Goal: Task Accomplishment & Management: Use online tool/utility

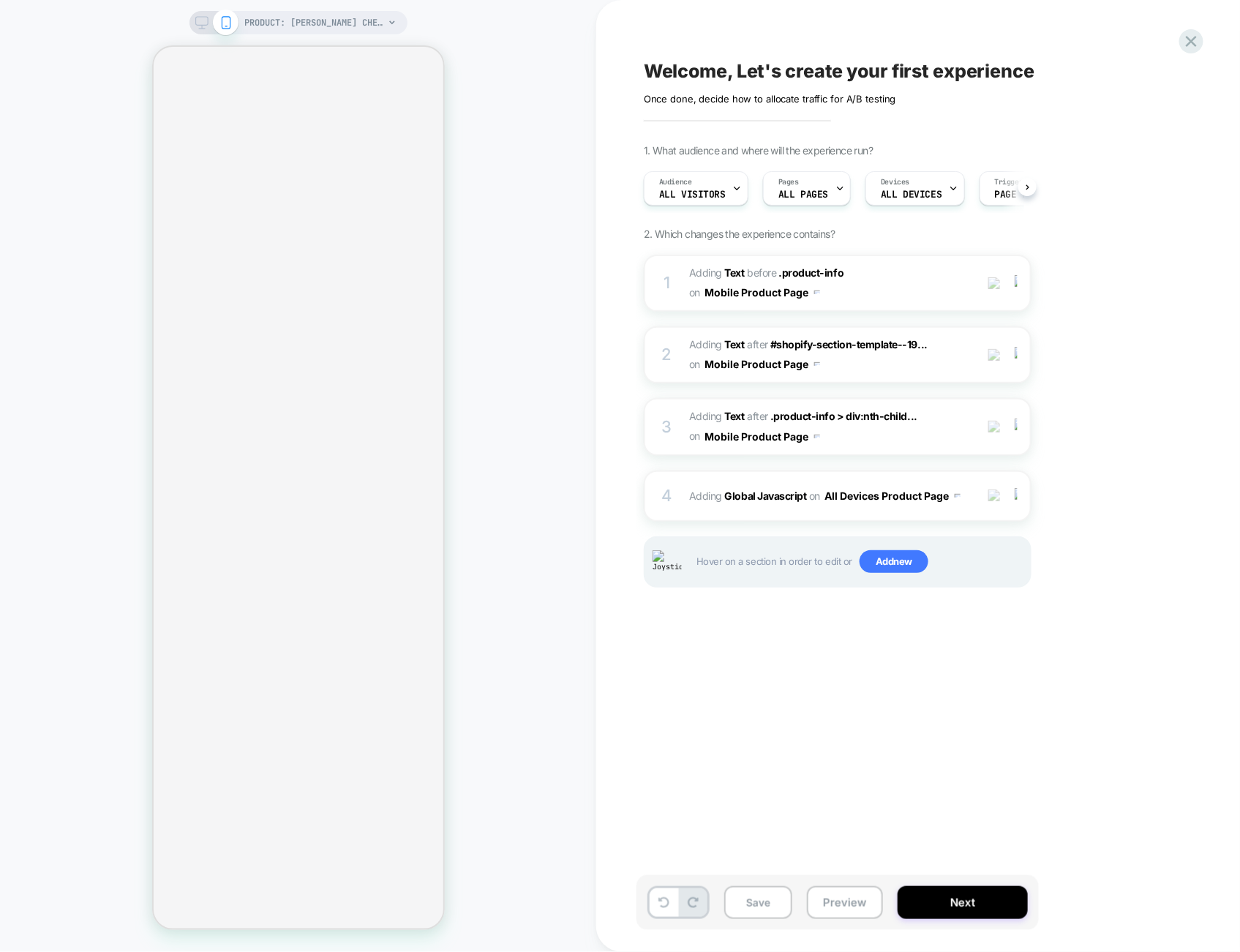
scroll to position [0, 1]
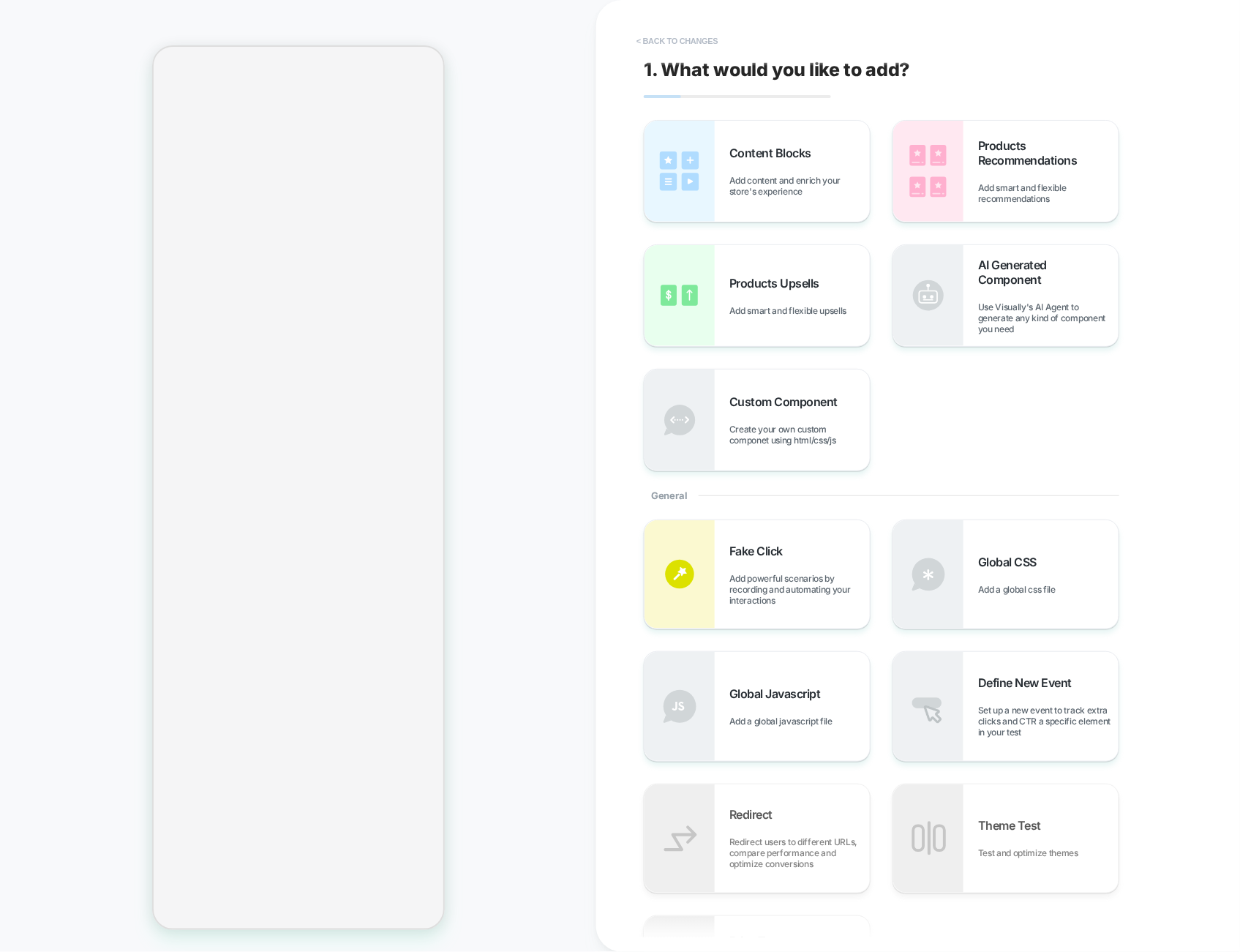
click at [667, 50] on button "< Back to changes" at bounding box center [678, 41] width 96 height 23
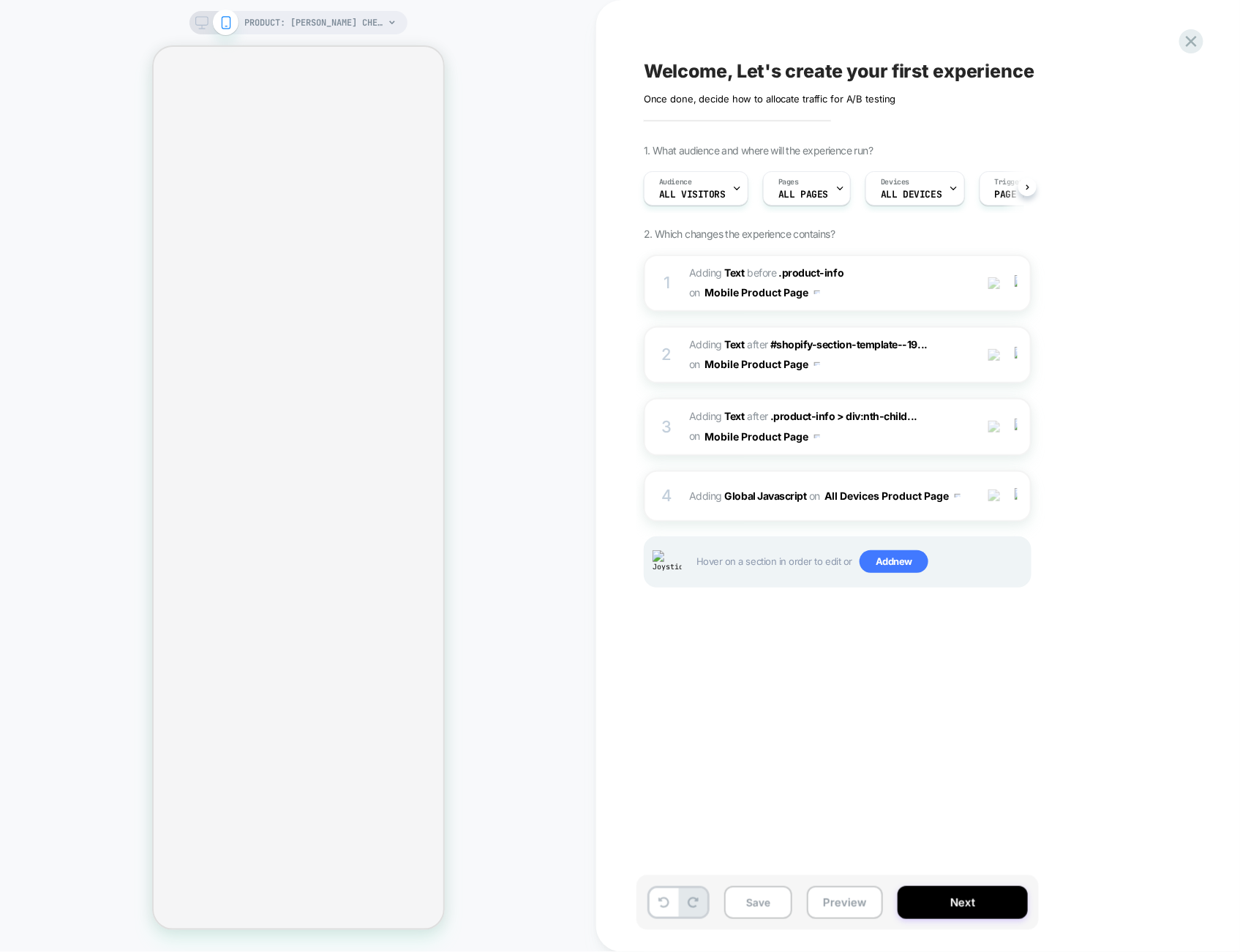
scroll to position [0, 1]
click at [1189, 41] on icon at bounding box center [1192, 42] width 20 height 20
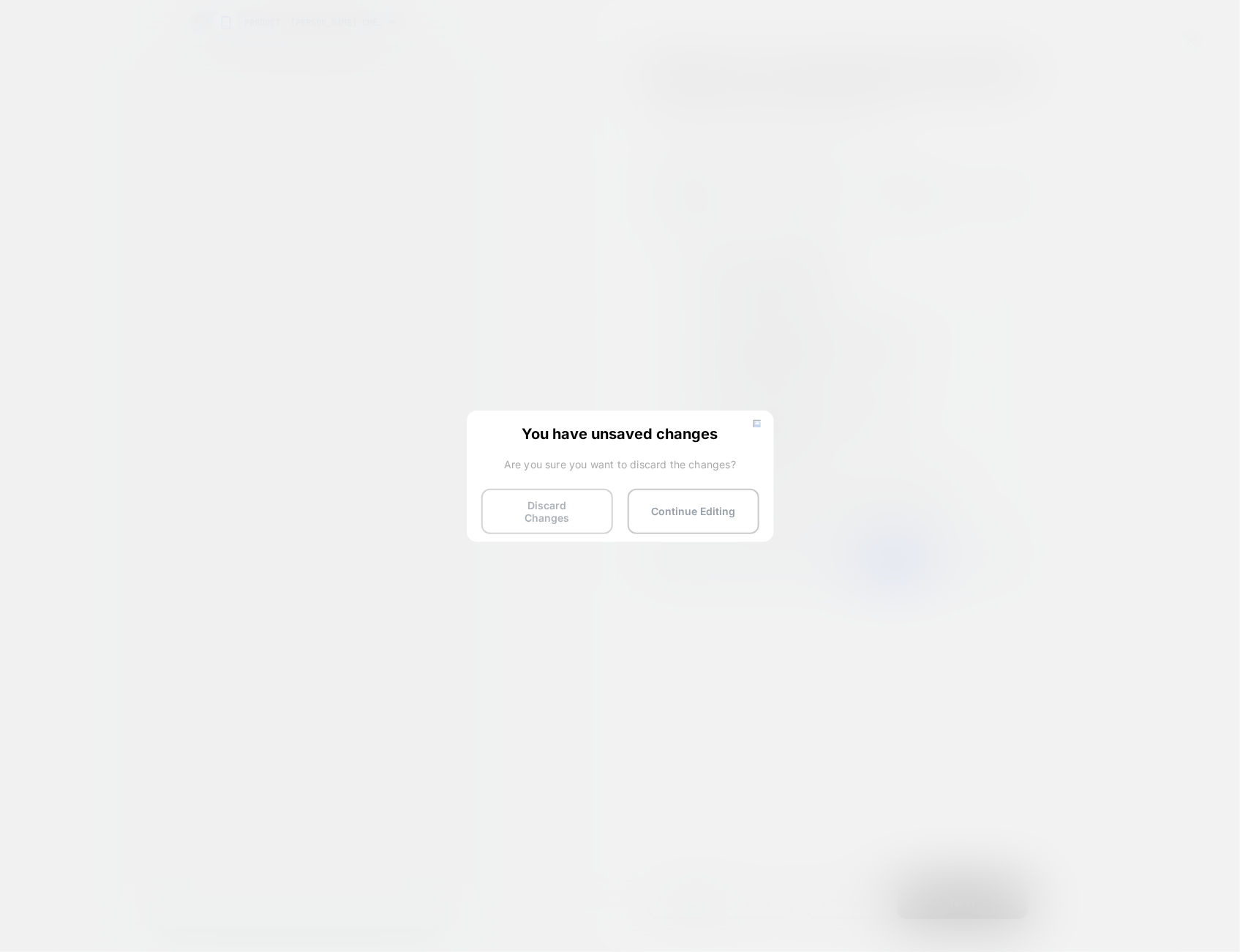
click at [561, 506] on button "Discard Changes" at bounding box center [547, 511] width 131 height 46
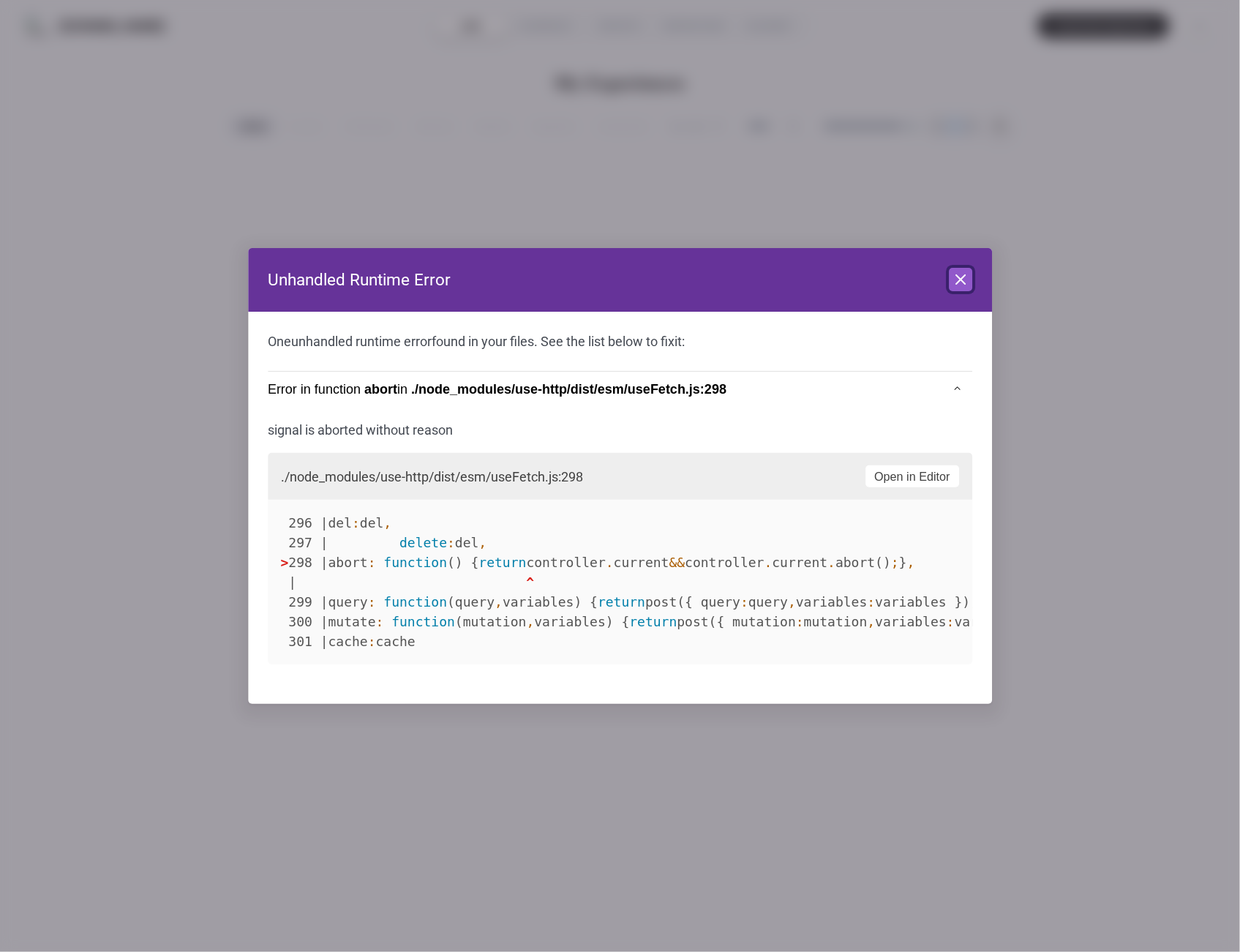
click at [960, 275] on icon at bounding box center [961, 279] width 9 height 9
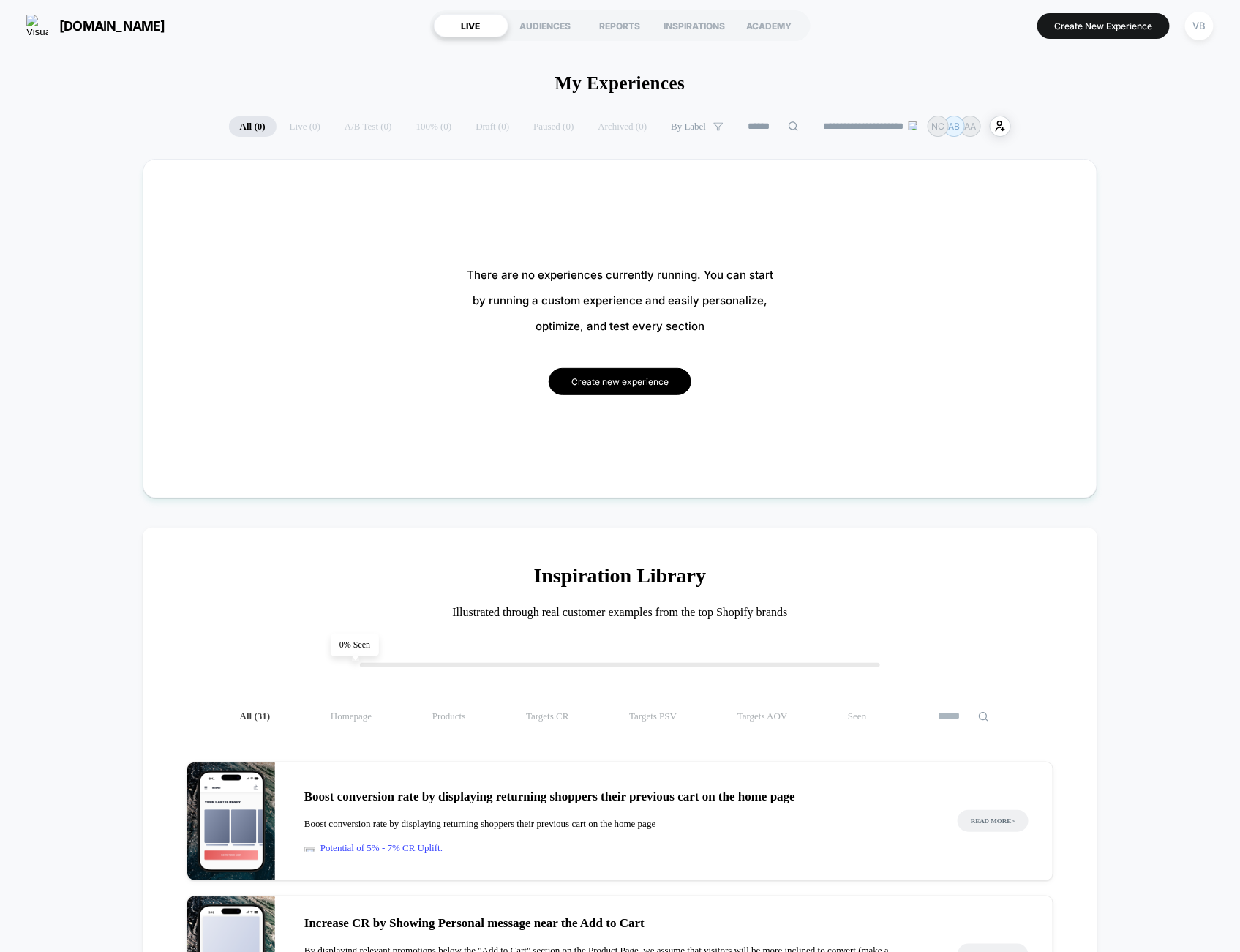
click at [621, 382] on button "Create new experience" at bounding box center [620, 382] width 143 height 27
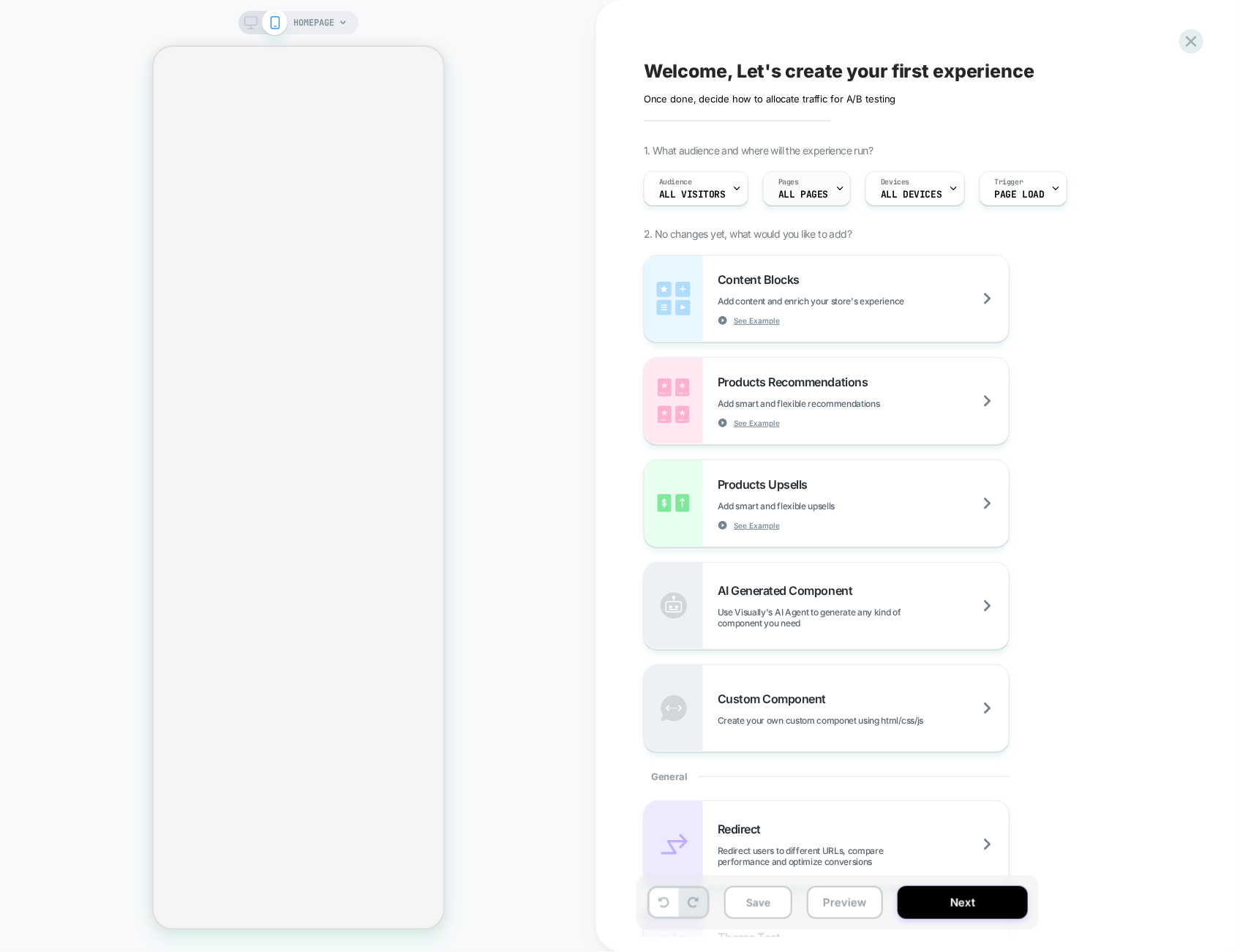
click at [799, 190] on span "ALL PAGES" at bounding box center [803, 195] width 50 height 10
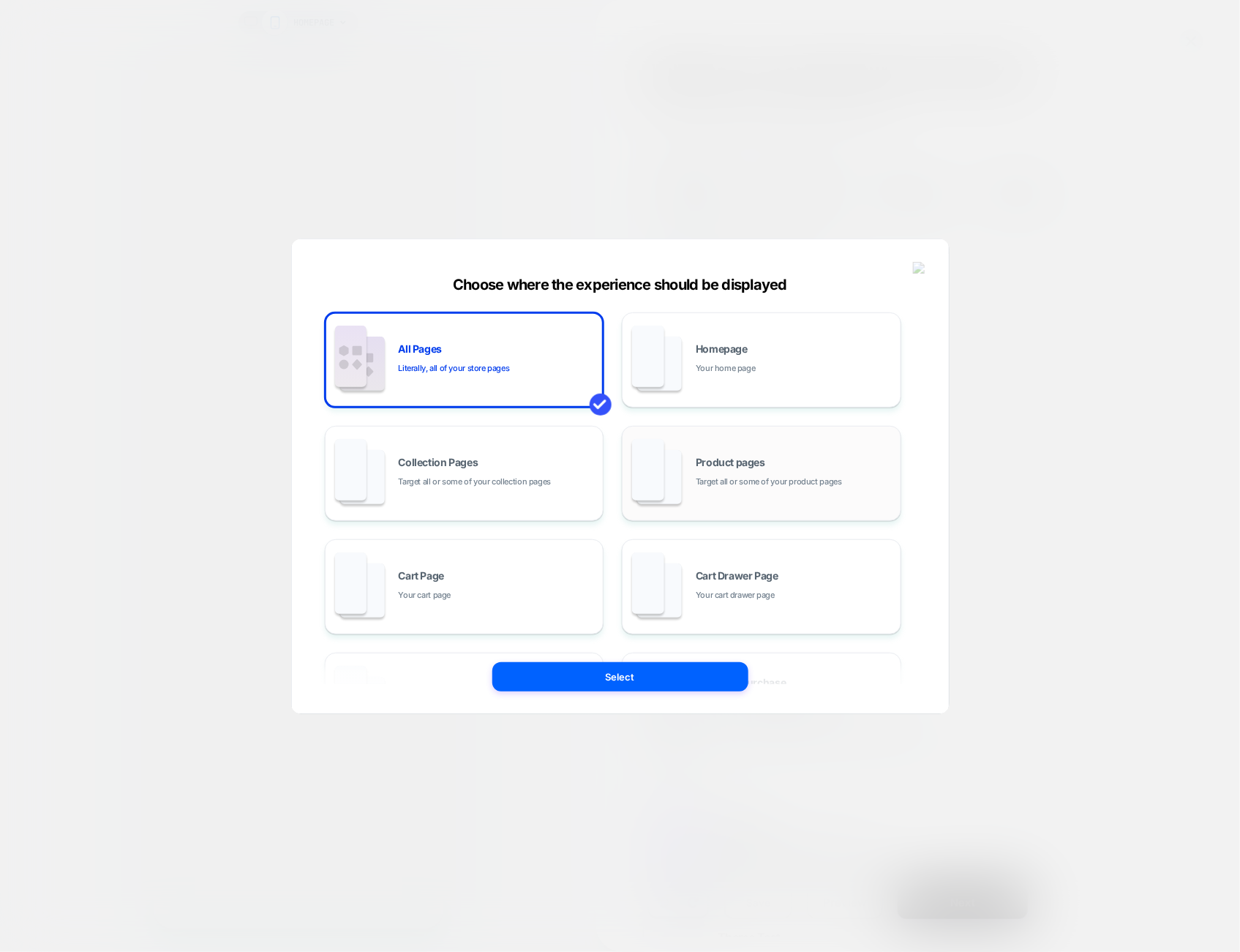
click at [825, 454] on div "Product pages Target all or some of your product pages" at bounding box center [762, 473] width 264 height 81
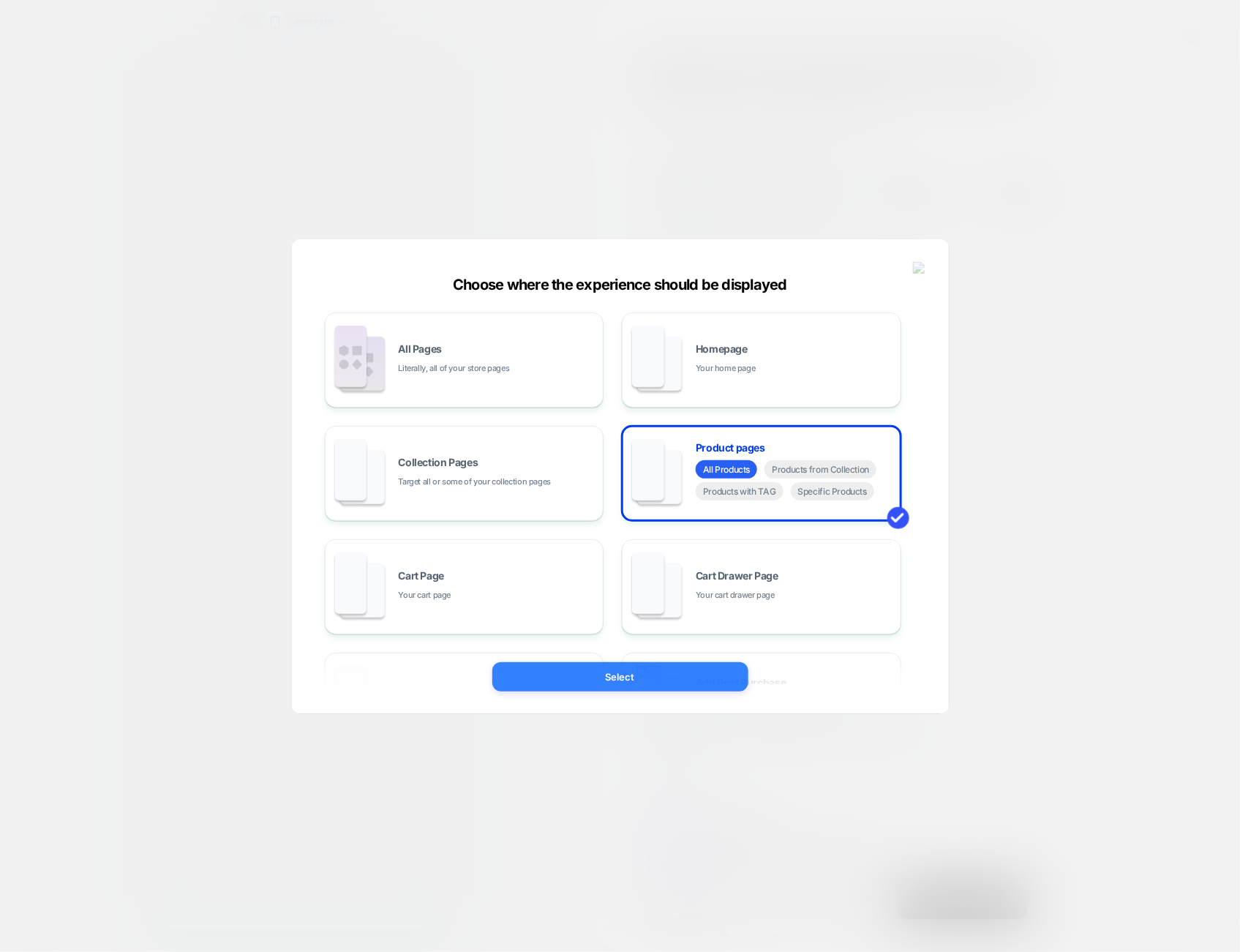
click at [676, 673] on button "Select" at bounding box center [620, 676] width 256 height 29
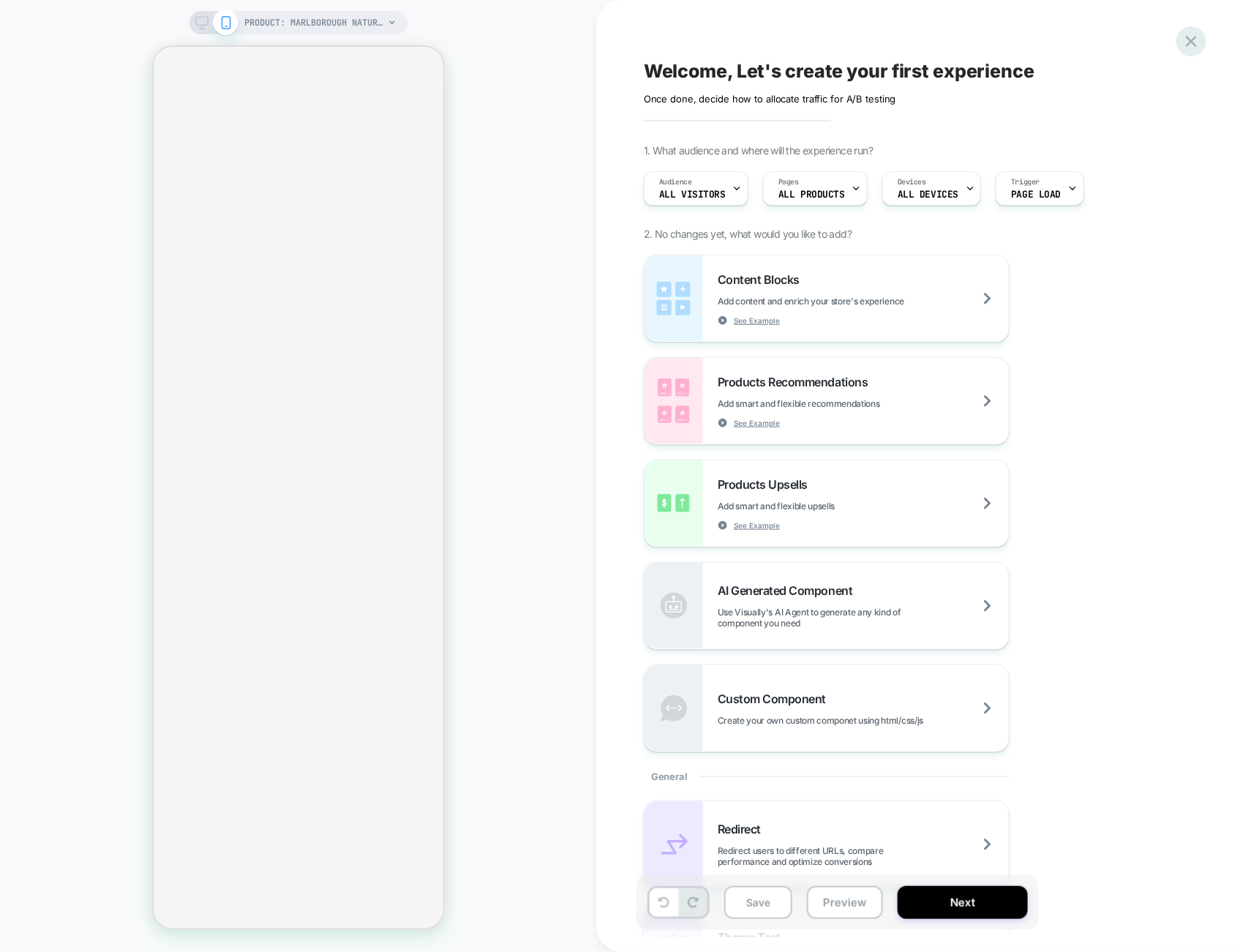
click at [1198, 46] on icon at bounding box center [1192, 42] width 20 height 20
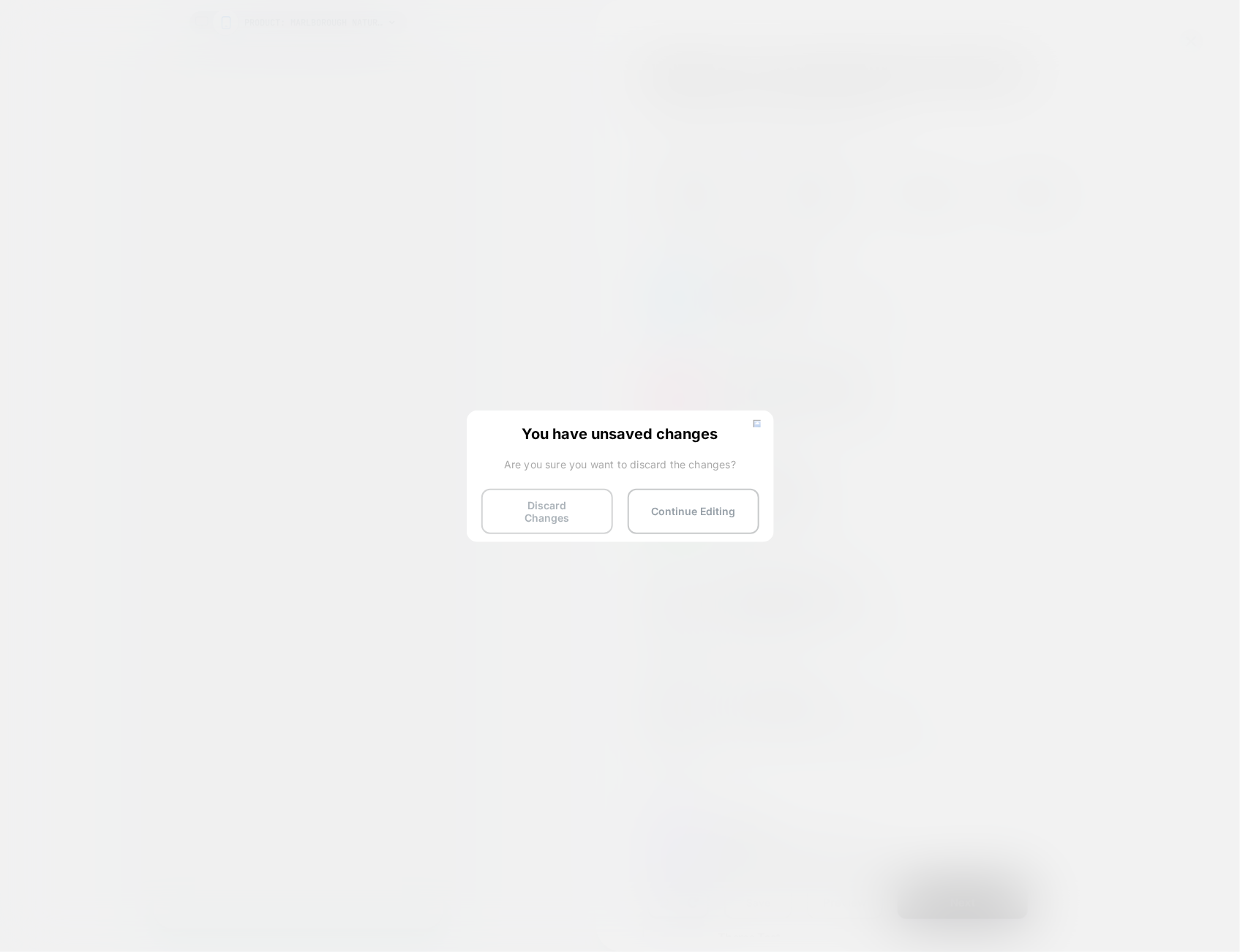
click at [560, 523] on button "Discard Changes" at bounding box center [547, 511] width 131 height 46
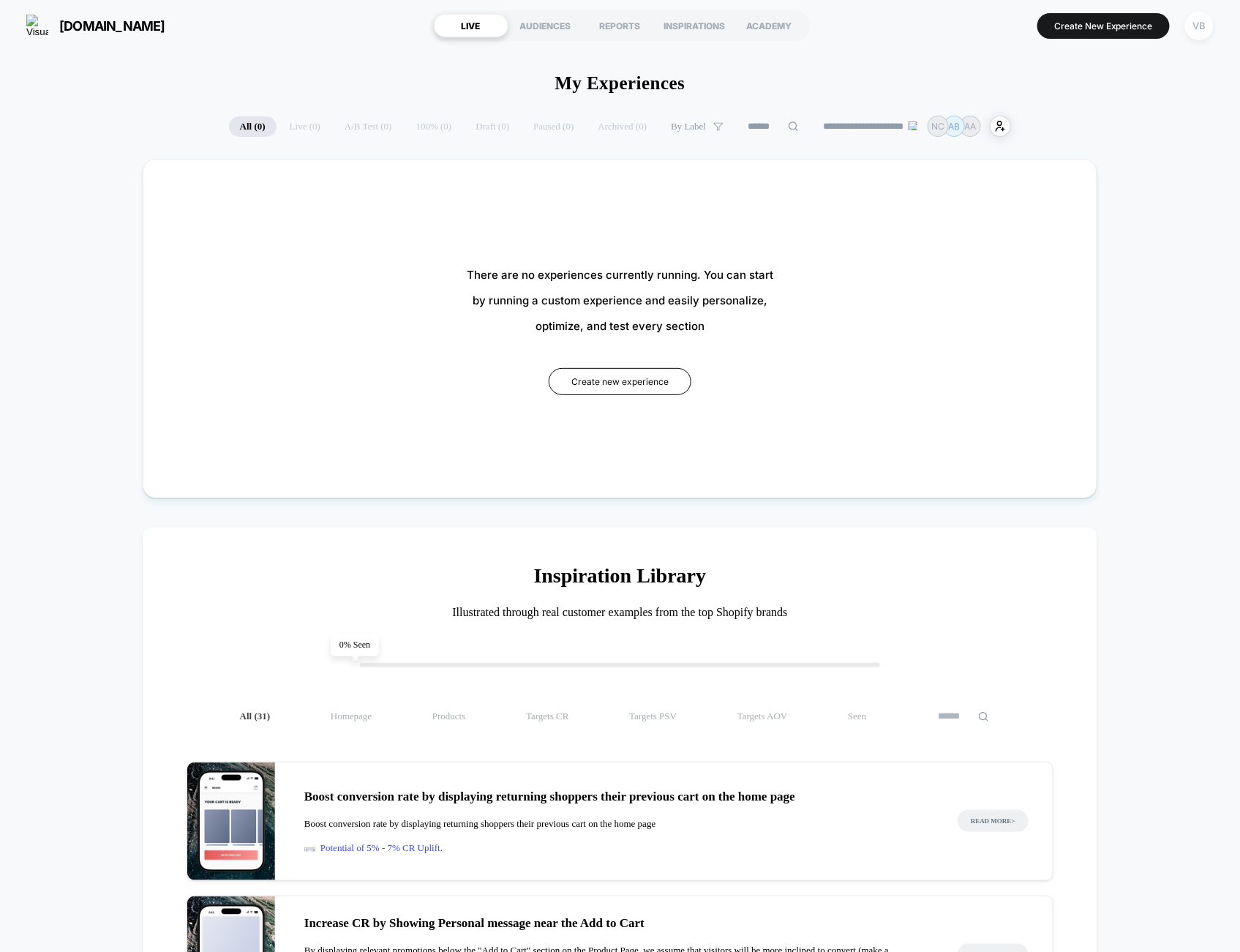
click at [1203, 22] on div "VB" at bounding box center [1199, 26] width 28 height 28
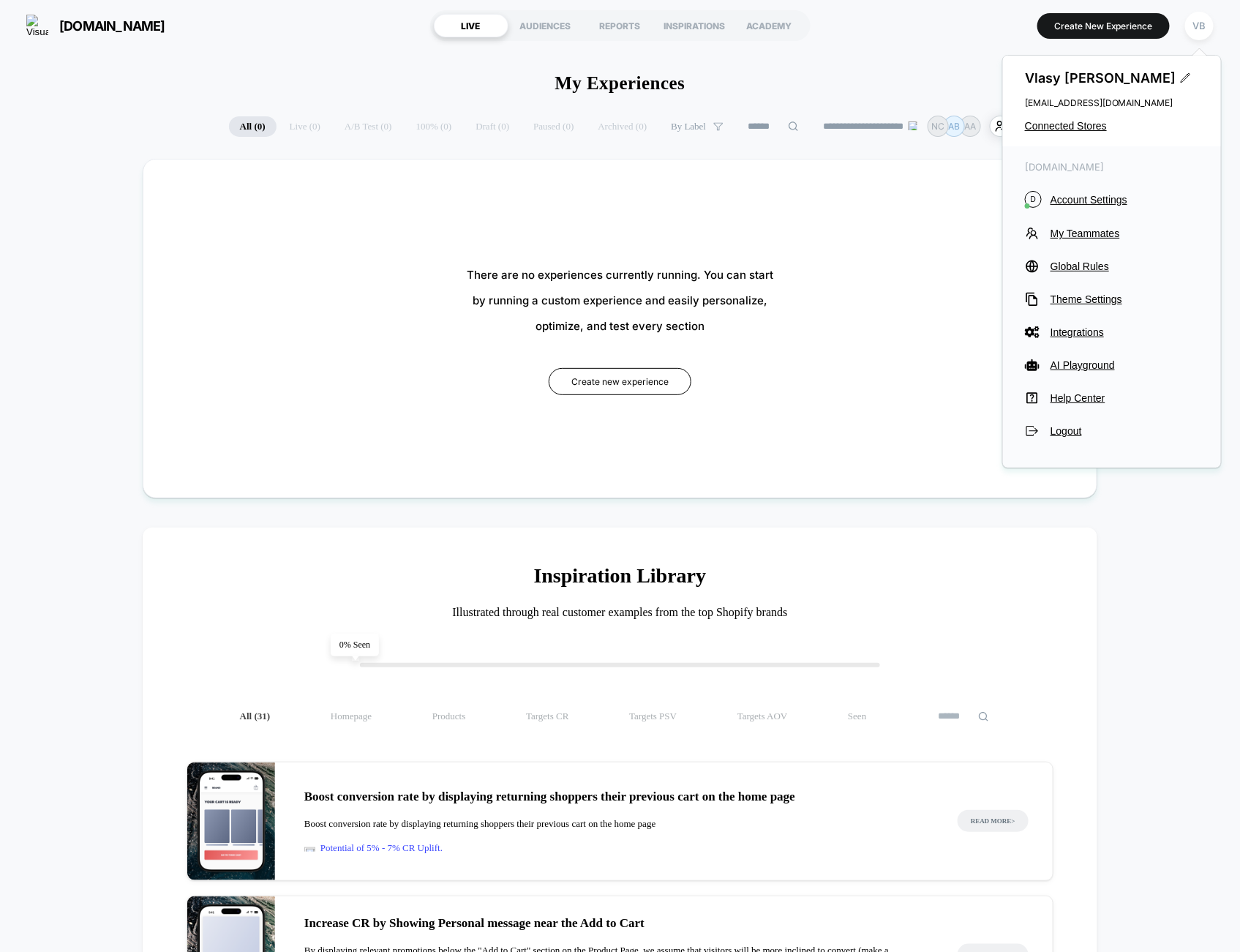
type input "***"
click at [1089, 200] on span "Account Settings" at bounding box center [1124, 200] width 149 height 12
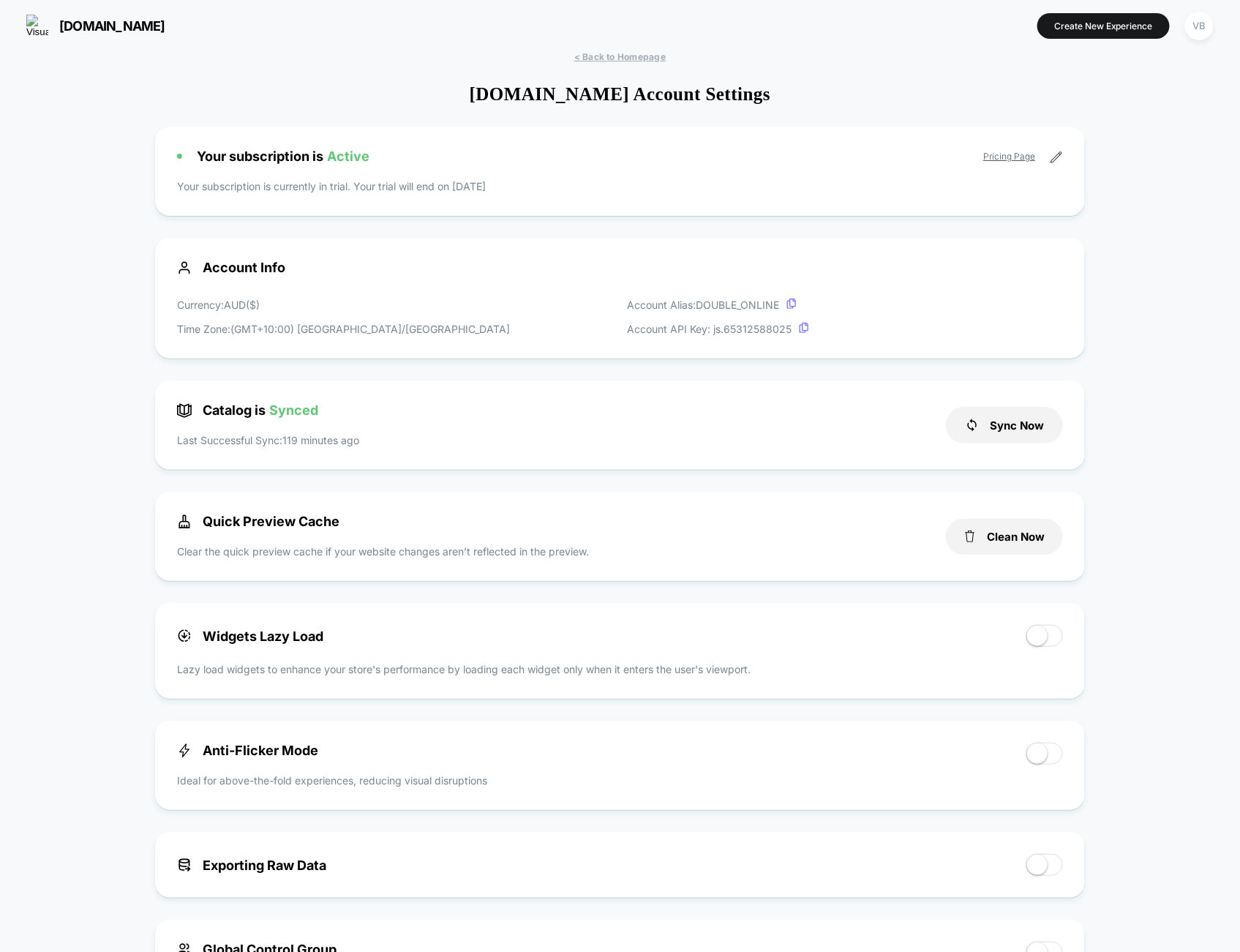
scroll to position [198, 0]
click at [1003, 542] on button "Clean Now" at bounding box center [1005, 536] width 117 height 36
click at [82, 27] on span "double.online" at bounding box center [112, 26] width 106 height 15
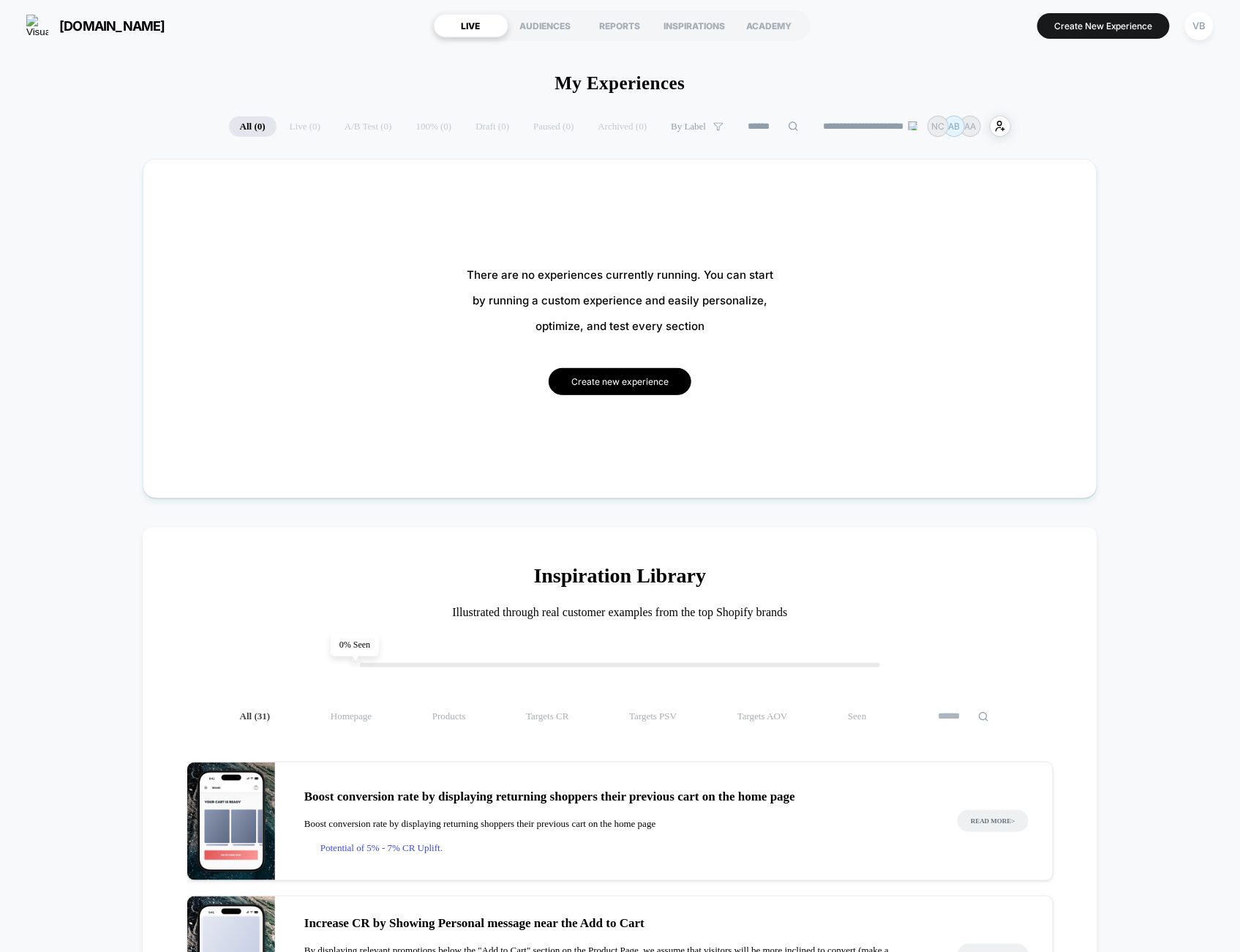
click at [625, 378] on button "Create new experience" at bounding box center [620, 382] width 143 height 27
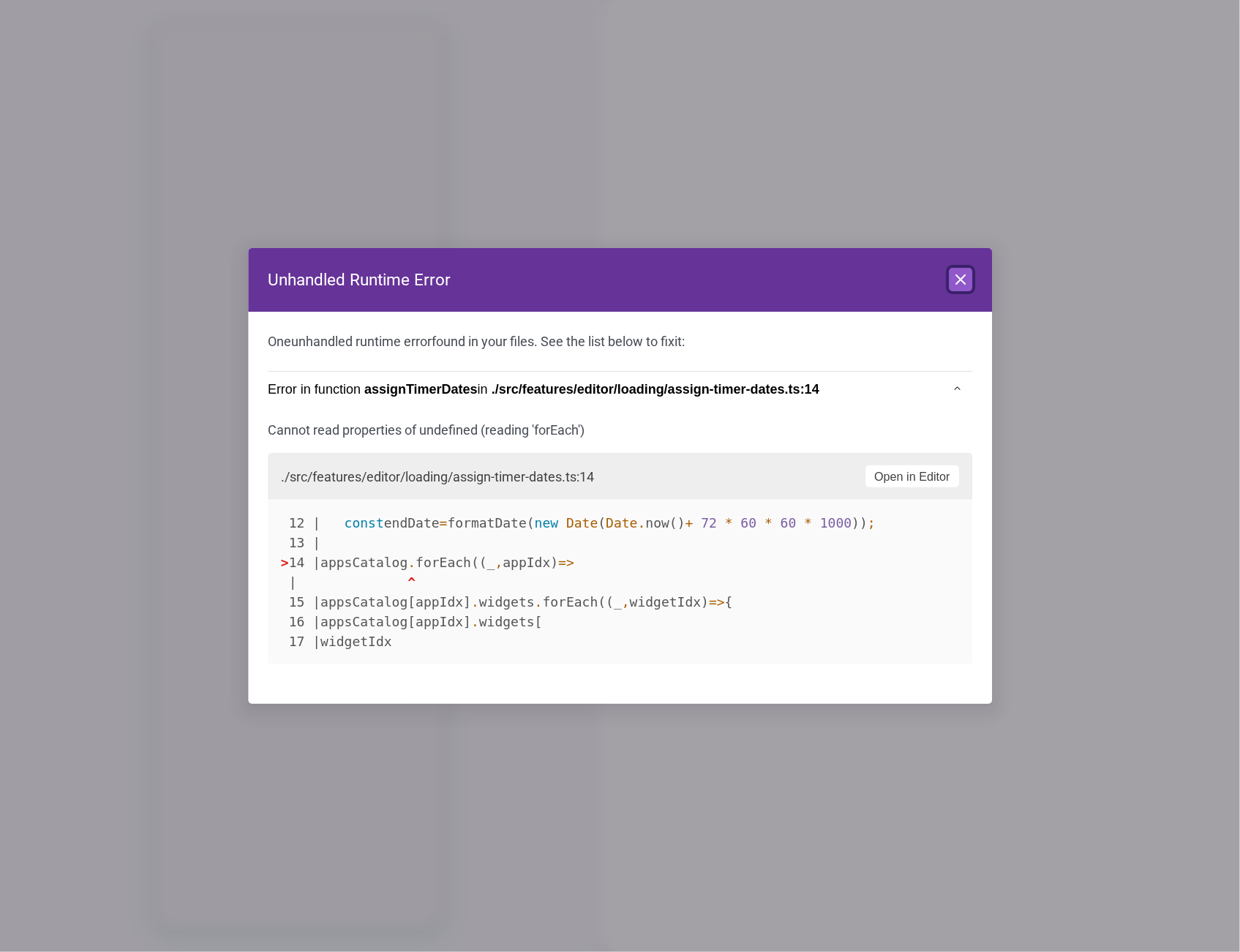
click at [965, 277] on icon at bounding box center [961, 279] width 9 height 9
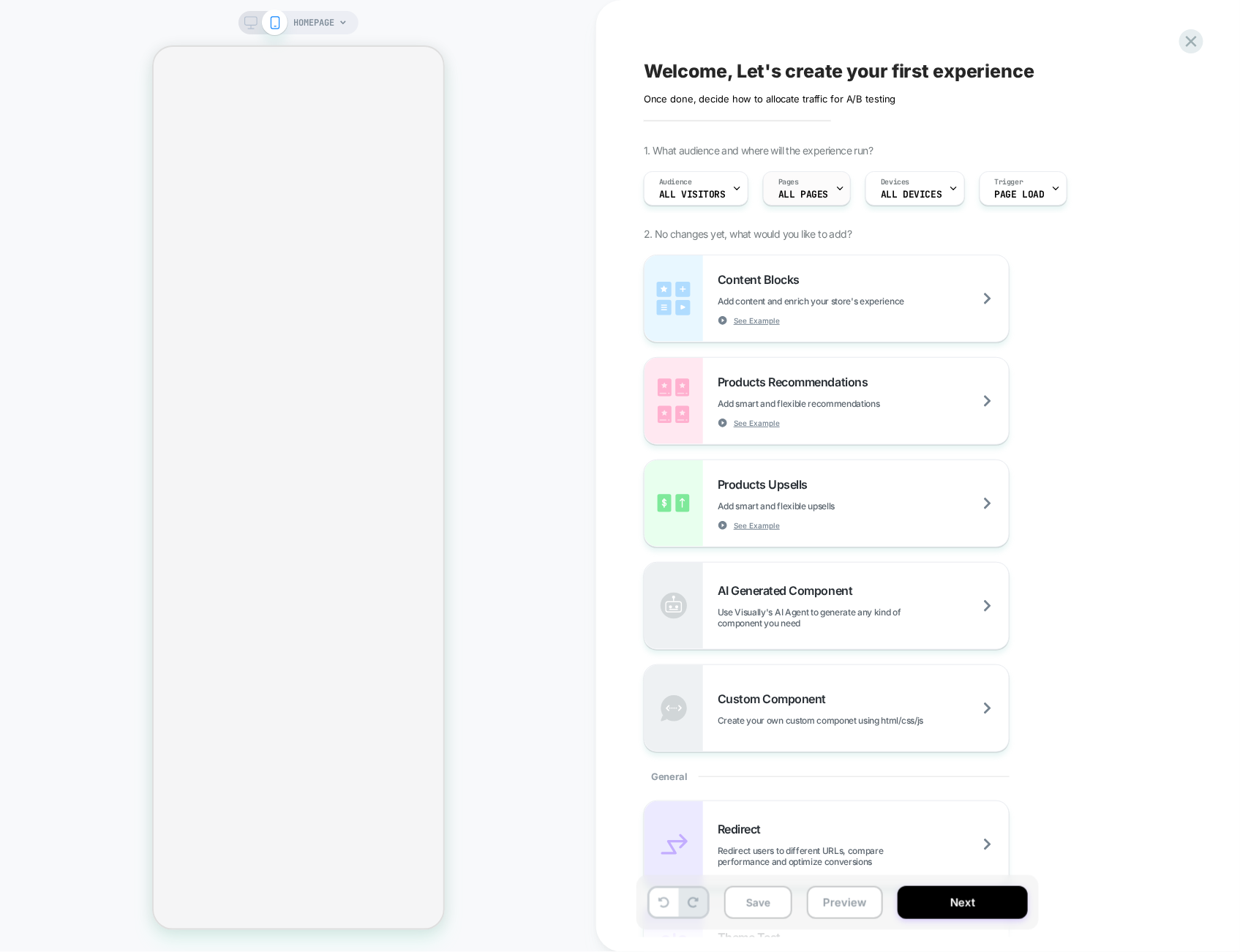
click at [793, 191] on span "ALL PAGES" at bounding box center [803, 195] width 50 height 10
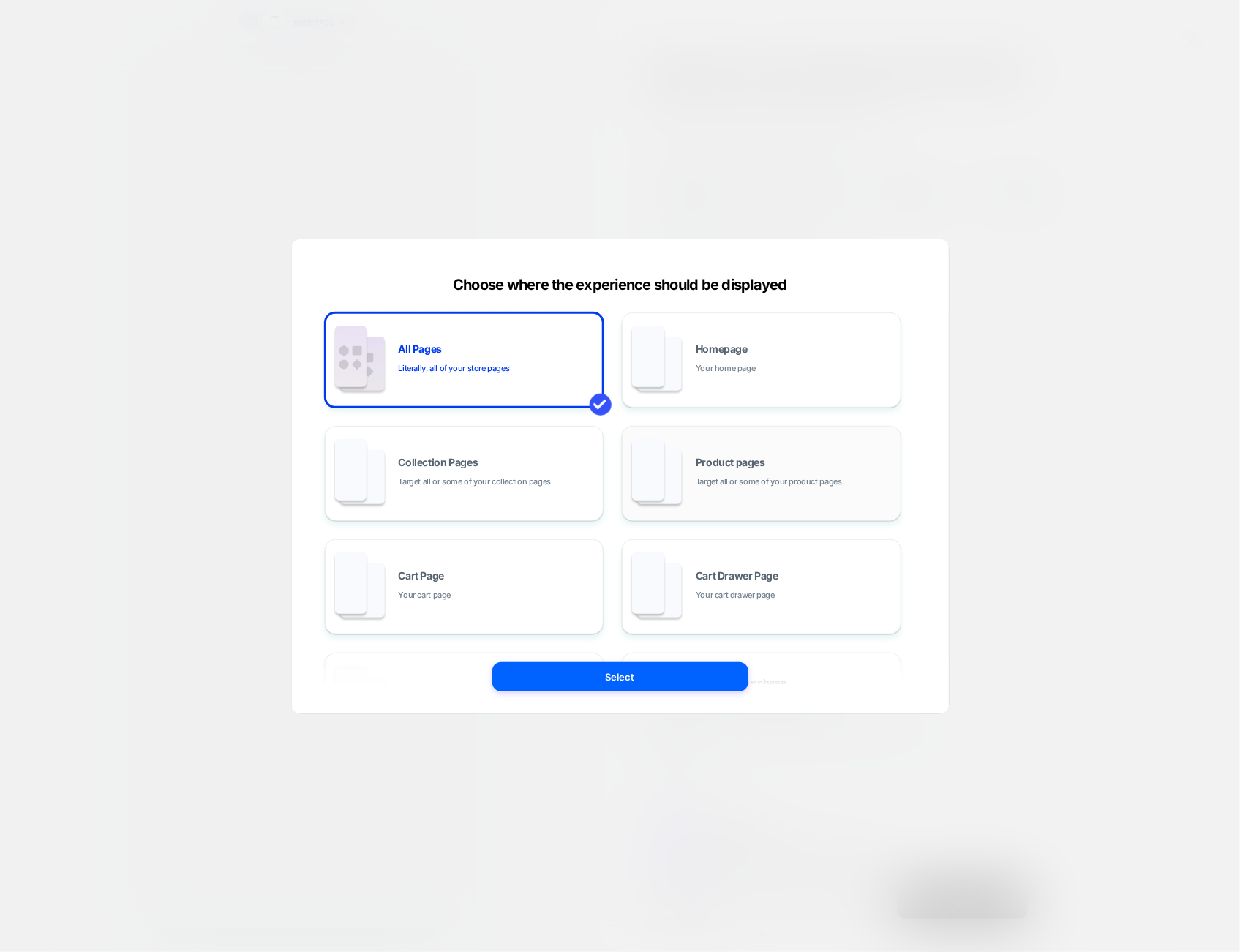
click at [760, 451] on div "Product pages Target all or some of your product pages" at bounding box center [762, 473] width 264 height 81
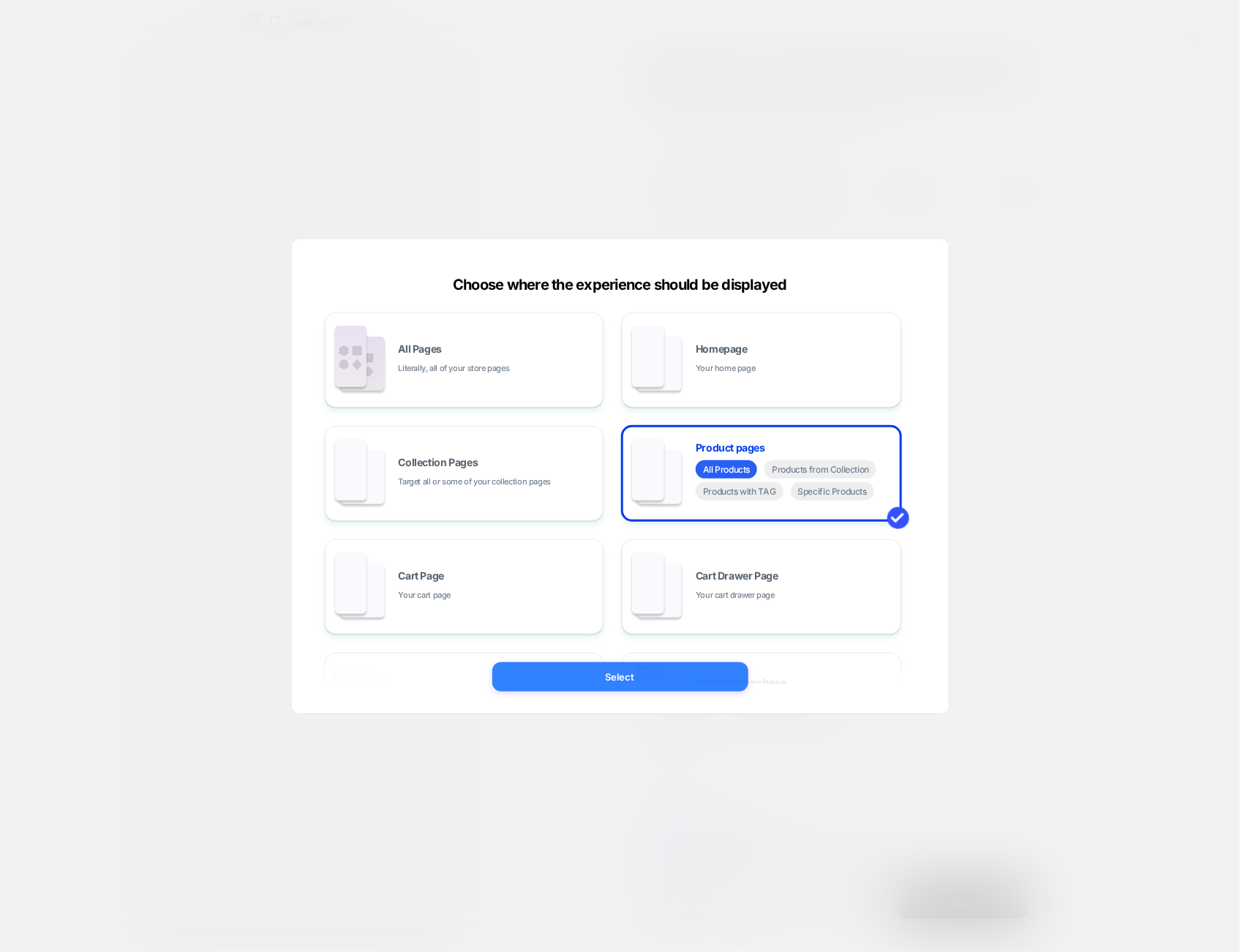
click at [693, 667] on button "Select" at bounding box center [620, 676] width 256 height 29
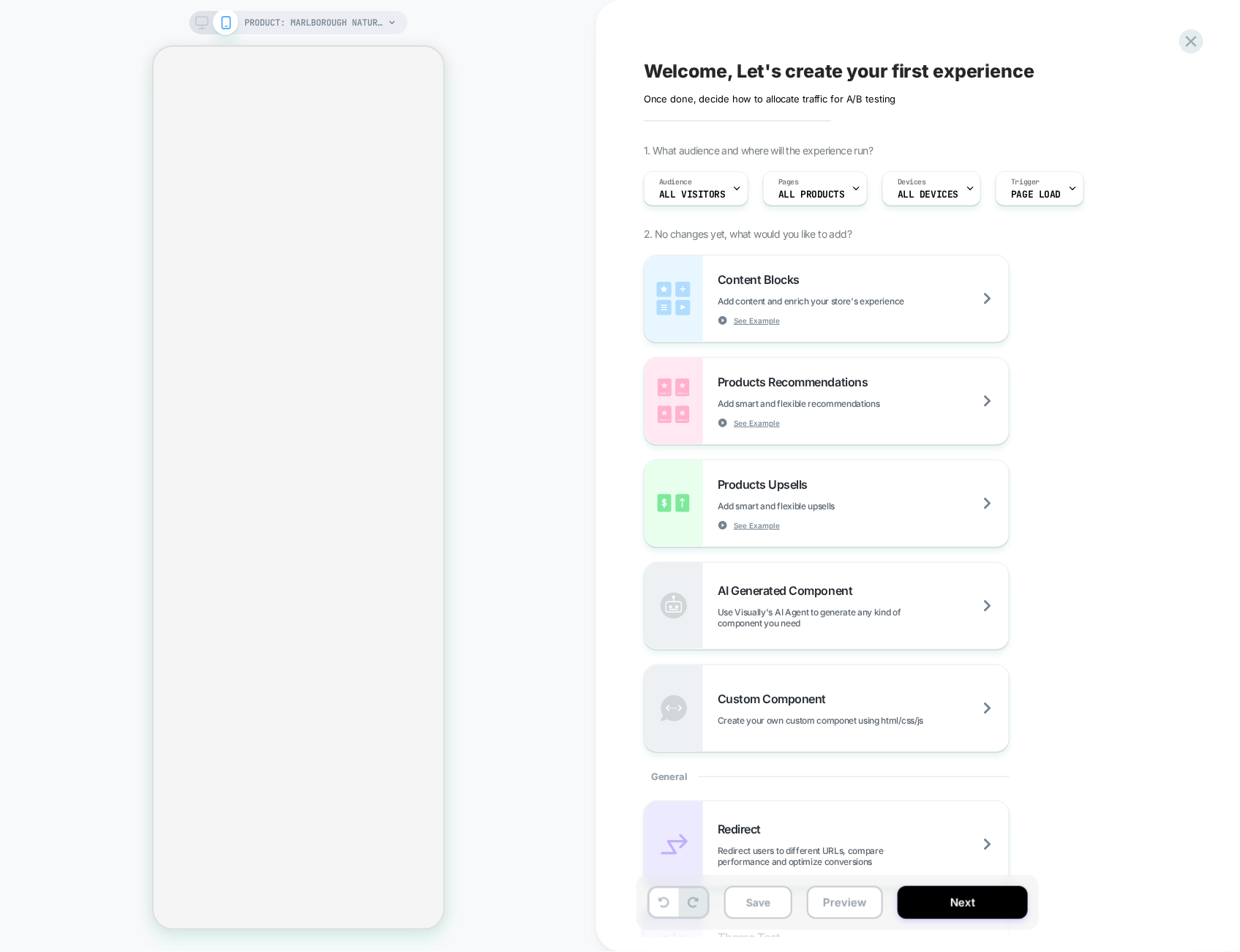
click at [204, 20] on icon at bounding box center [202, 22] width 13 height 13
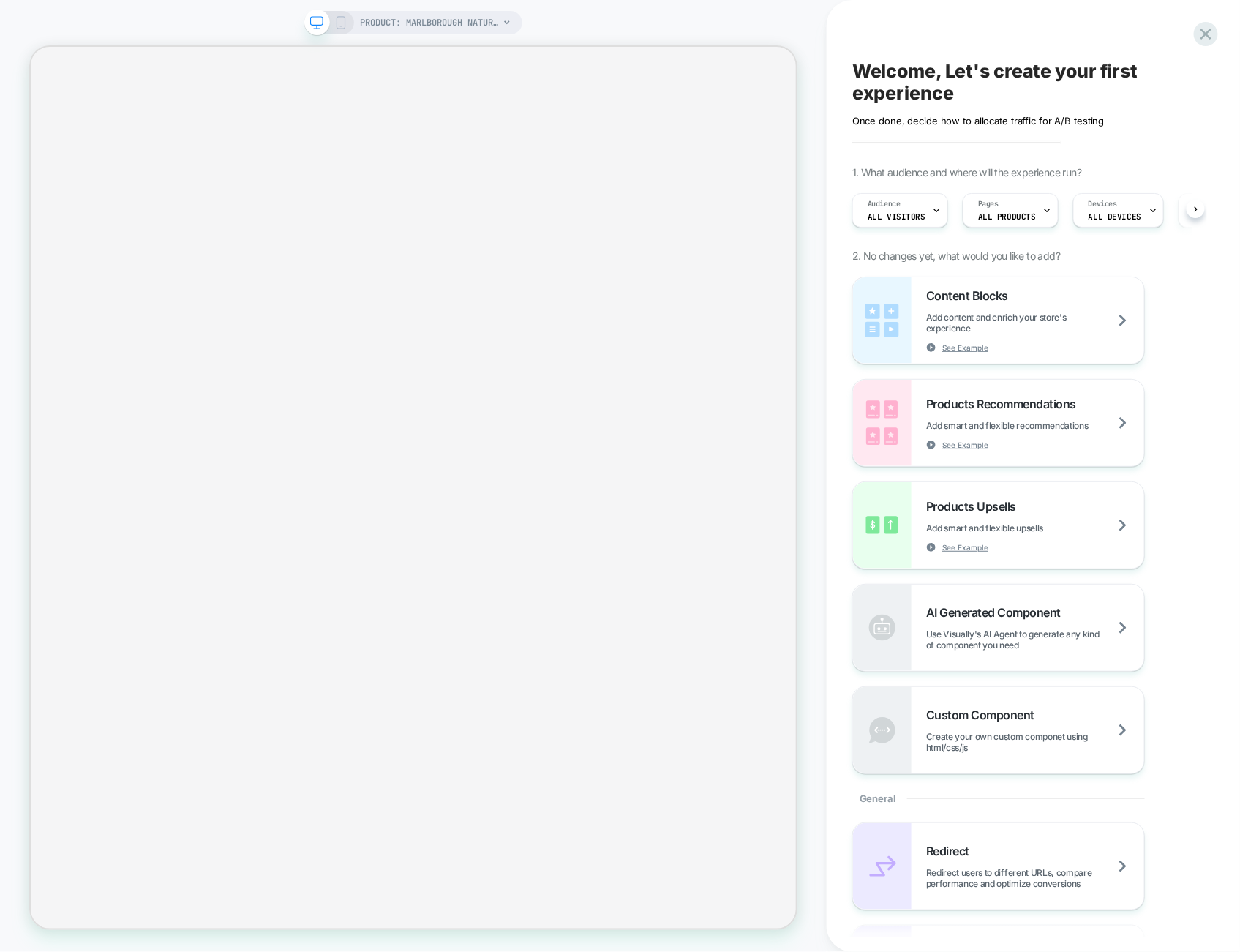
scroll to position [0, 1]
click at [1004, 313] on span "Add content and enrich your store's experience" at bounding box center [1035, 323] width 218 height 22
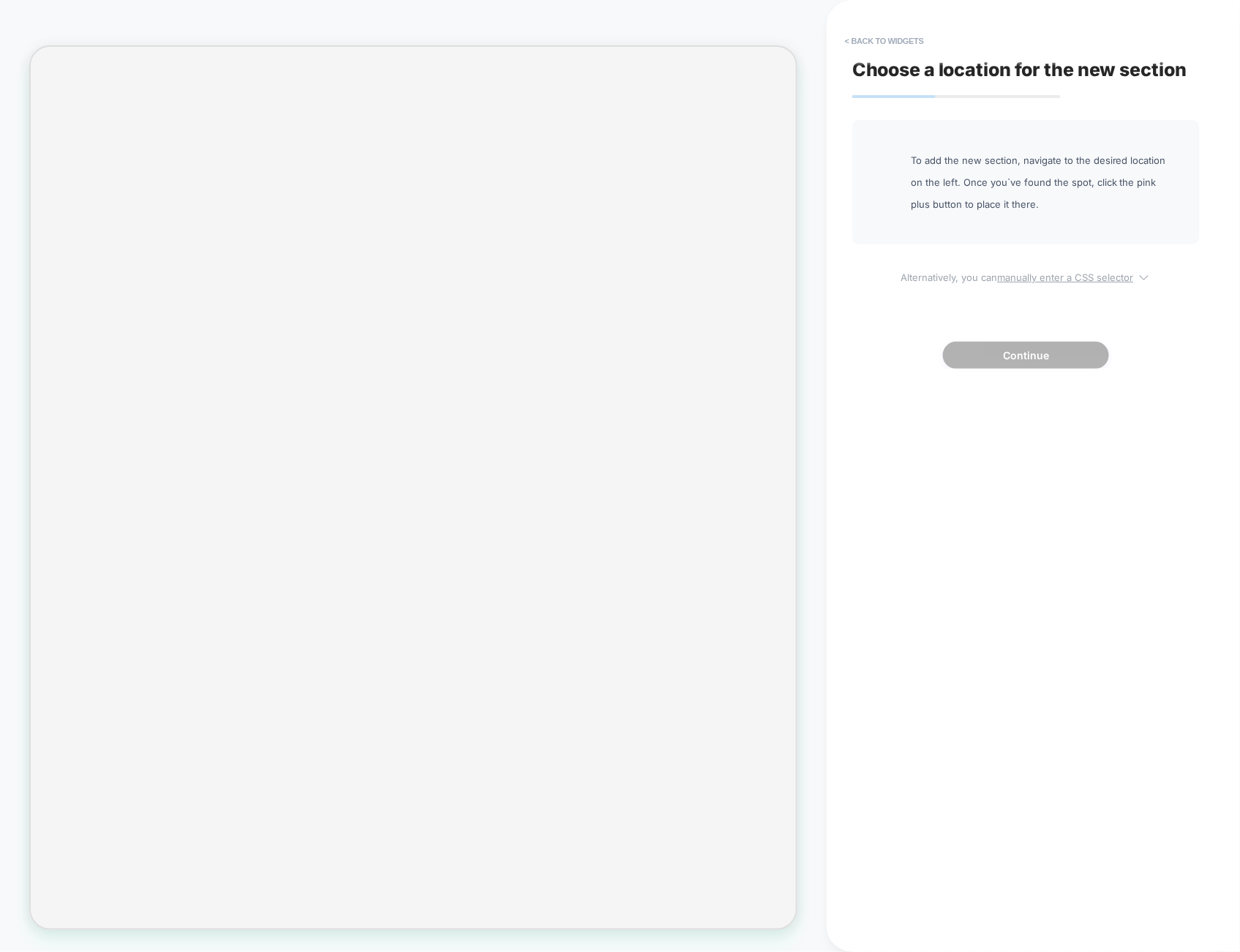
click at [1099, 282] on u "manually enter a CSS selector" at bounding box center [1066, 277] width 136 height 12
select select "*******"
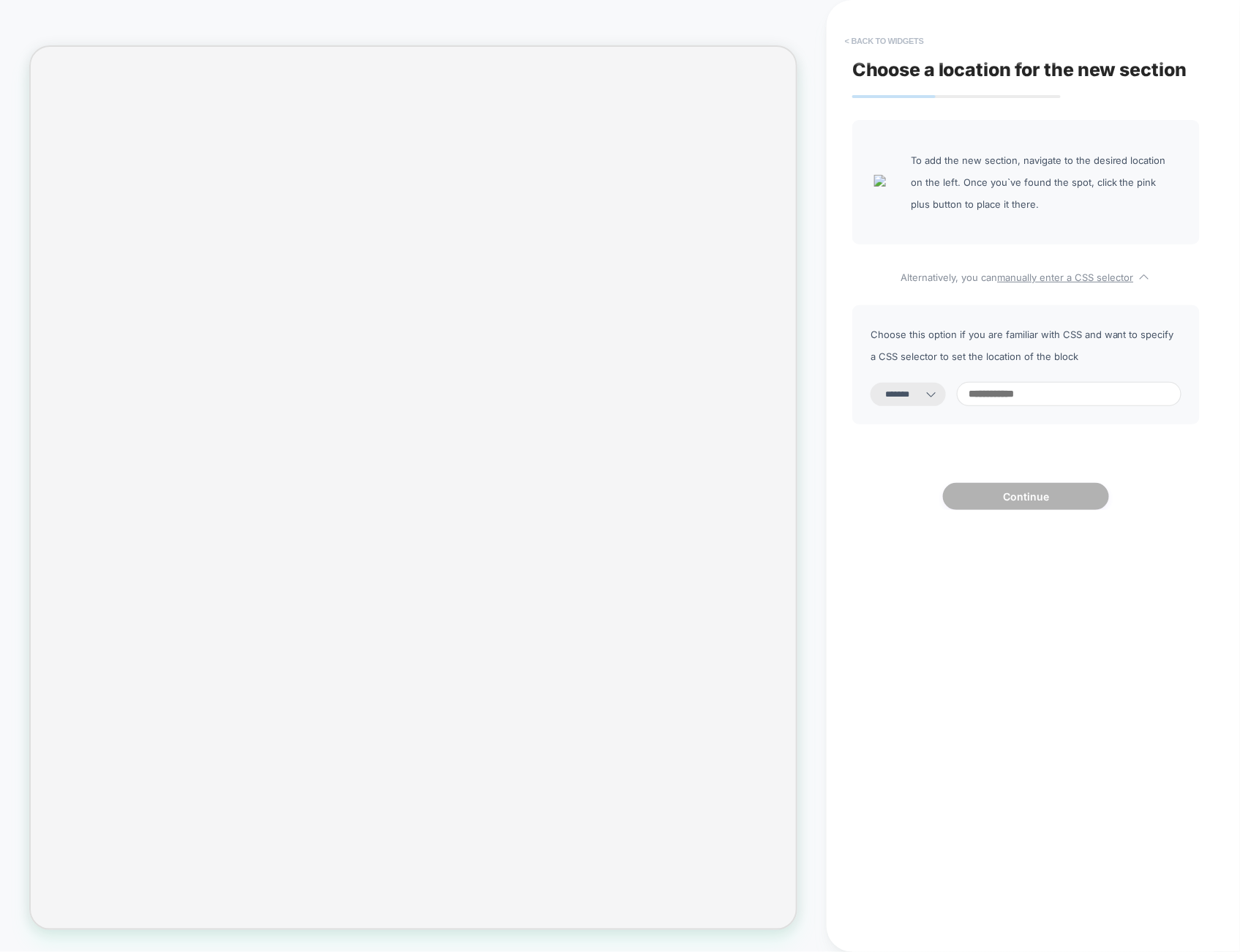
click at [891, 37] on button "< Back to widgets" at bounding box center [884, 41] width 94 height 23
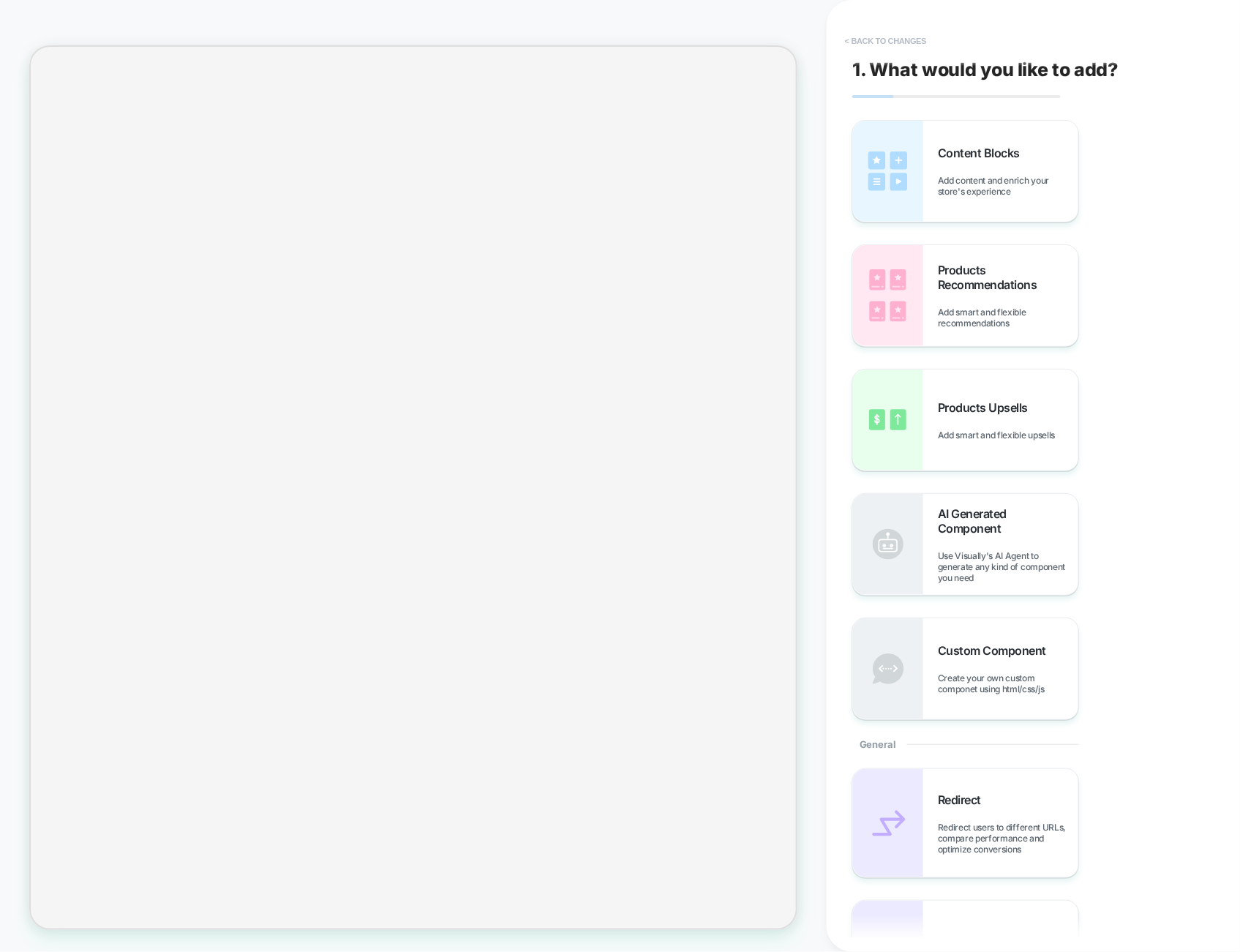
click at [908, 46] on button "< Back to changes" at bounding box center [886, 41] width 96 height 23
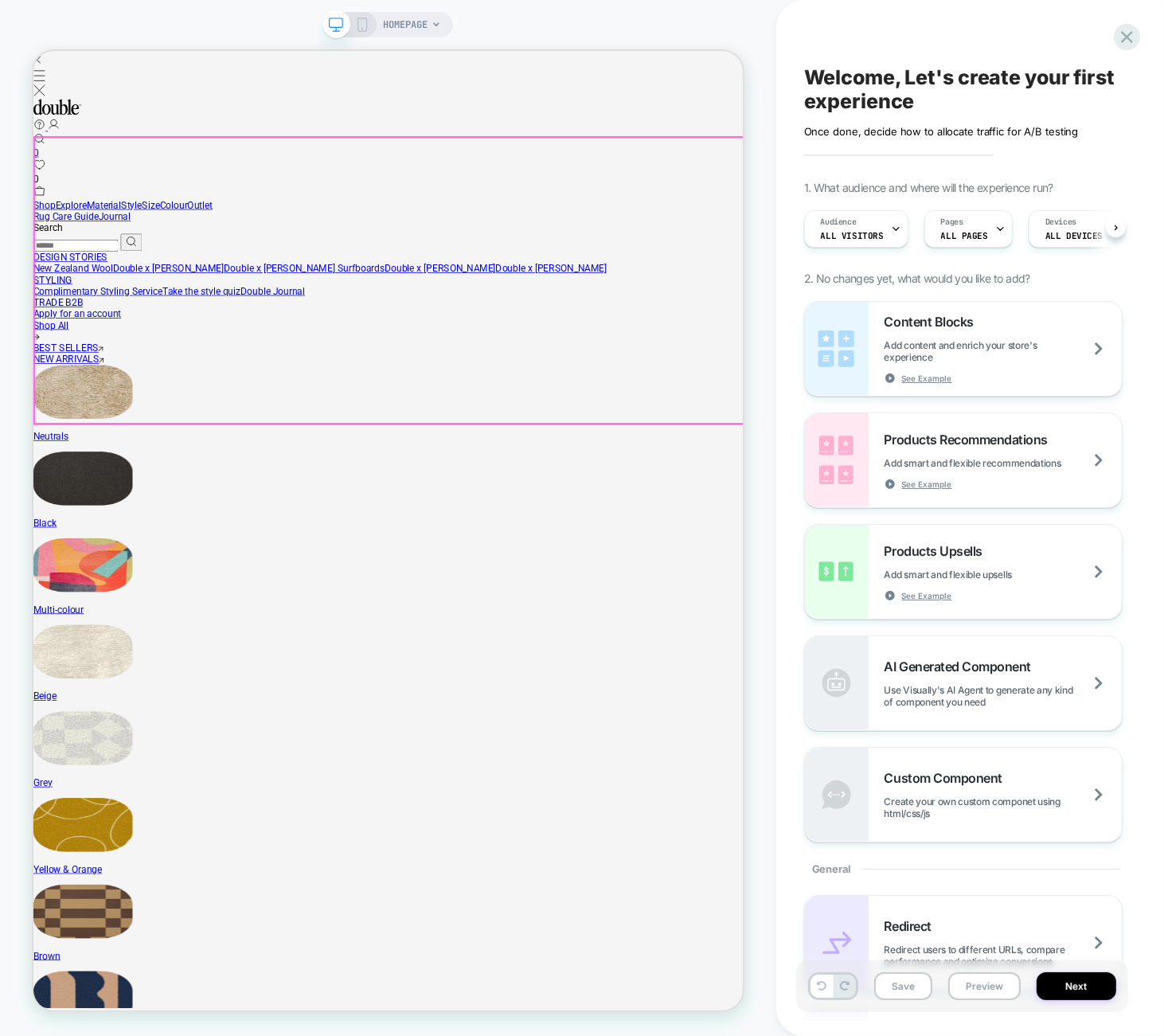
scroll to position [0, 1]
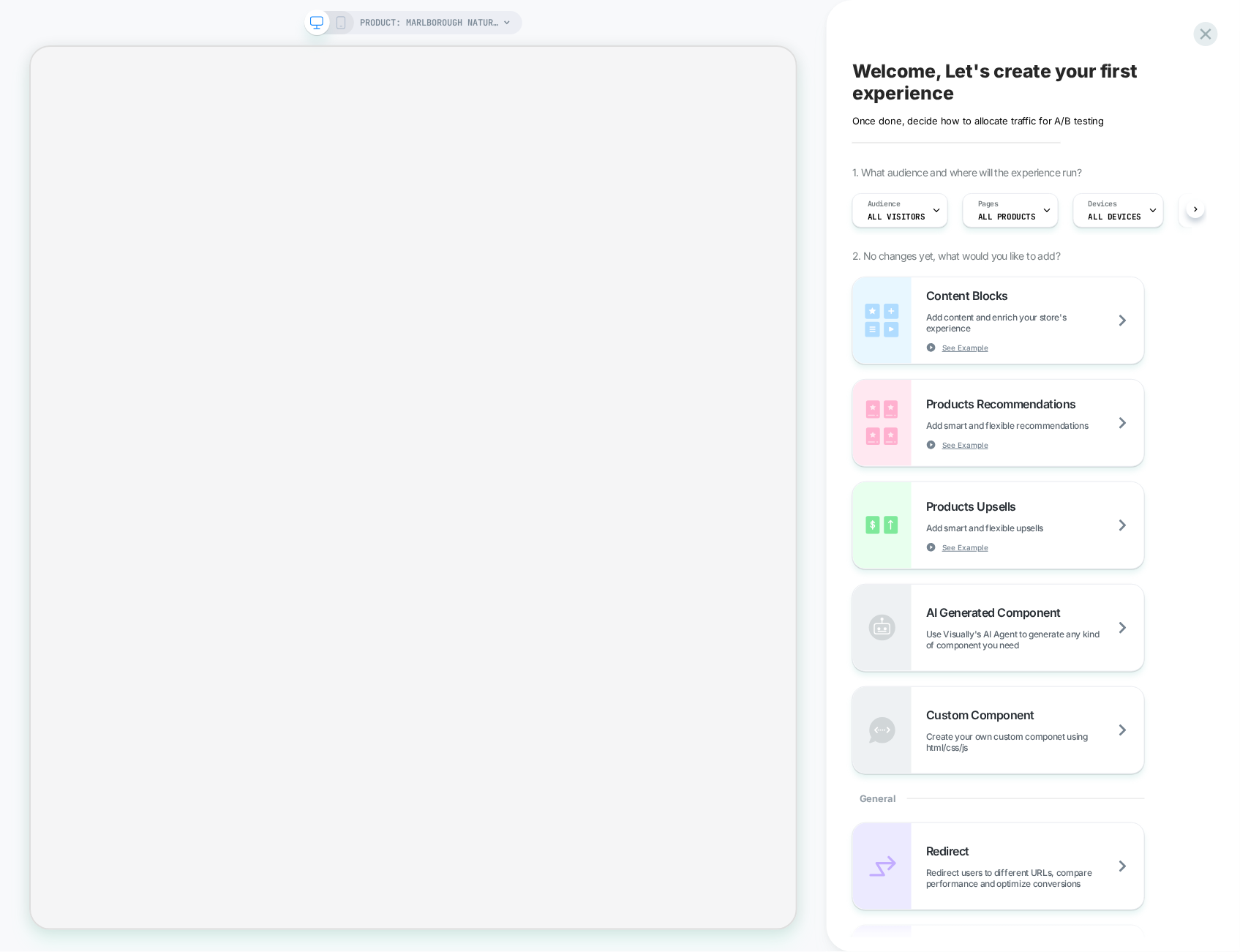
scroll to position [0, 1]
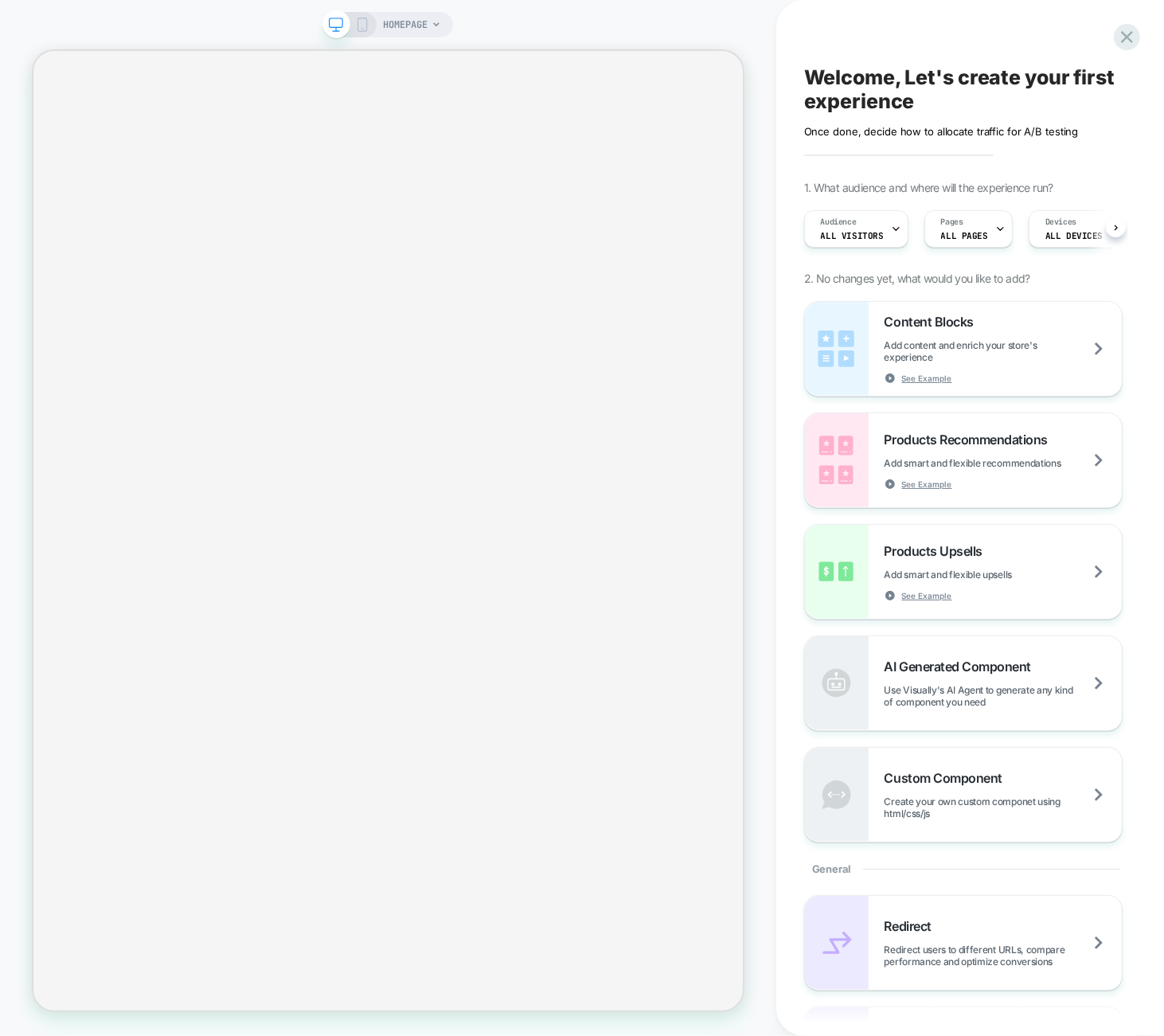
scroll to position [0, 1]
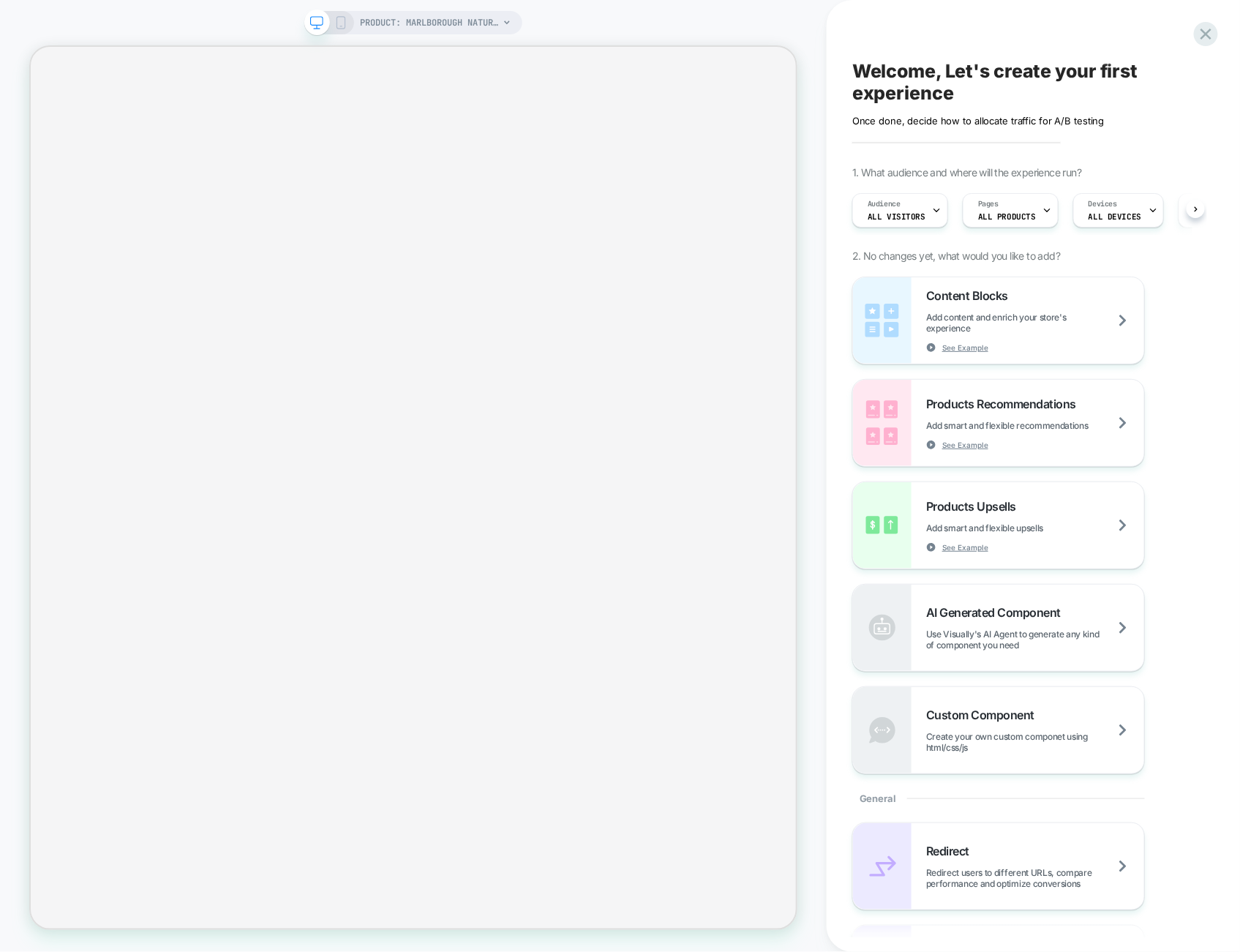
scroll to position [0, 1]
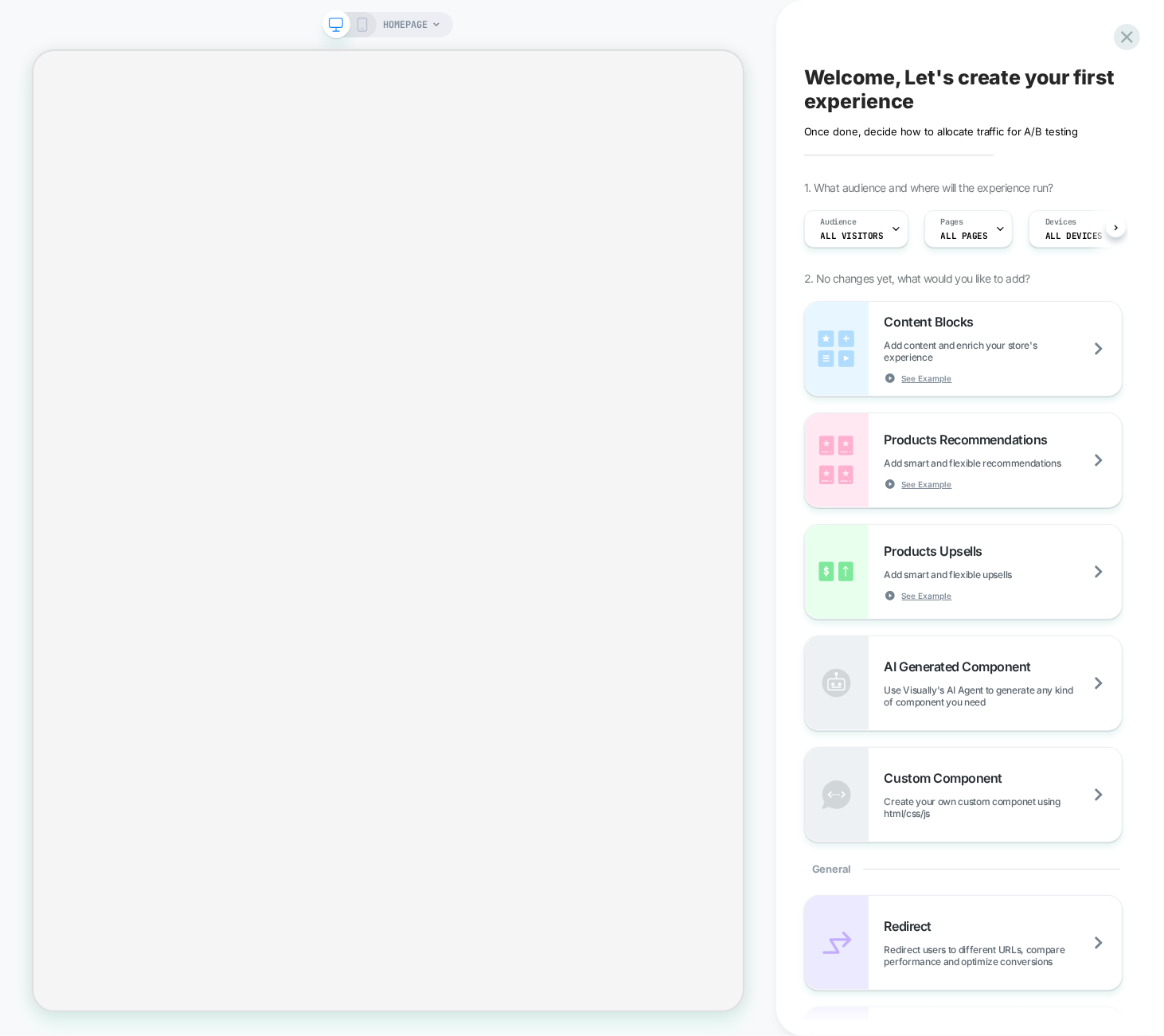
scroll to position [0, 1]
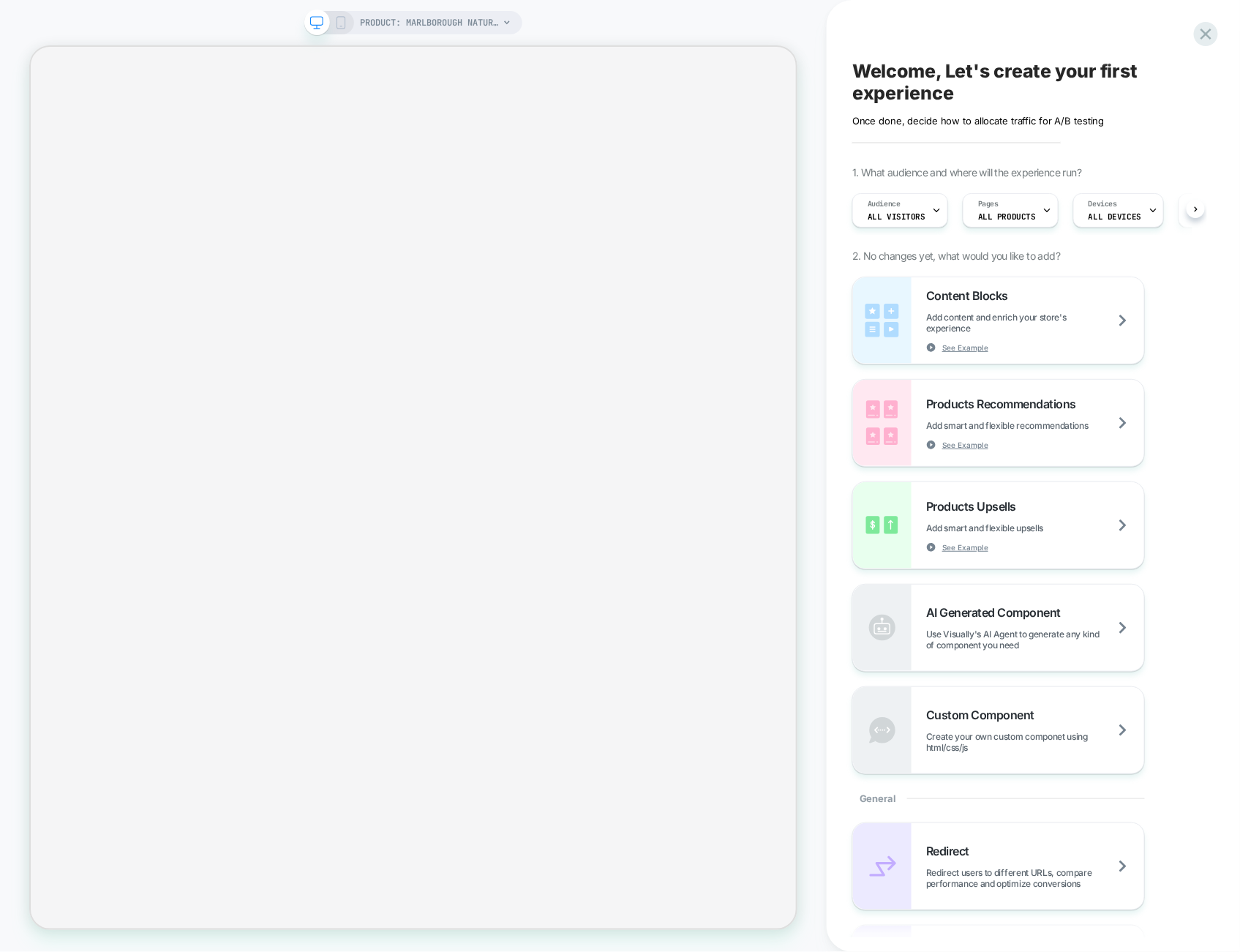
scroll to position [0, 1]
click at [1020, 302] on div "Content Blocks Add content and enrich your store's experience See Example" at bounding box center [1035, 320] width 218 height 64
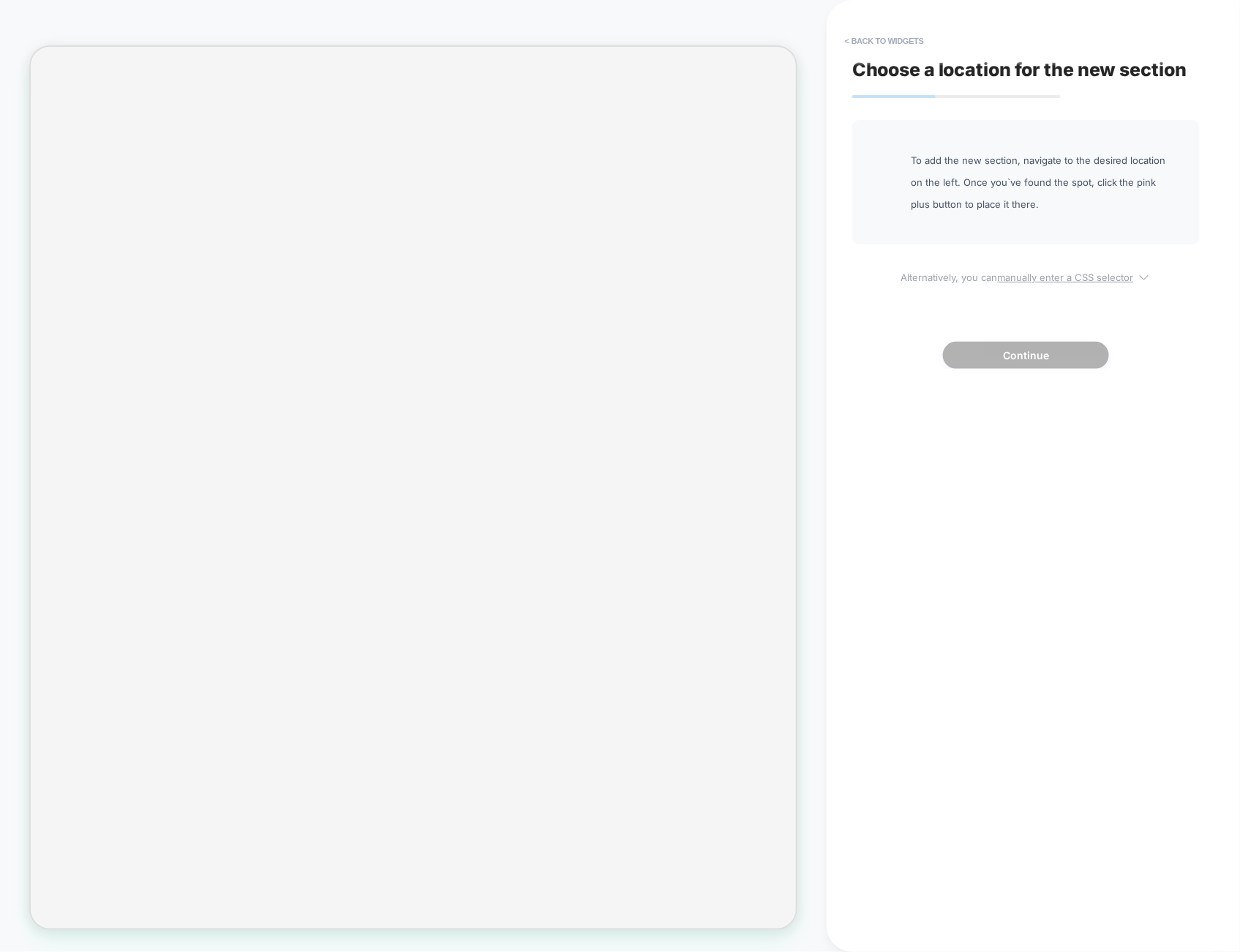
click at [1058, 274] on u "manually enter a CSS selector" at bounding box center [1066, 277] width 136 height 12
select select "*******"
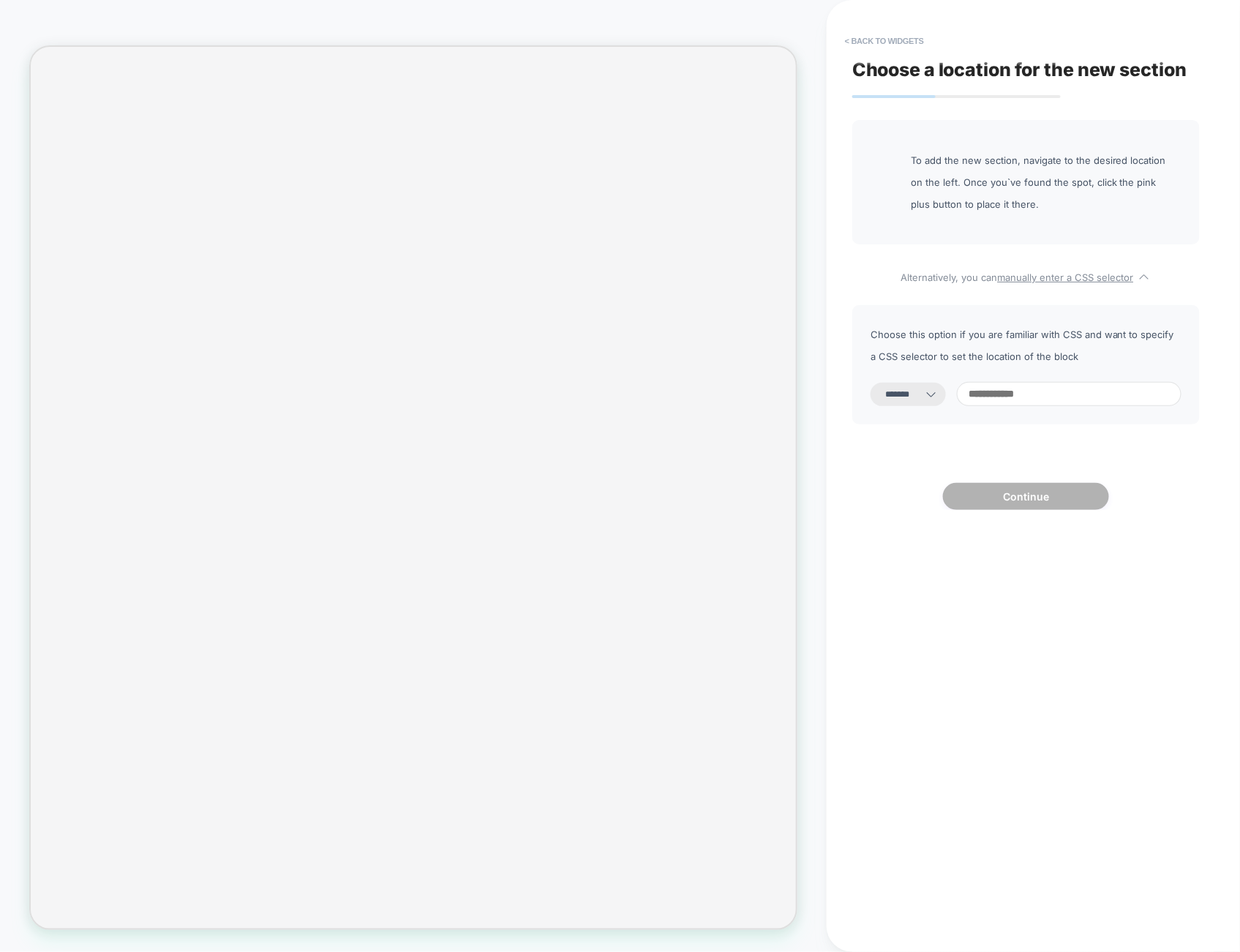
click at [1025, 385] on input at bounding box center [1070, 393] width 225 height 24
type input "****"
select select "*********"
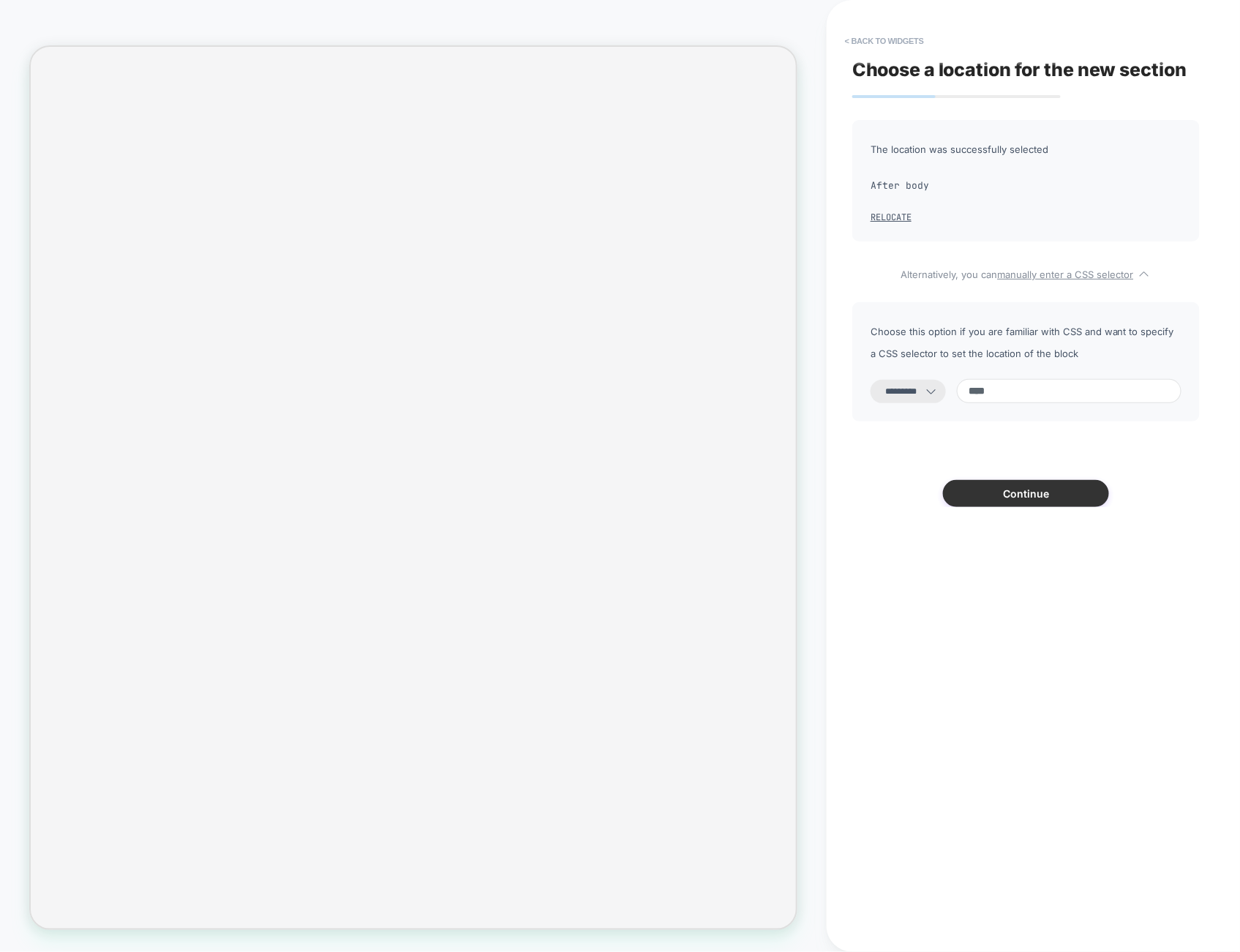
type input "****"
click at [1080, 491] on button "Continue" at bounding box center [1026, 493] width 166 height 27
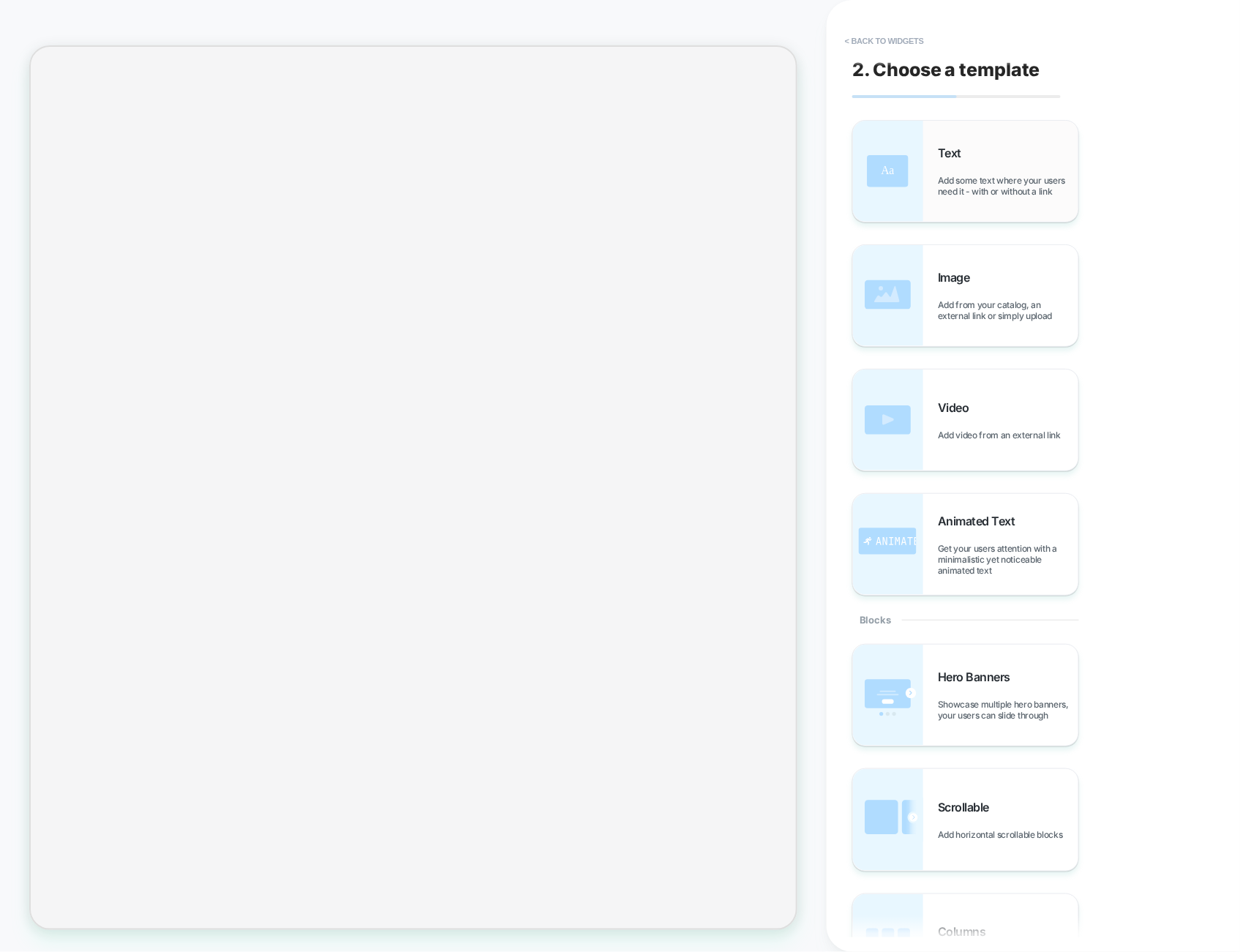
click at [977, 175] on span "Add some text where your users need it - with or without a link" at bounding box center [1008, 185] width 141 height 22
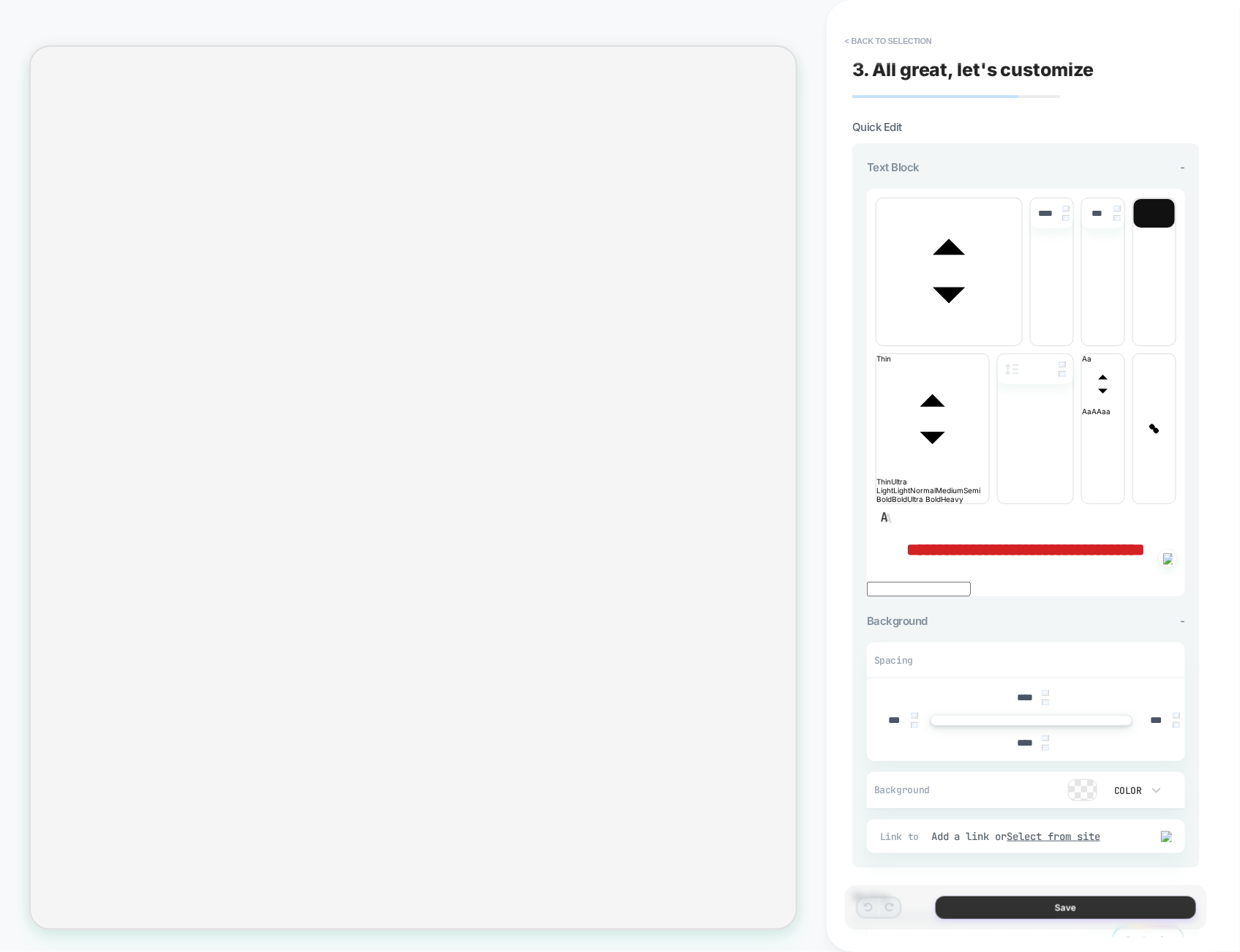
click at [1099, 901] on button "Save" at bounding box center [1065, 907] width 260 height 22
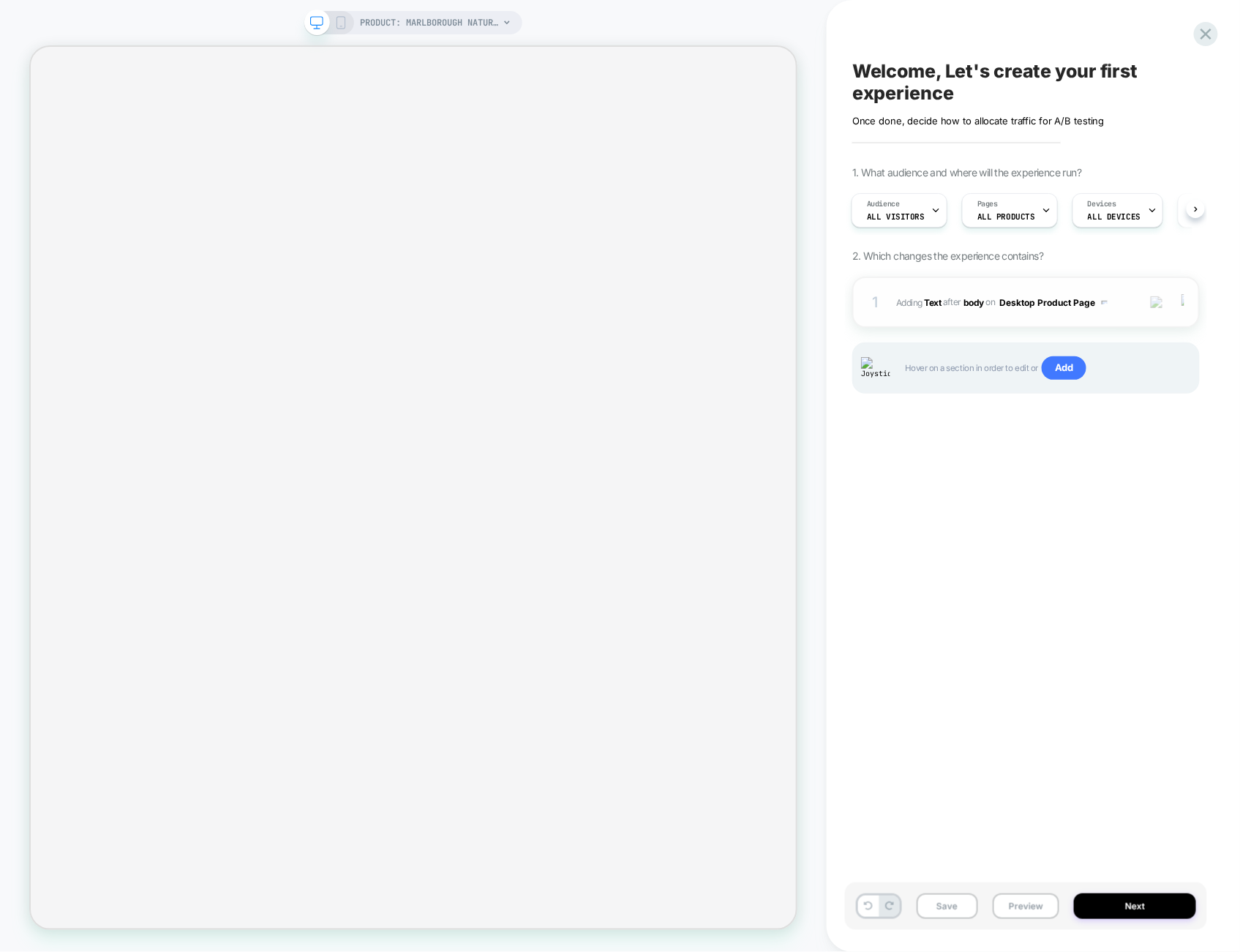
click at [1182, 300] on img at bounding box center [1183, 302] width 3 height 16
click at [1188, 300] on div at bounding box center [1185, 302] width 27 height 16
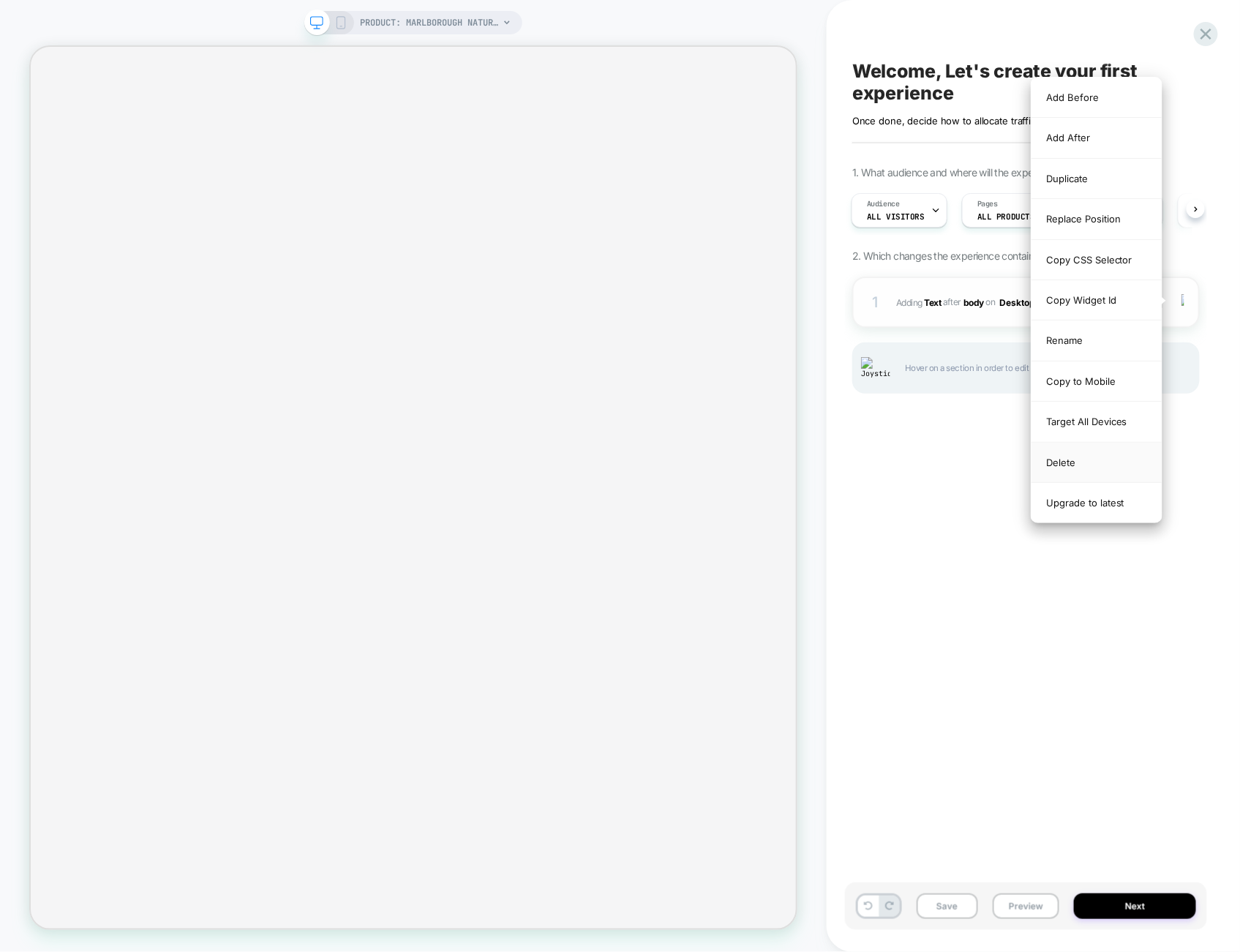
click at [1094, 460] on div "Delete" at bounding box center [1097, 462] width 131 height 40
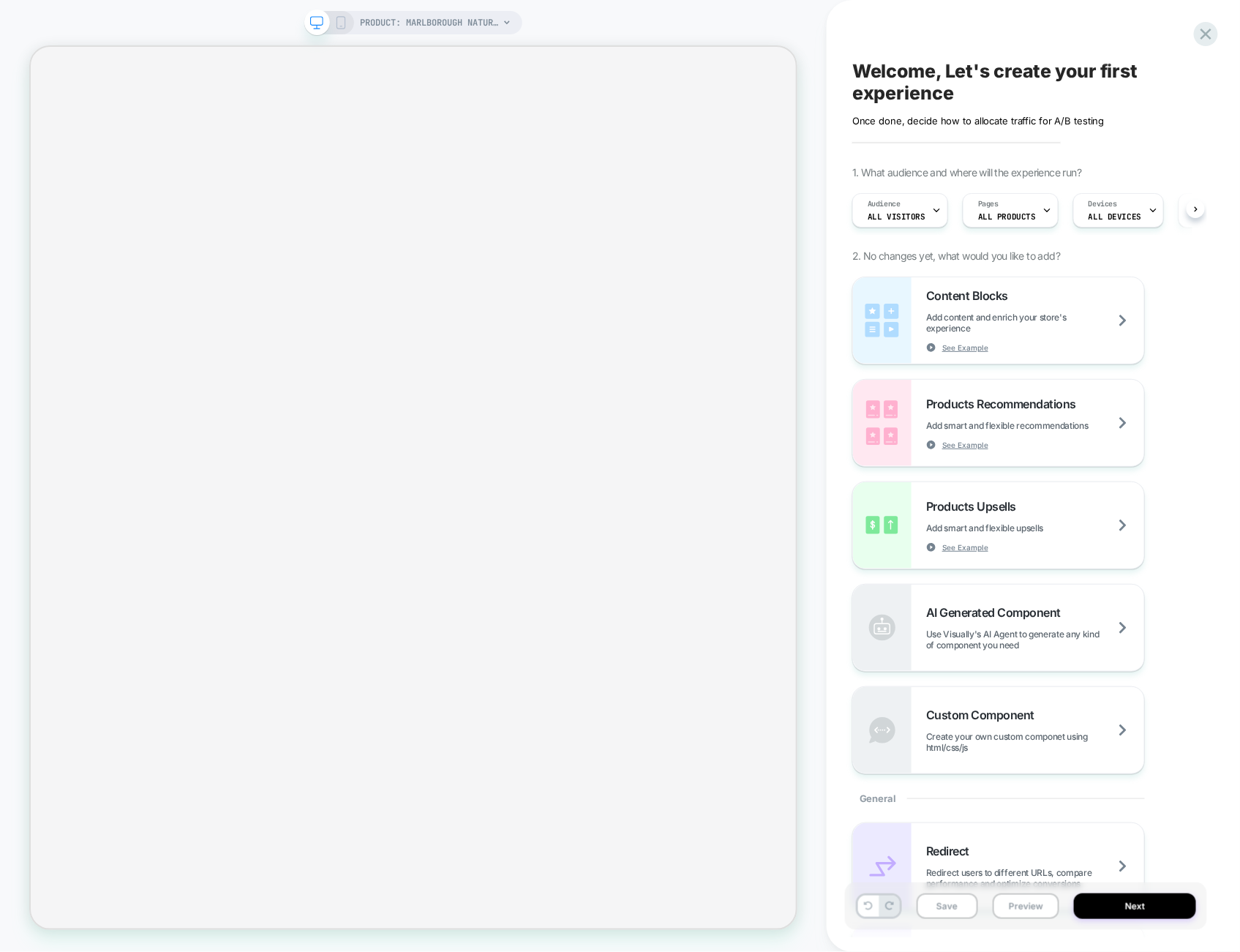
scroll to position [0, 1]
drag, startPoint x: 1036, startPoint y: 911, endPoint x: 1033, endPoint y: 895, distance: 16.3
click at [1036, 911] on button "Preview" at bounding box center [1026, 905] width 67 height 26
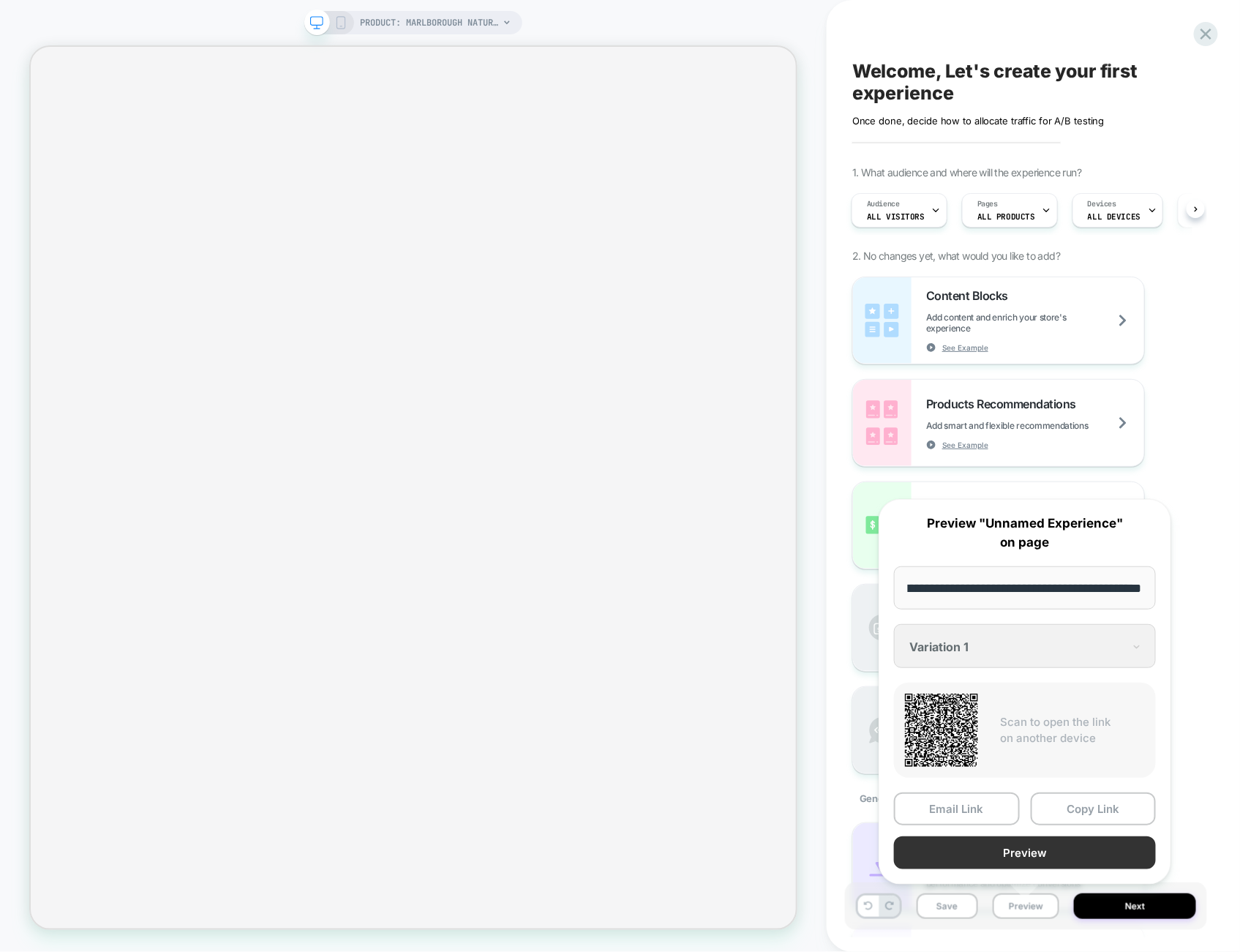
scroll to position [0, 0]
click at [1021, 846] on button "Preview" at bounding box center [1025, 853] width 262 height 33
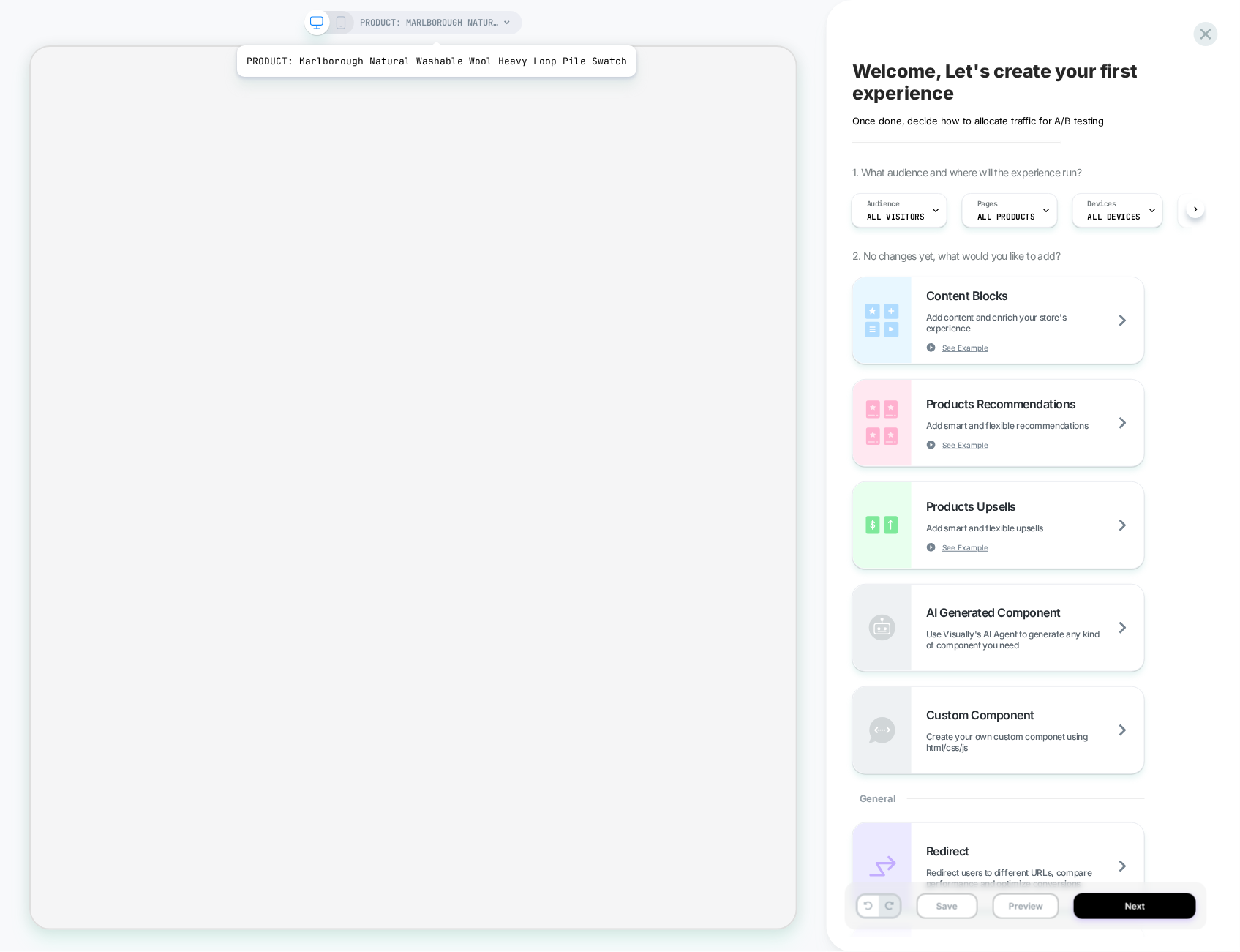
click at [432, 27] on span "PRODUCT: Marlborough Natural Washable Wool Heavy Loop Pile Swatch" at bounding box center [429, 22] width 139 height 23
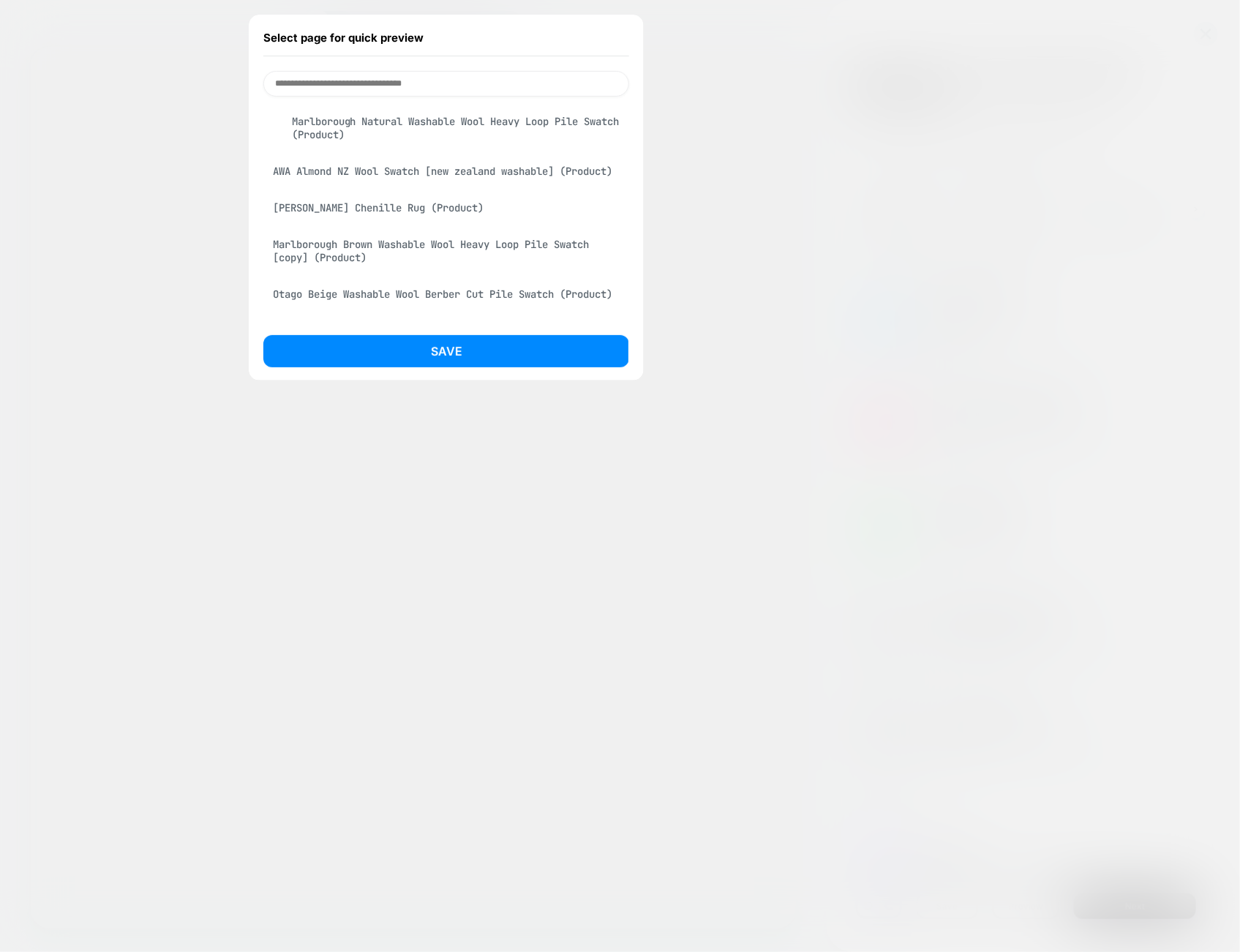
click at [431, 170] on div "AWA Almond NZ Wool Swatch [new zealand washable] (Product)" at bounding box center [447, 170] width 366 height 27
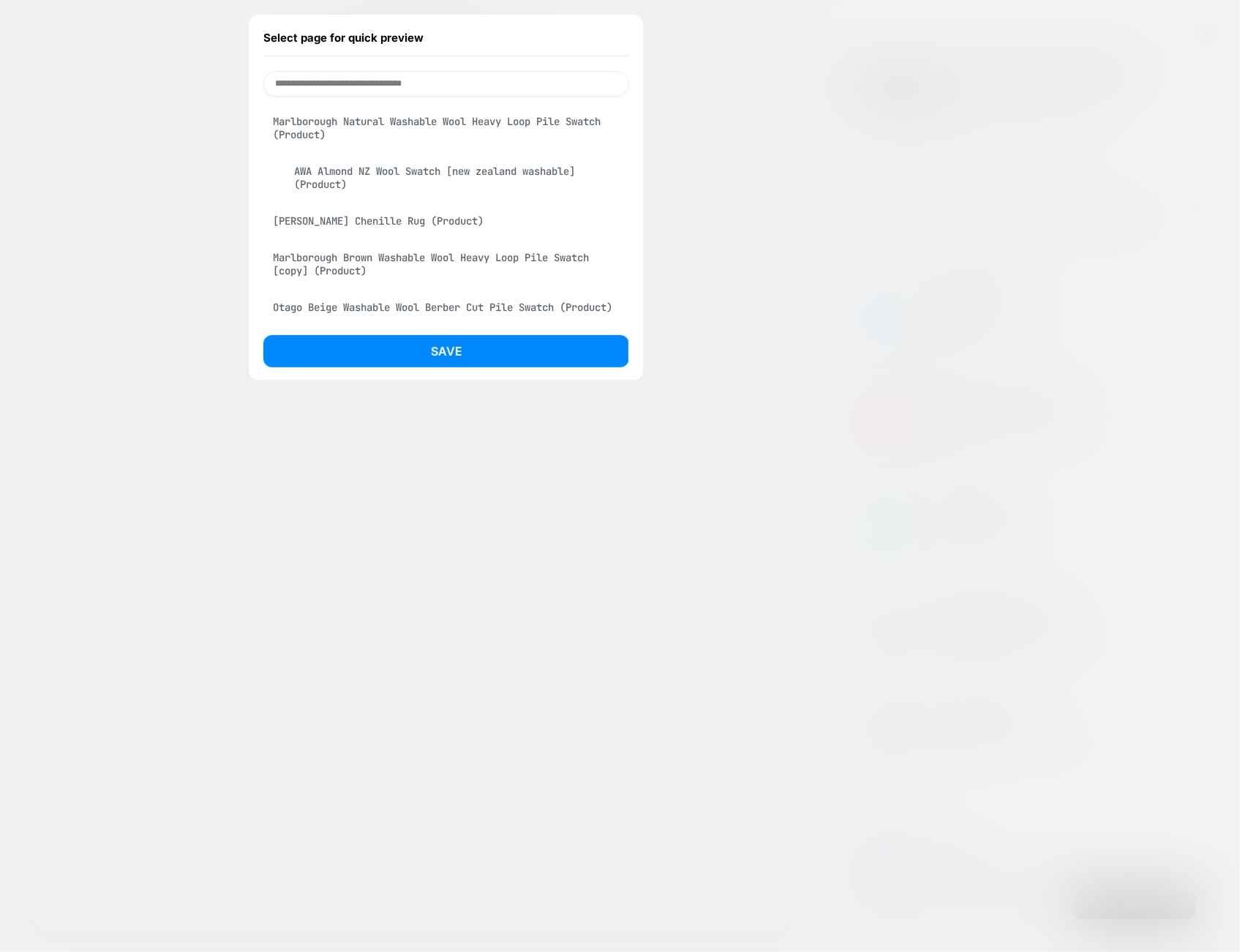
click at [443, 225] on div "Plinth Brown Chenille Rug (Product)" at bounding box center [447, 220] width 366 height 27
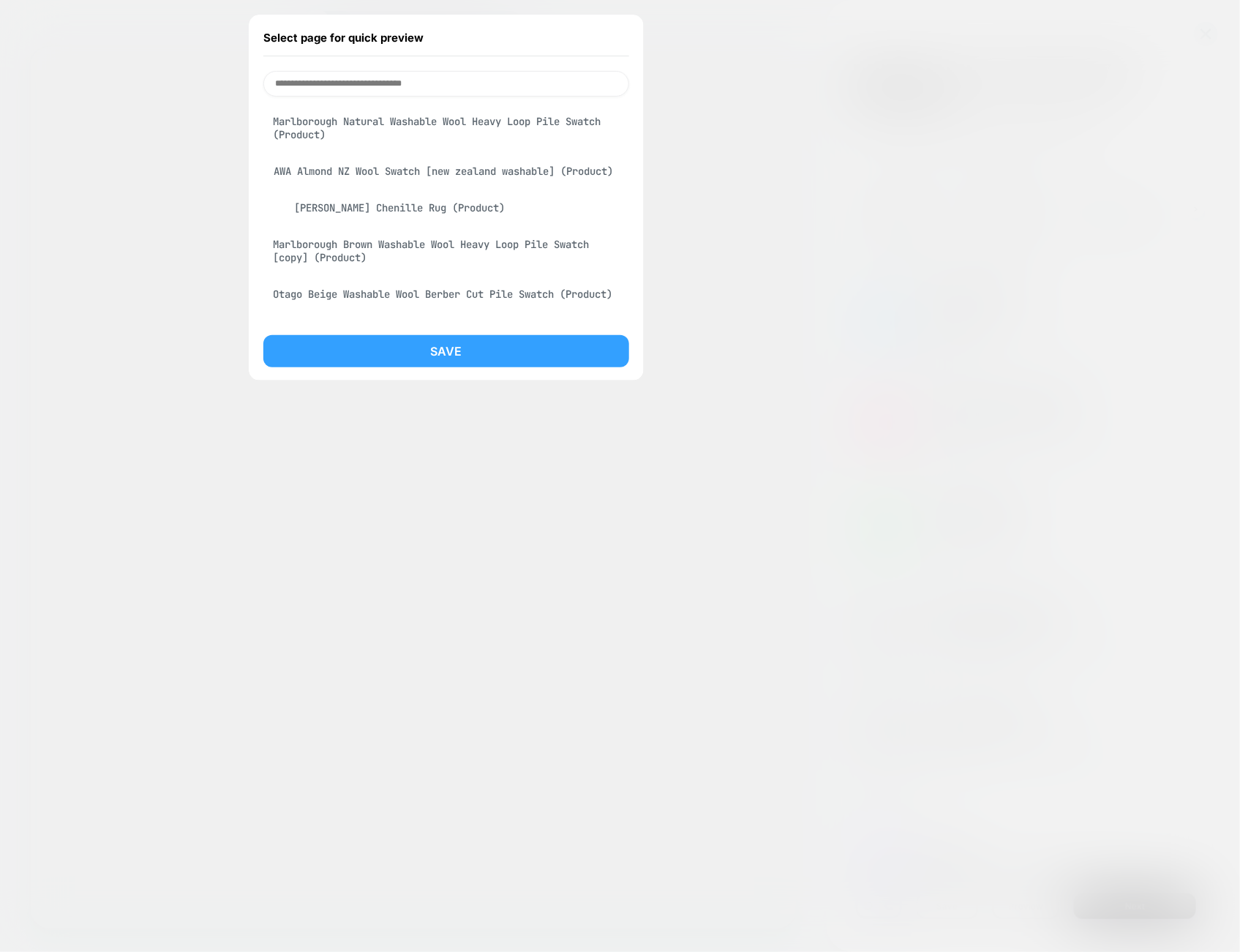
click at [461, 351] on button "Save" at bounding box center [447, 351] width 366 height 32
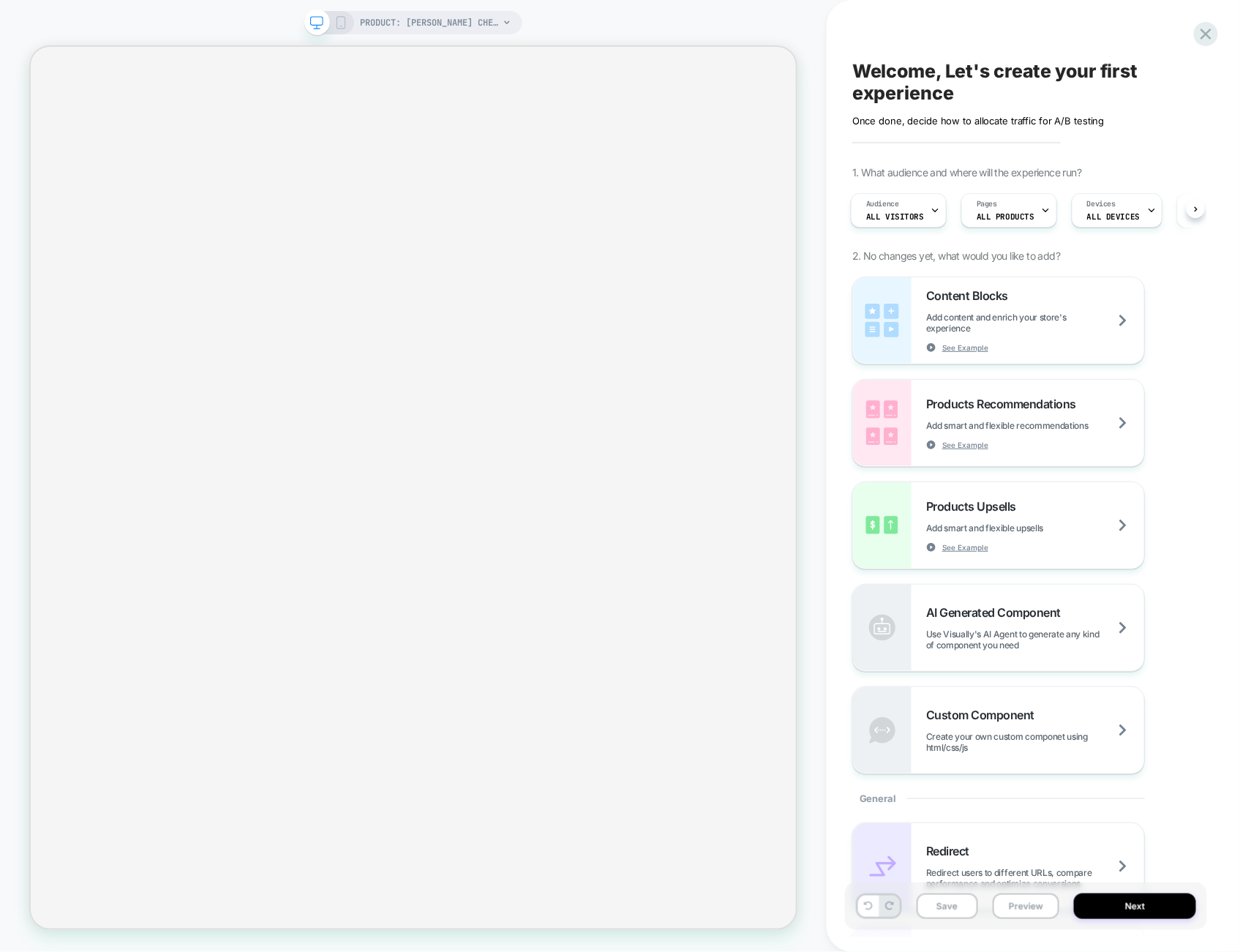
scroll to position [0, 2]
click at [1193, 33] on div "Welcome, Let's create your first experience Click to edit experience details On…" at bounding box center [1026, 476] width 363 height 922
click at [1203, 34] on icon at bounding box center [1207, 34] width 20 height 20
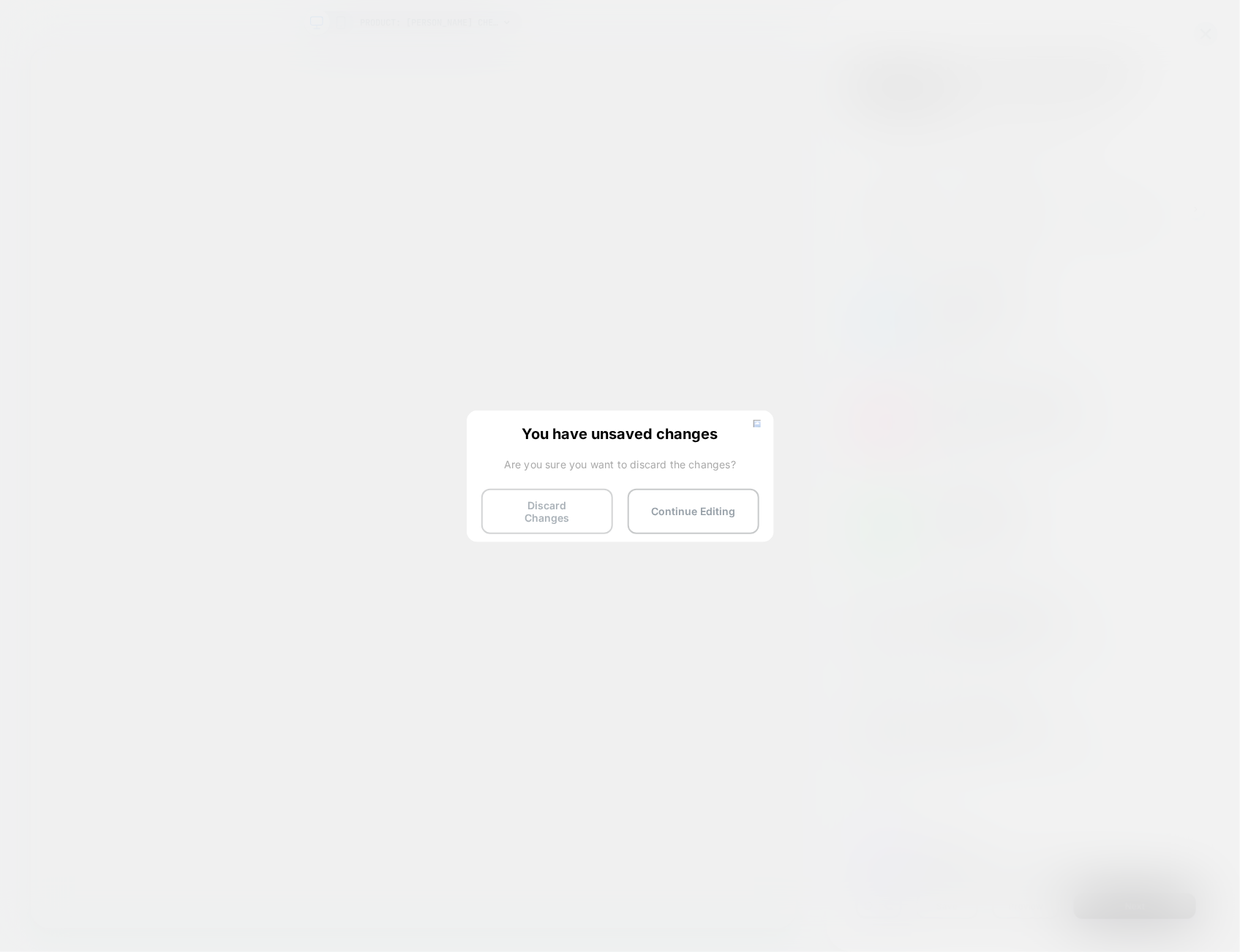
click at [575, 491] on button "Discard Changes" at bounding box center [547, 511] width 131 height 46
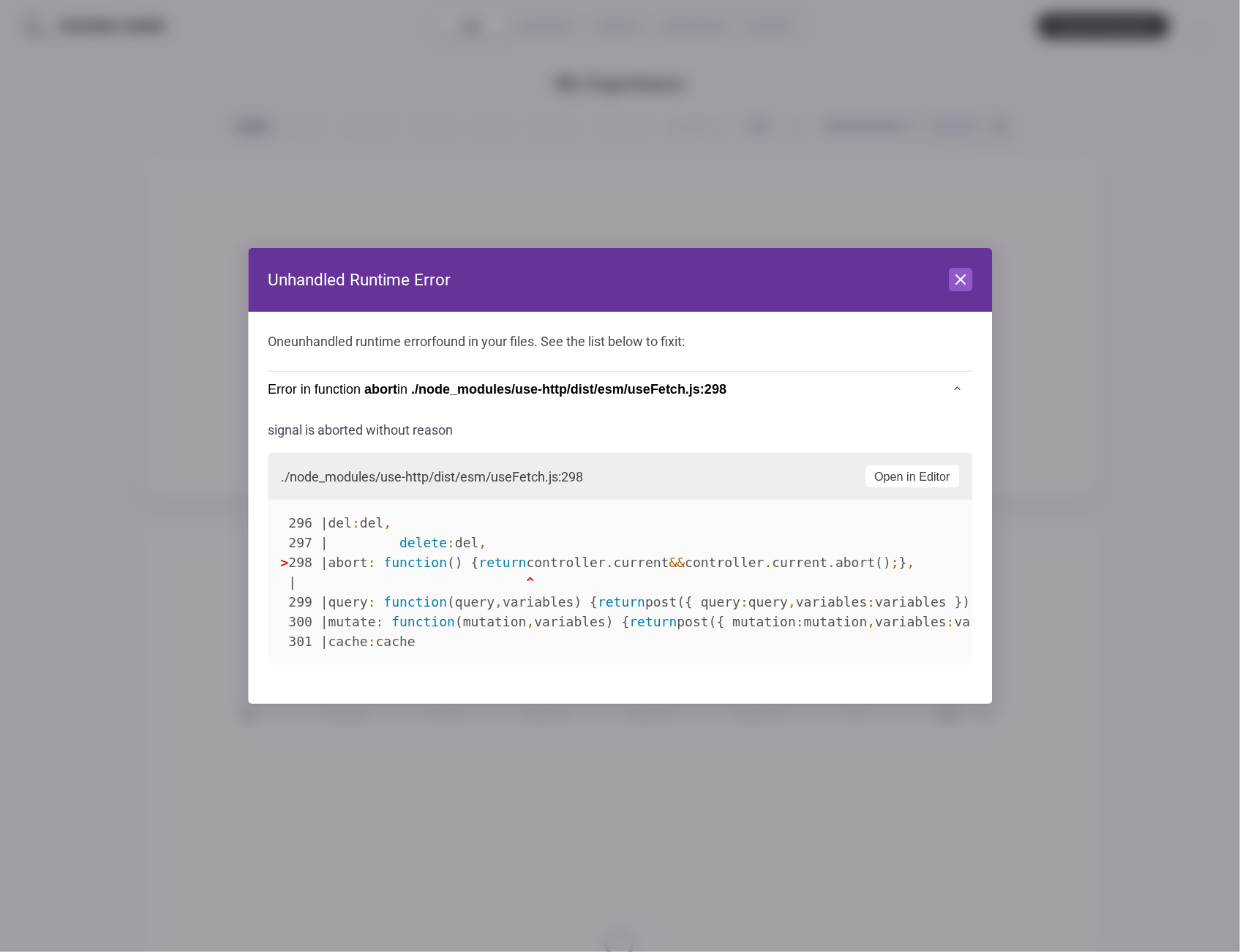
drag, startPoint x: 905, startPoint y: 303, endPoint x: 925, endPoint y: 293, distance: 22.4
click at [911, 301] on header "Unhandled Runtime Error Close" at bounding box center [620, 279] width 744 height 64
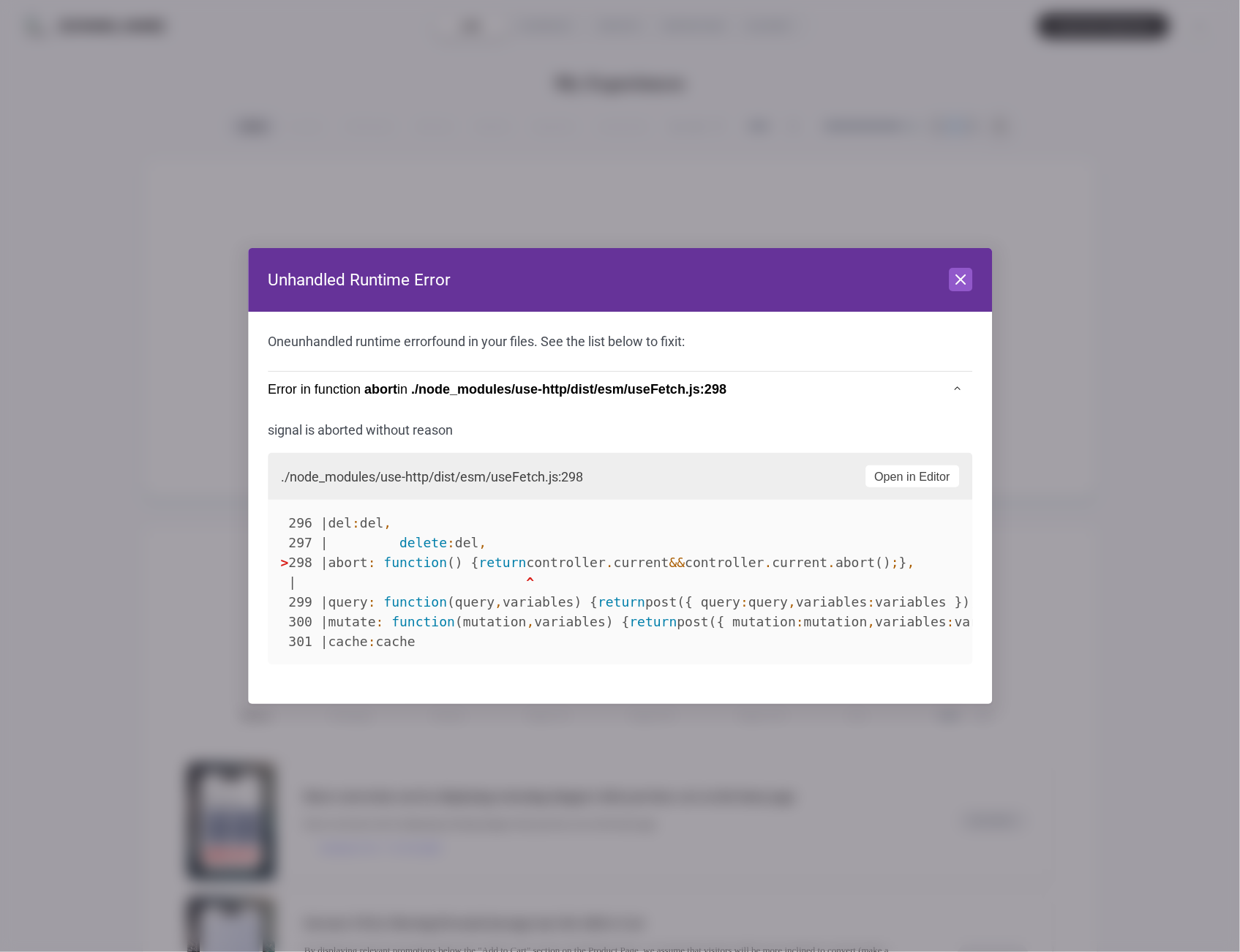
click at [956, 951] on div "Unhandled Runtime Error Close One unhandled runtime error found in your files. …" at bounding box center [620, 952] width 1240 height 0
click at [961, 271] on icon at bounding box center [961, 279] width 17 height 17
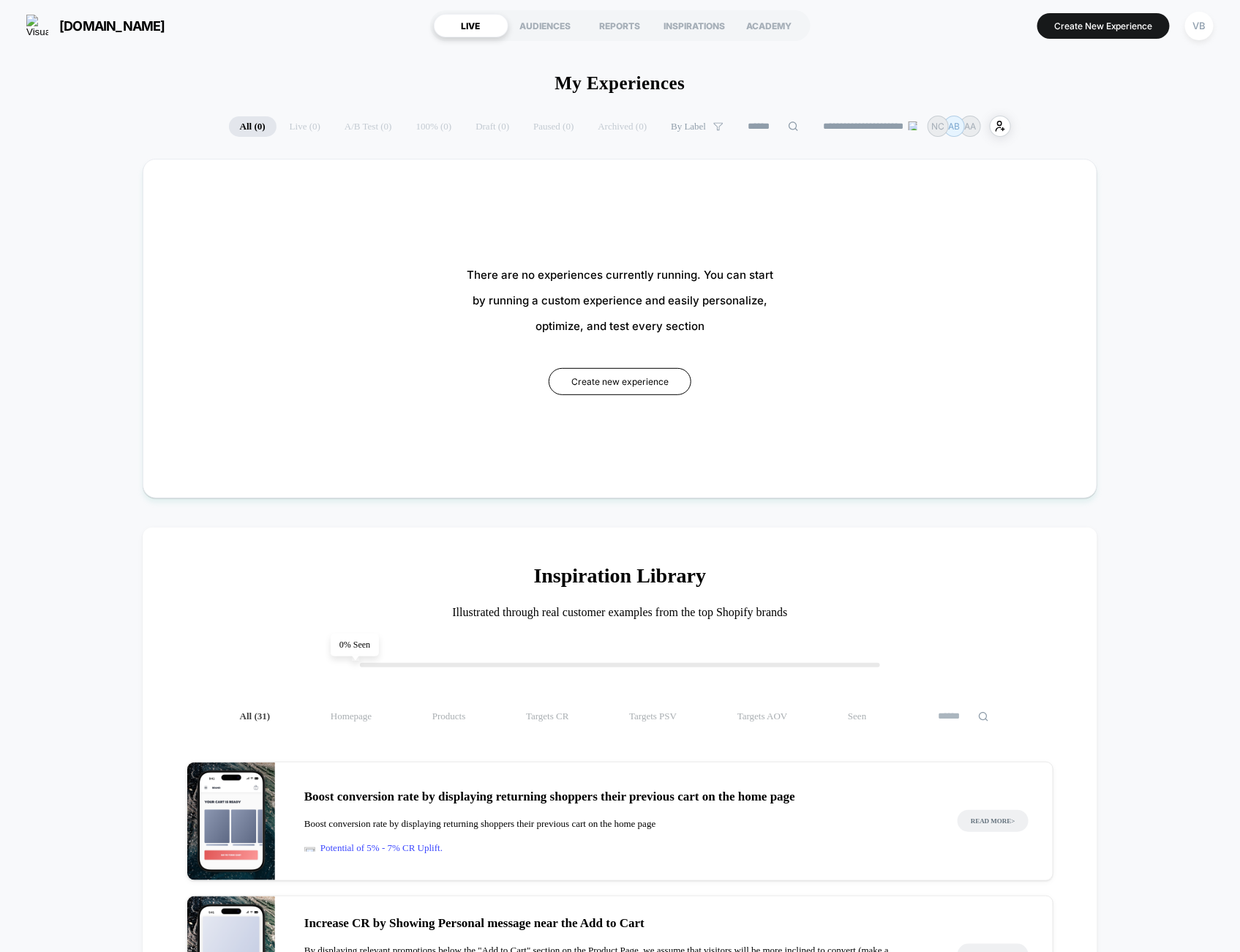
click at [1218, 16] on div "double.online LIVE AUDIENCES REPORTS INSPIRATIONS ACADEMY Create New Experience…" at bounding box center [620, 26] width 1240 height 52
click at [1209, 23] on div "VB" at bounding box center [1199, 26] width 28 height 28
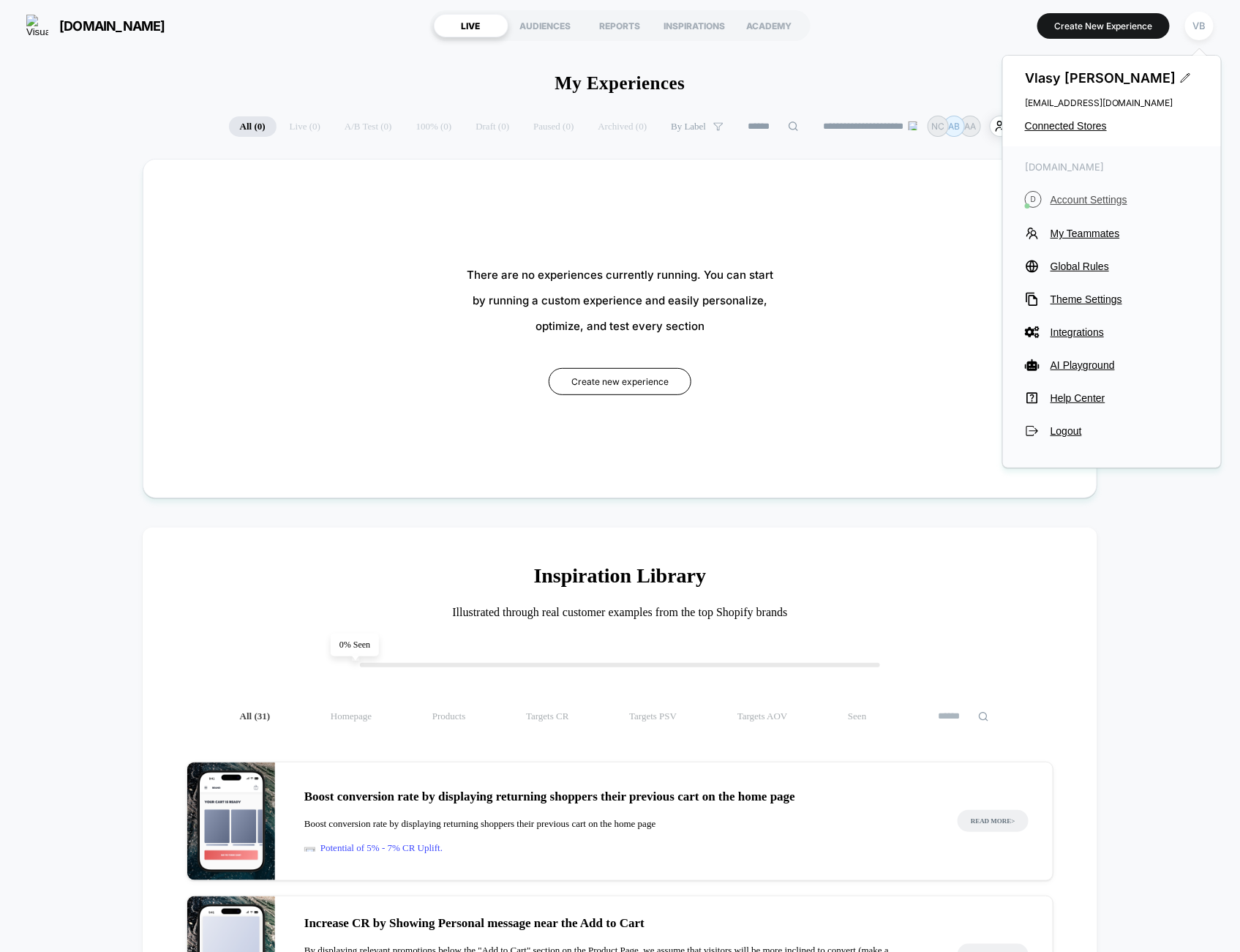
click at [1129, 200] on span "Account Settings" at bounding box center [1124, 200] width 149 height 12
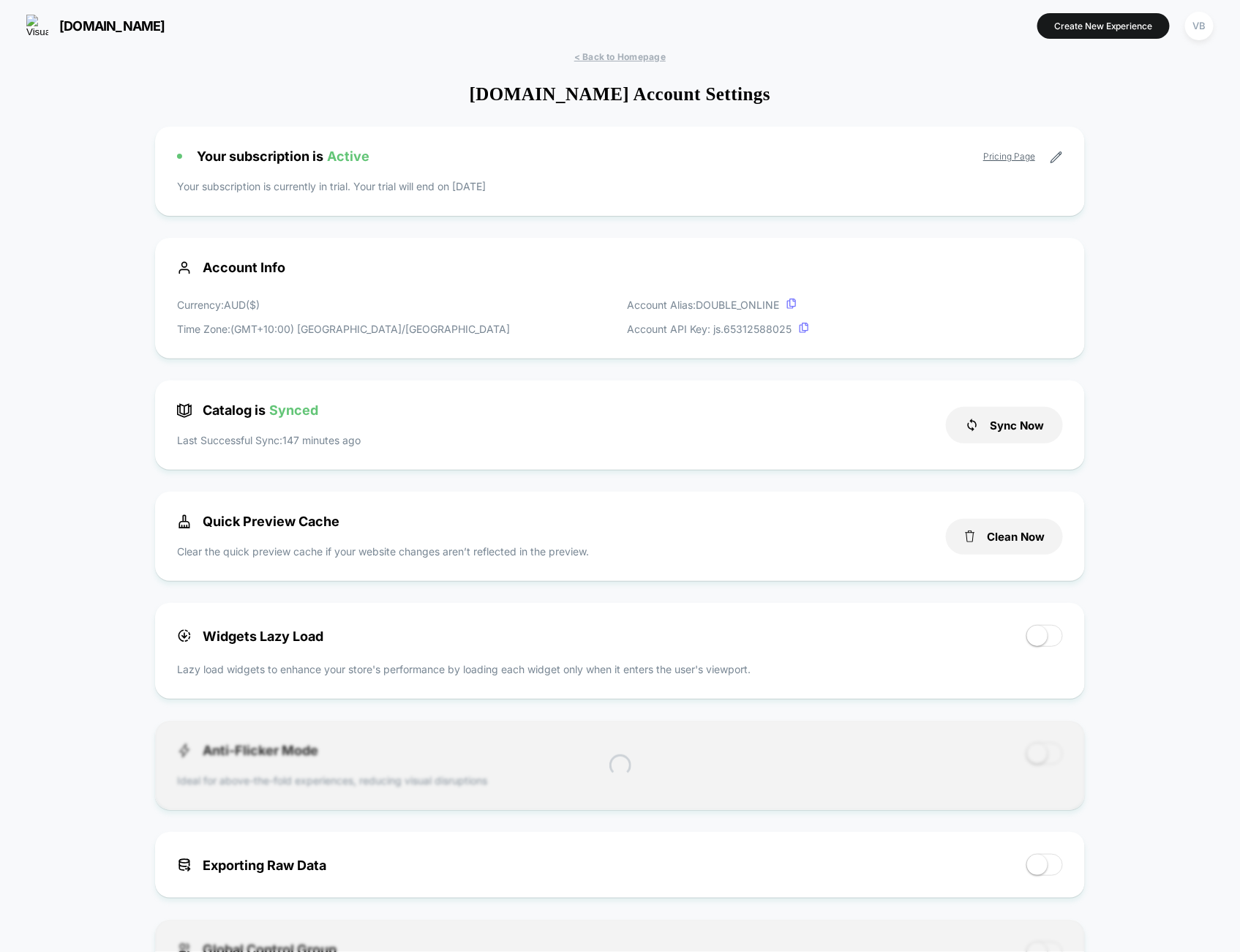
scroll to position [198, 0]
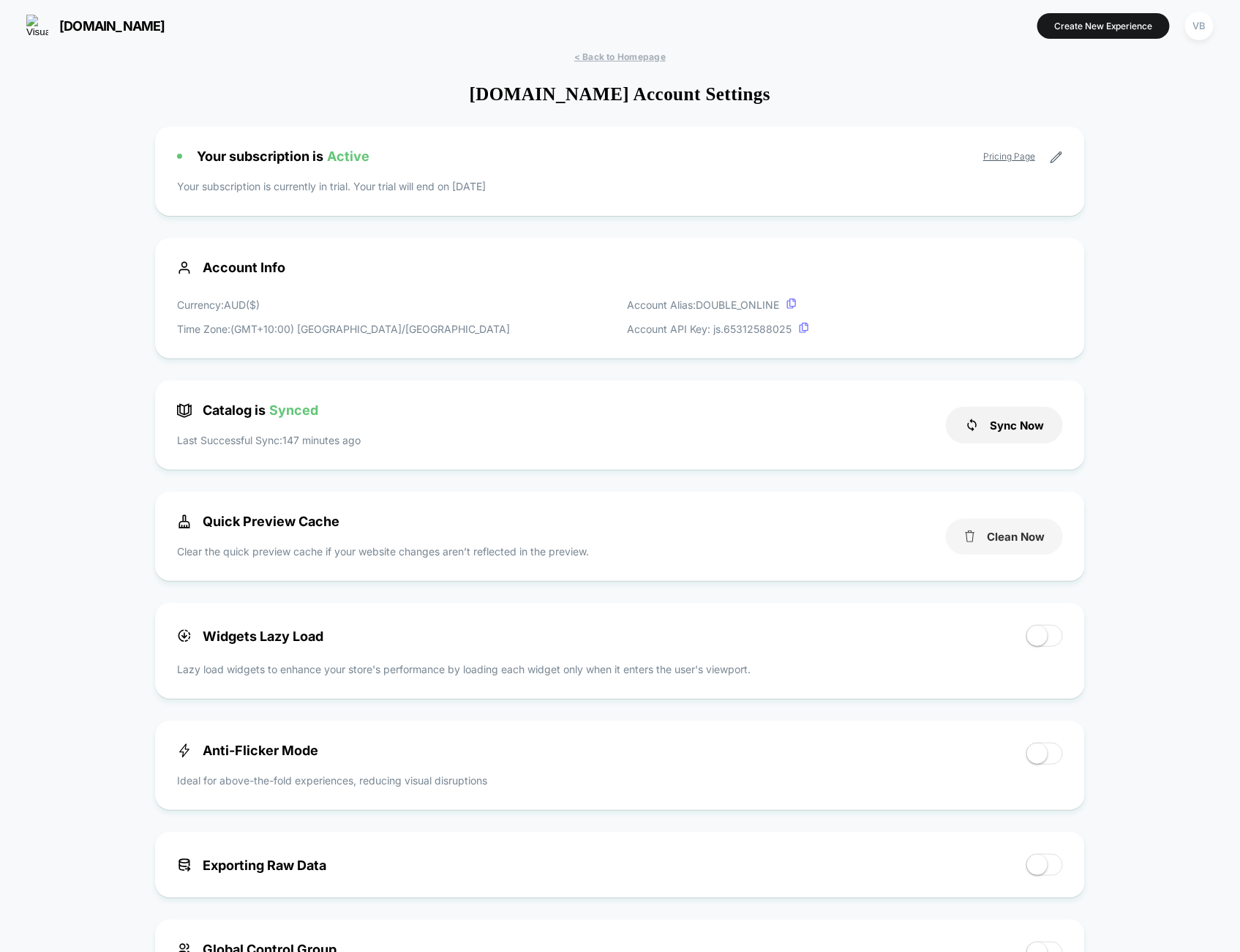
click at [1008, 529] on button "Clean Now" at bounding box center [1005, 536] width 117 height 36
click at [77, 18] on span "double.online" at bounding box center [112, 26] width 106 height 15
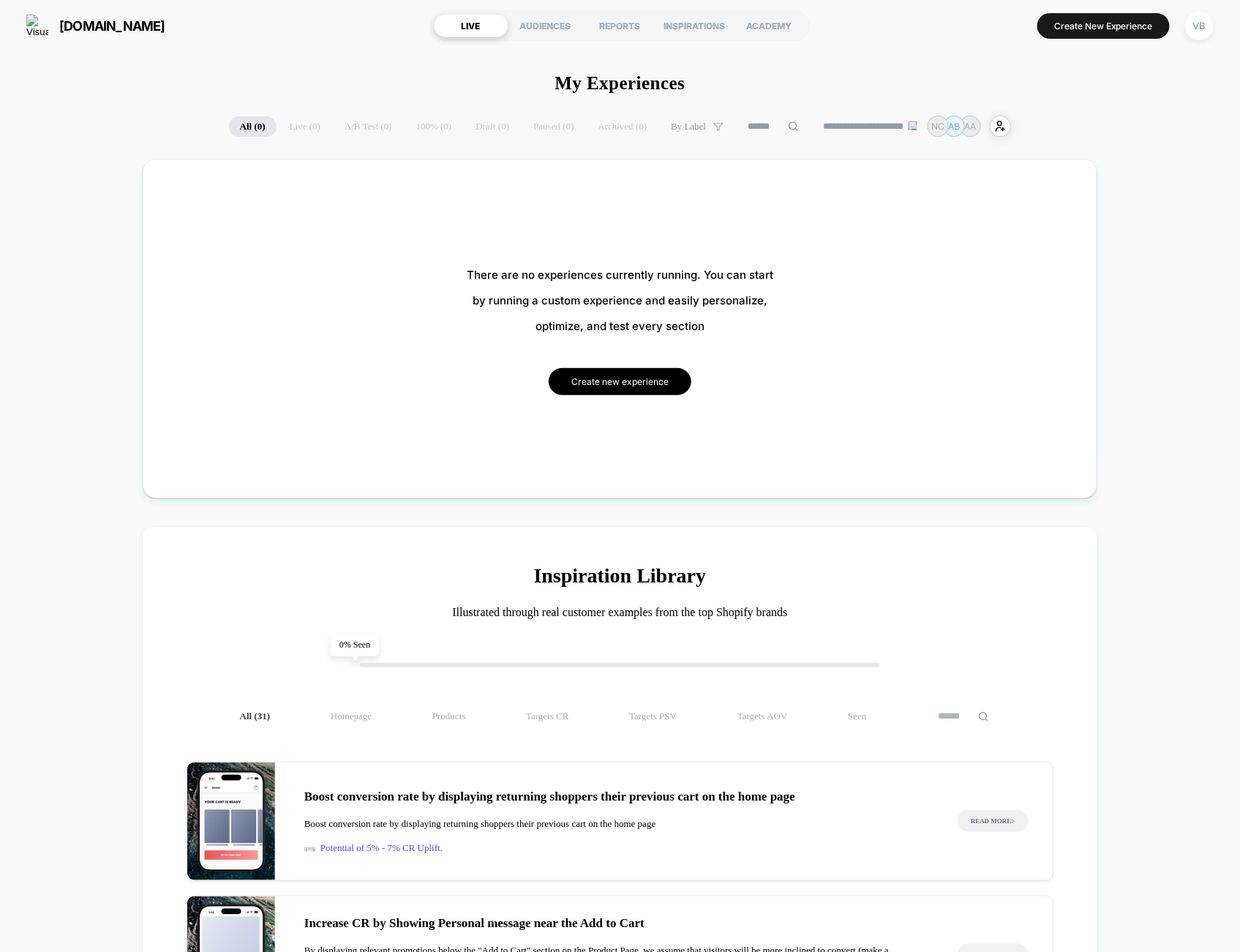
click at [620, 392] on button "Create new experience" at bounding box center [620, 382] width 143 height 27
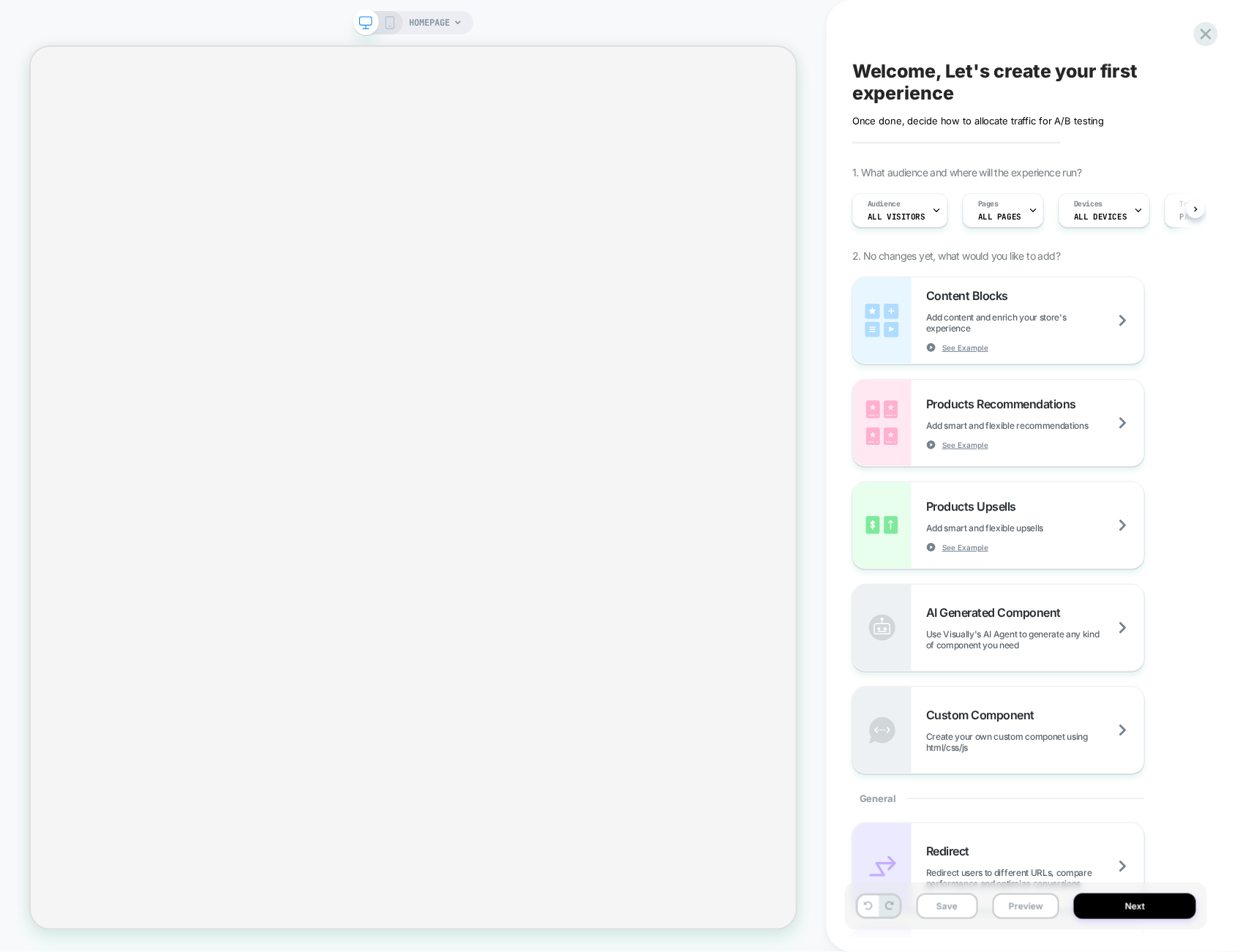
scroll to position [0, 1]
click at [452, 26] on div "HOMEPAGE" at bounding box center [436, 22] width 53 height 23
click at [428, 29] on span "HOMEPAGE" at bounding box center [429, 22] width 41 height 23
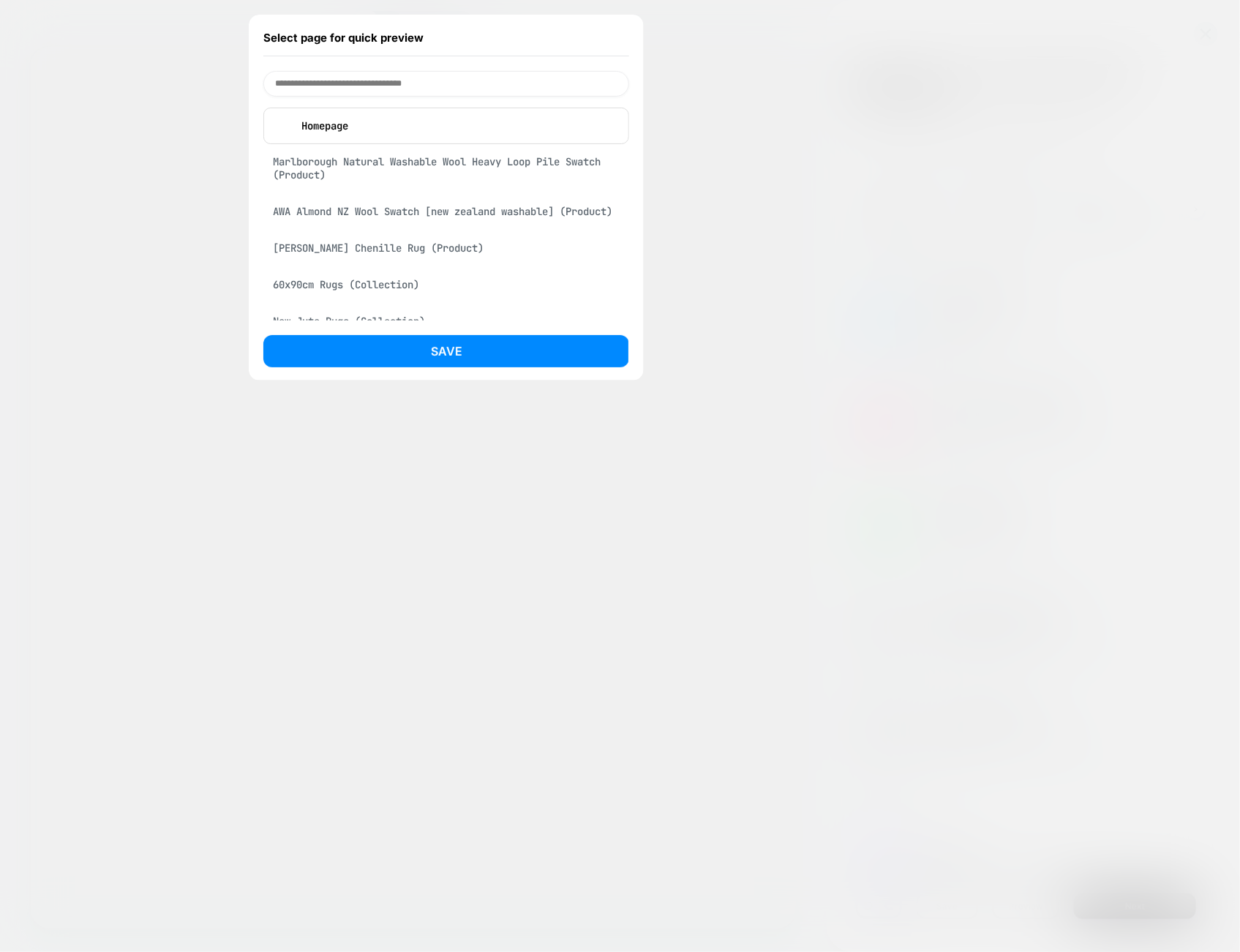
click at [430, 250] on div "Plinth Brown Chenille Rug (Product)" at bounding box center [447, 248] width 366 height 27
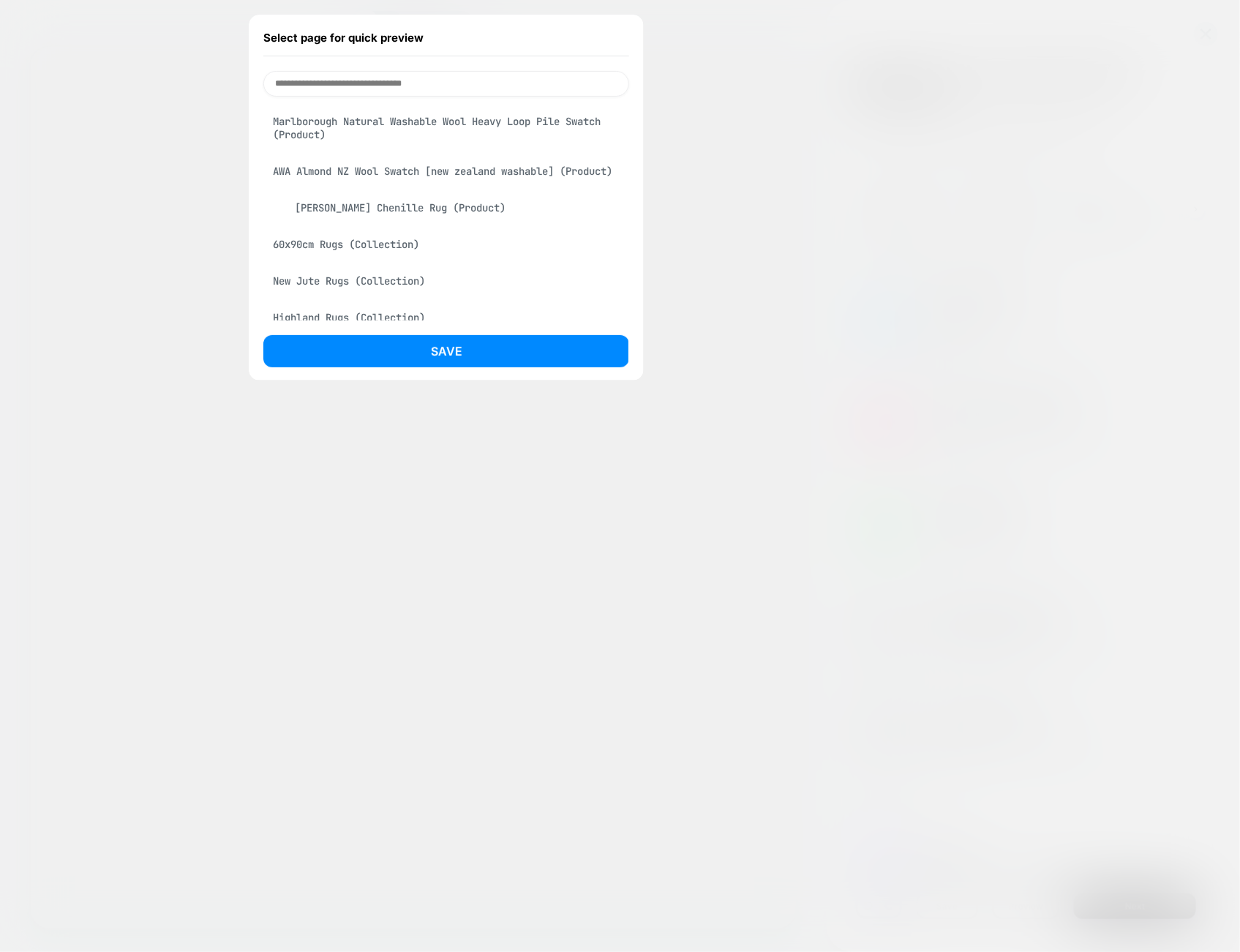
click at [403, 222] on div "Plinth Brown Chenille Rug (Product)" at bounding box center [447, 207] width 366 height 27
click at [440, 356] on button "Save" at bounding box center [447, 351] width 366 height 32
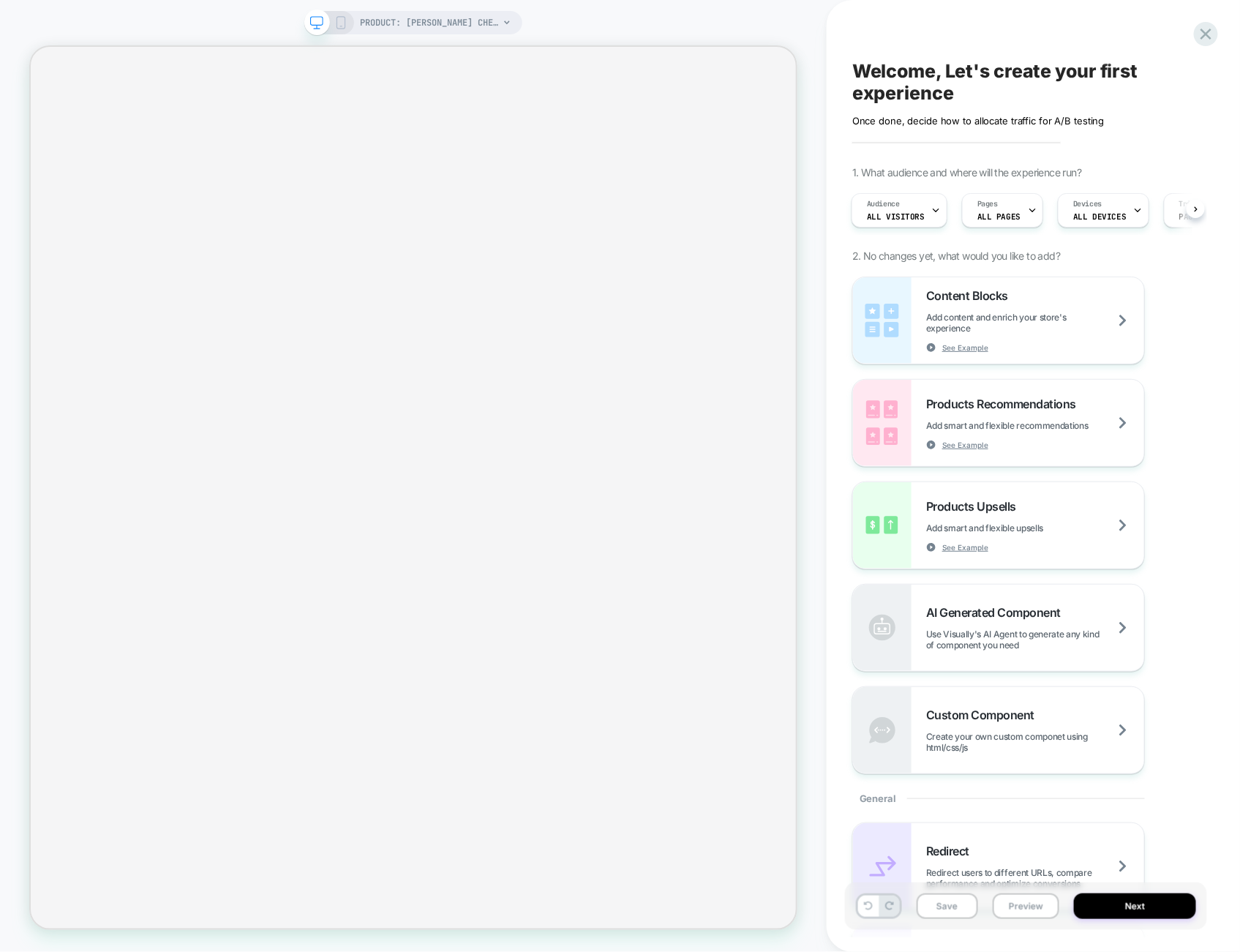
scroll to position [0, 2]
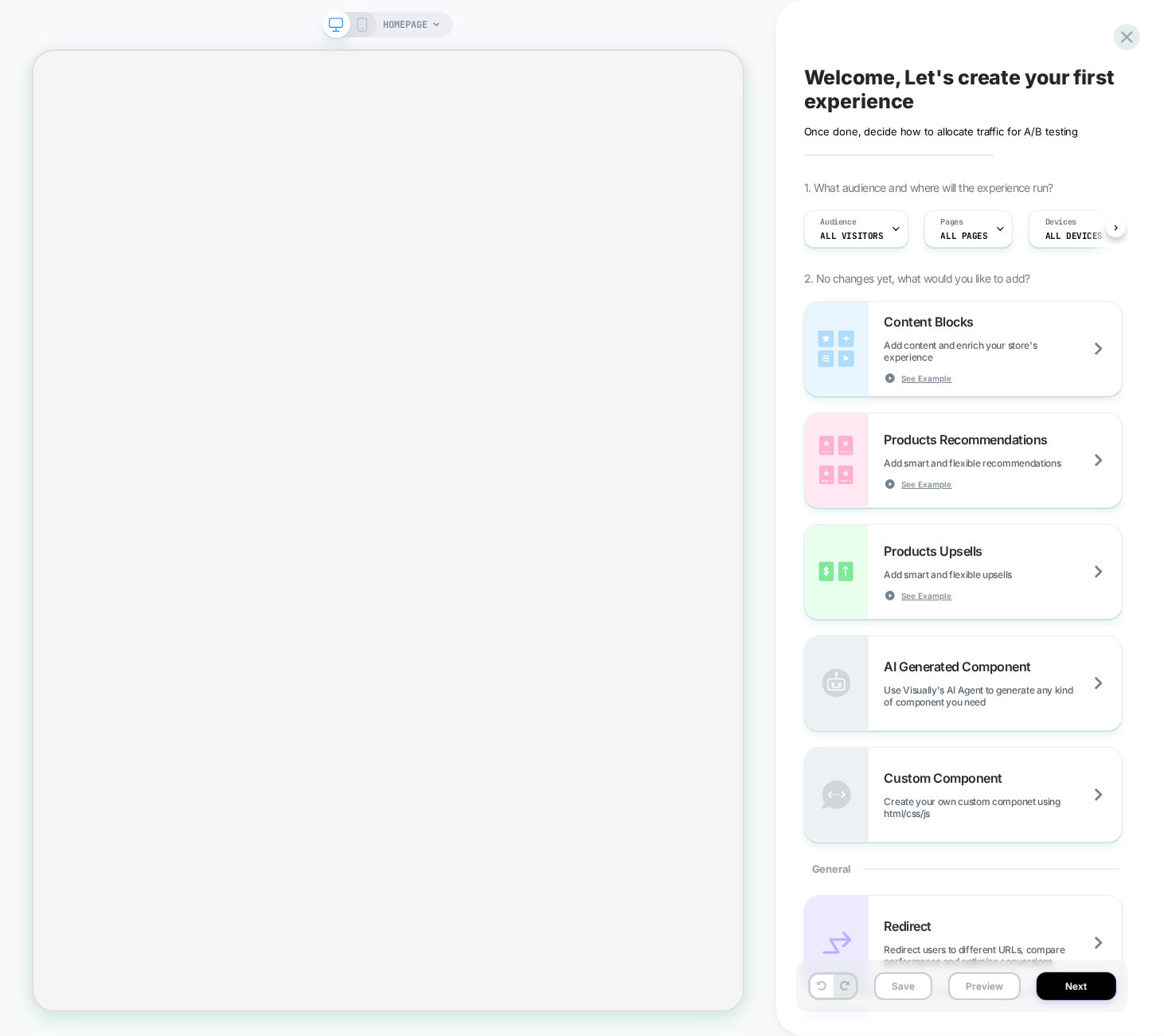
scroll to position [0, 1]
click at [734, 22] on div "HOMEPAGE" at bounding box center [388, 518] width 777 height 1003
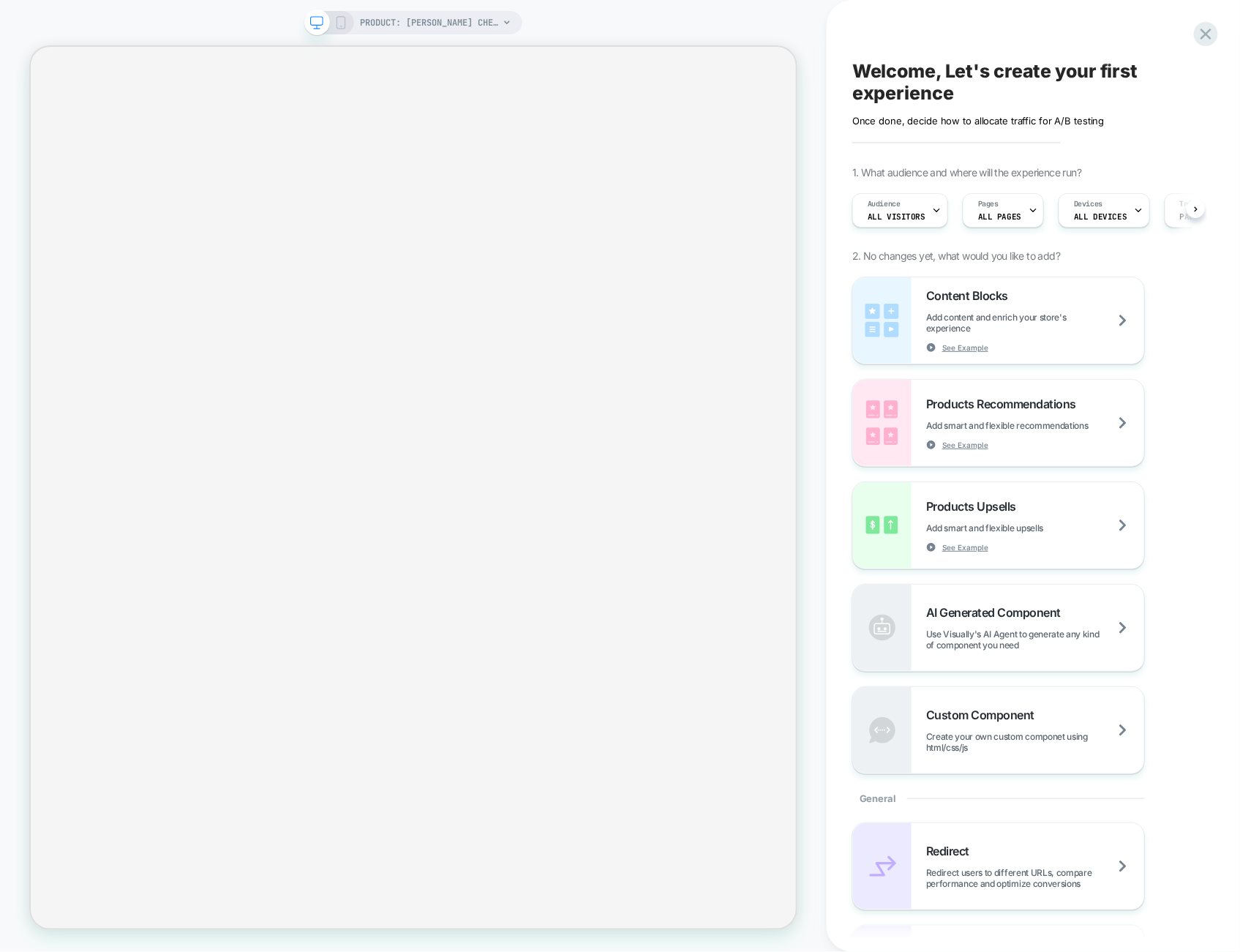
scroll to position [0, 1]
click at [332, 24] on div at bounding box center [329, 22] width 37 height 13
click at [343, 23] on icon at bounding box center [341, 22] width 13 height 13
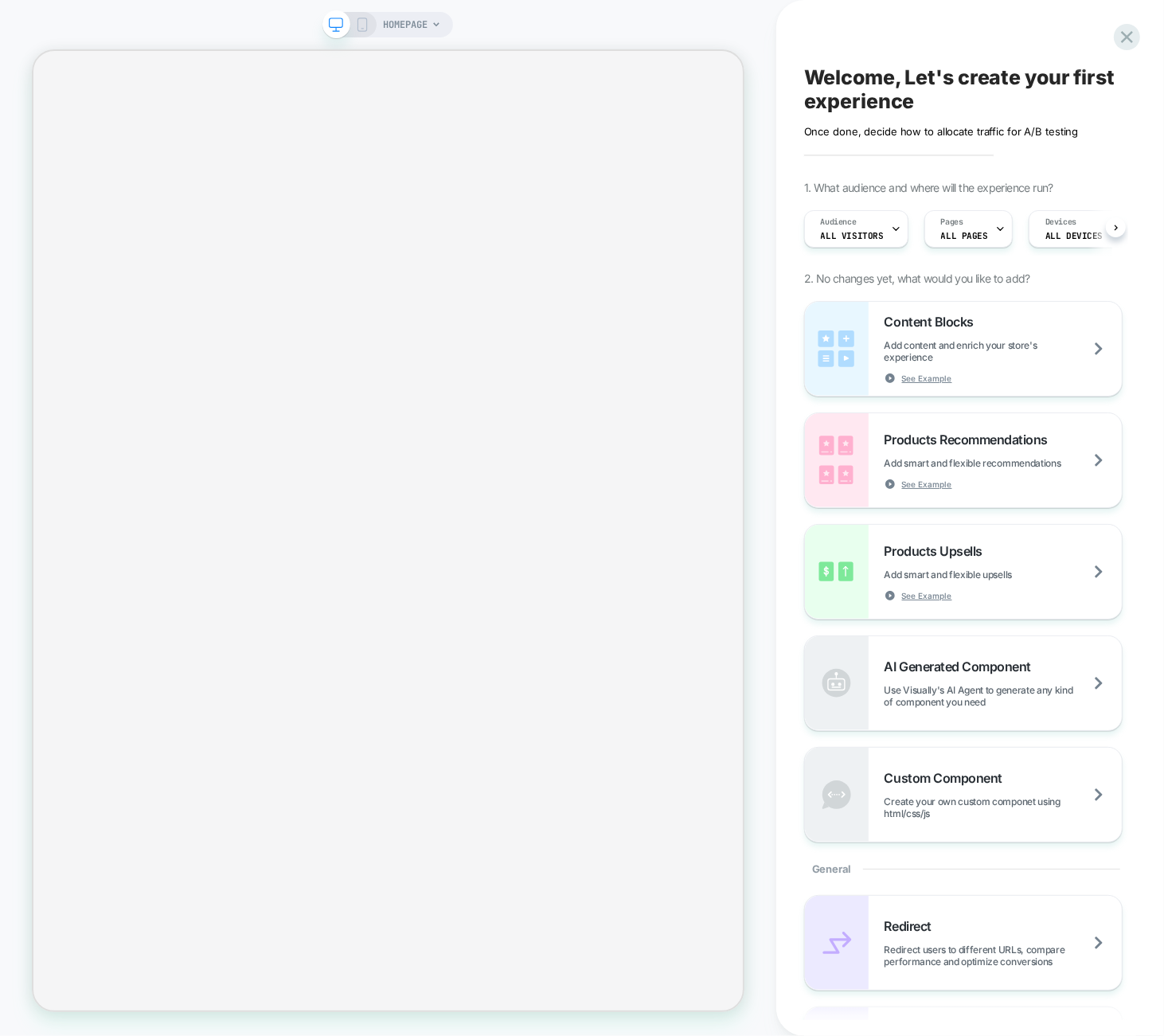
scroll to position [0, 1]
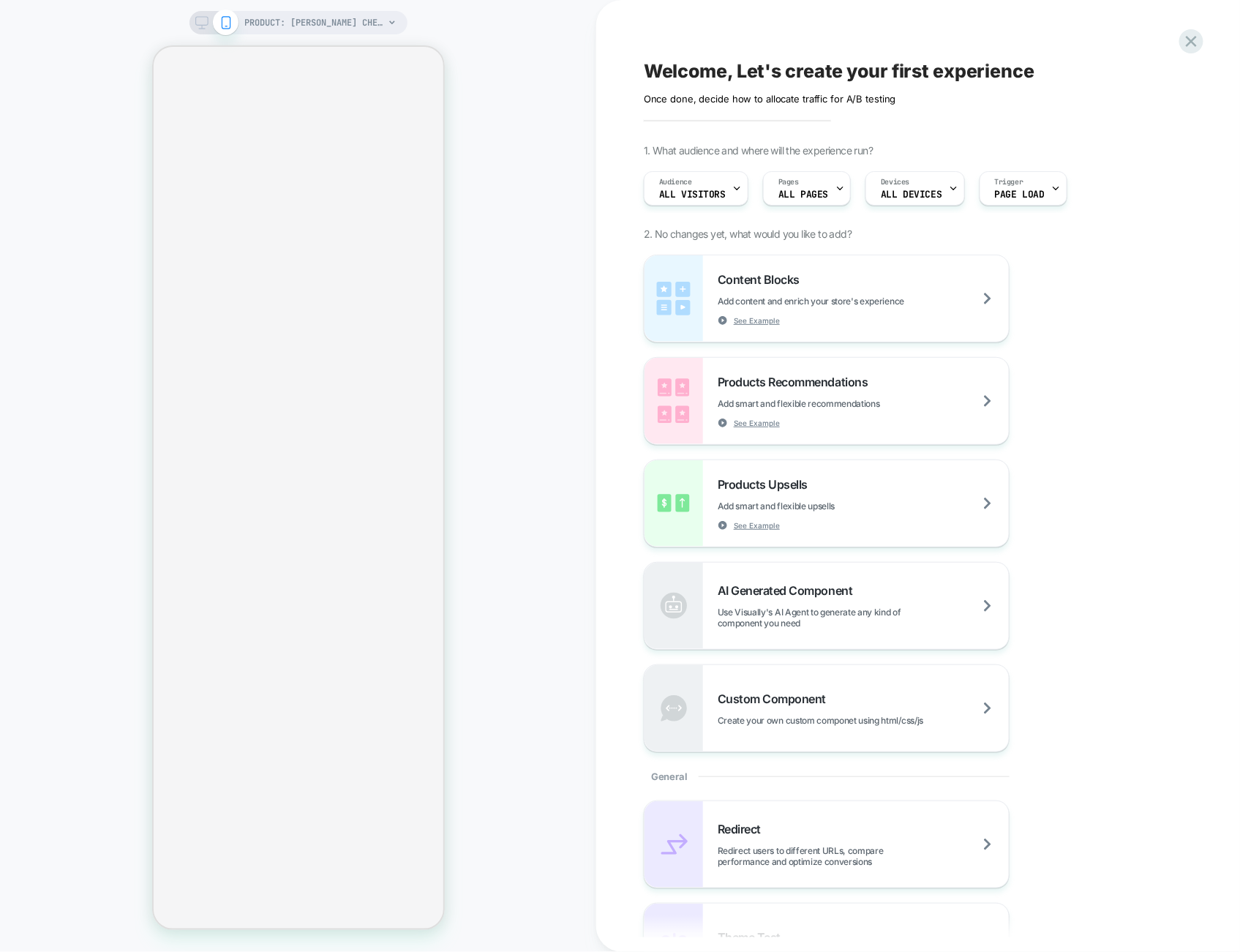
click at [547, 397] on div "PRODUCT: Plinth Brown Chenille Rug PRODUCT: Plinth Brown Chenille Rug" at bounding box center [298, 476] width 596 height 922
click at [1183, 33] on icon at bounding box center [1192, 42] width 20 height 20
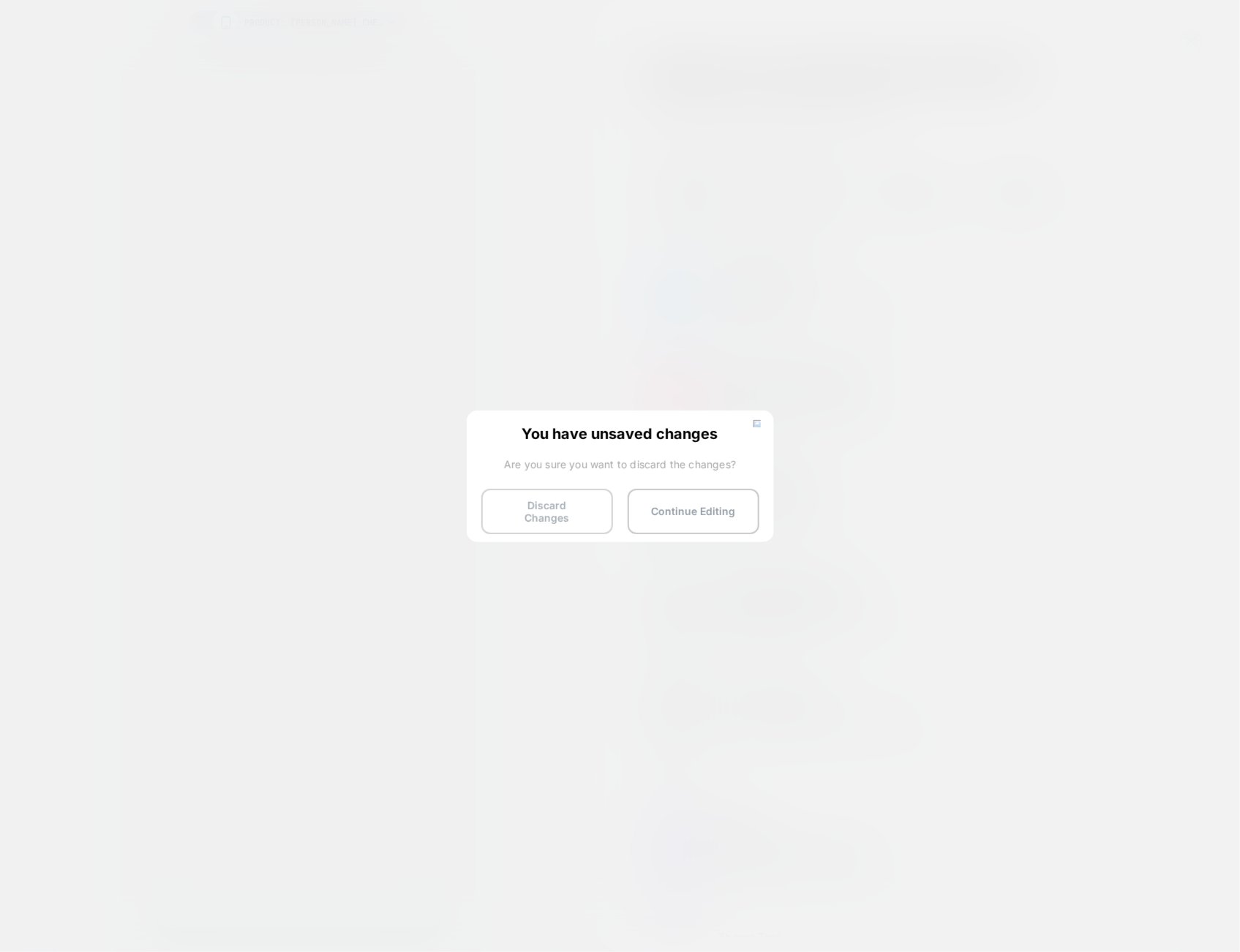
click at [571, 505] on button "Discard Changes" at bounding box center [547, 511] width 131 height 46
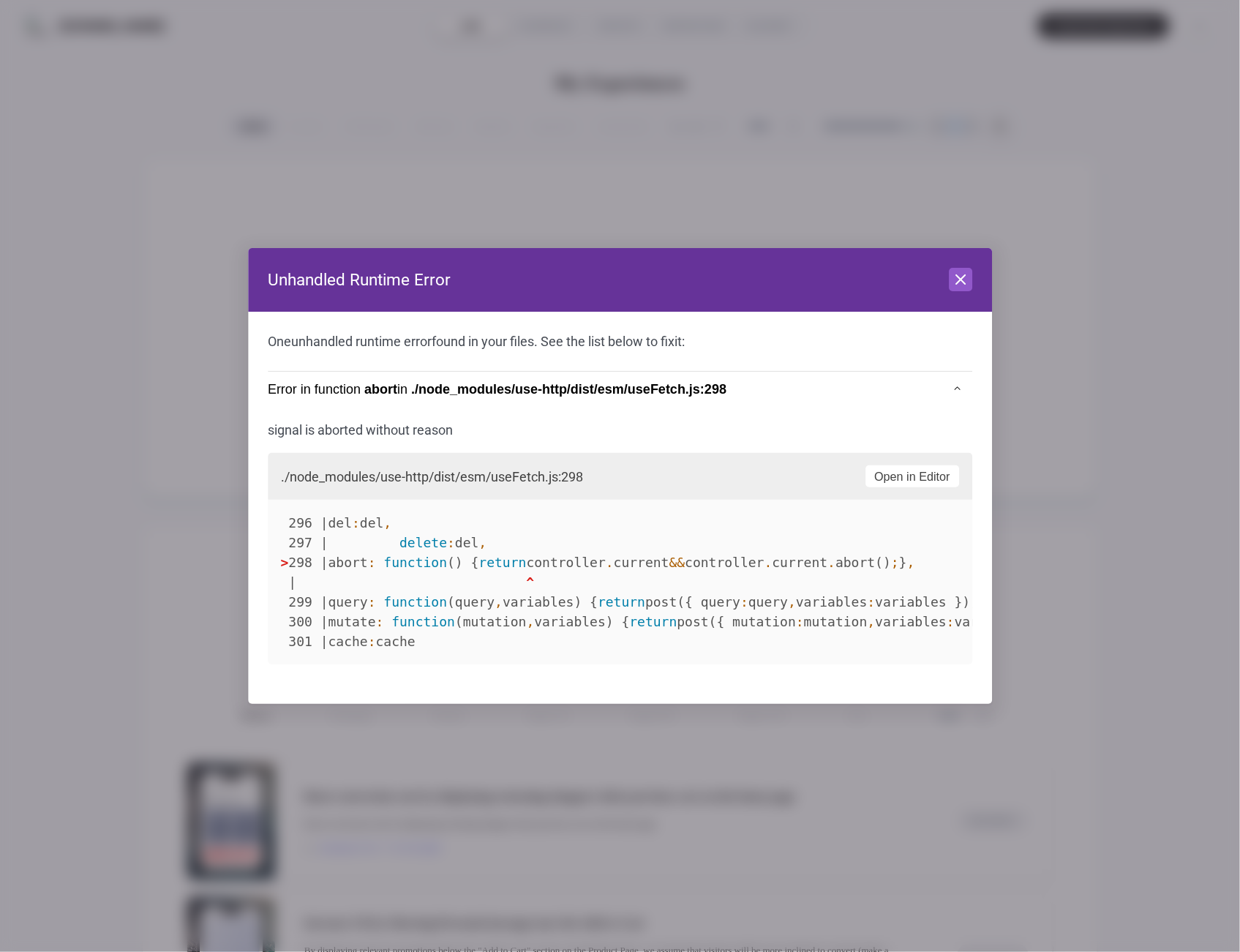
click at [972, 270] on header "Unhandled Runtime Error Close" at bounding box center [620, 279] width 744 height 64
click at [953, 283] on button "Close" at bounding box center [961, 279] width 23 height 23
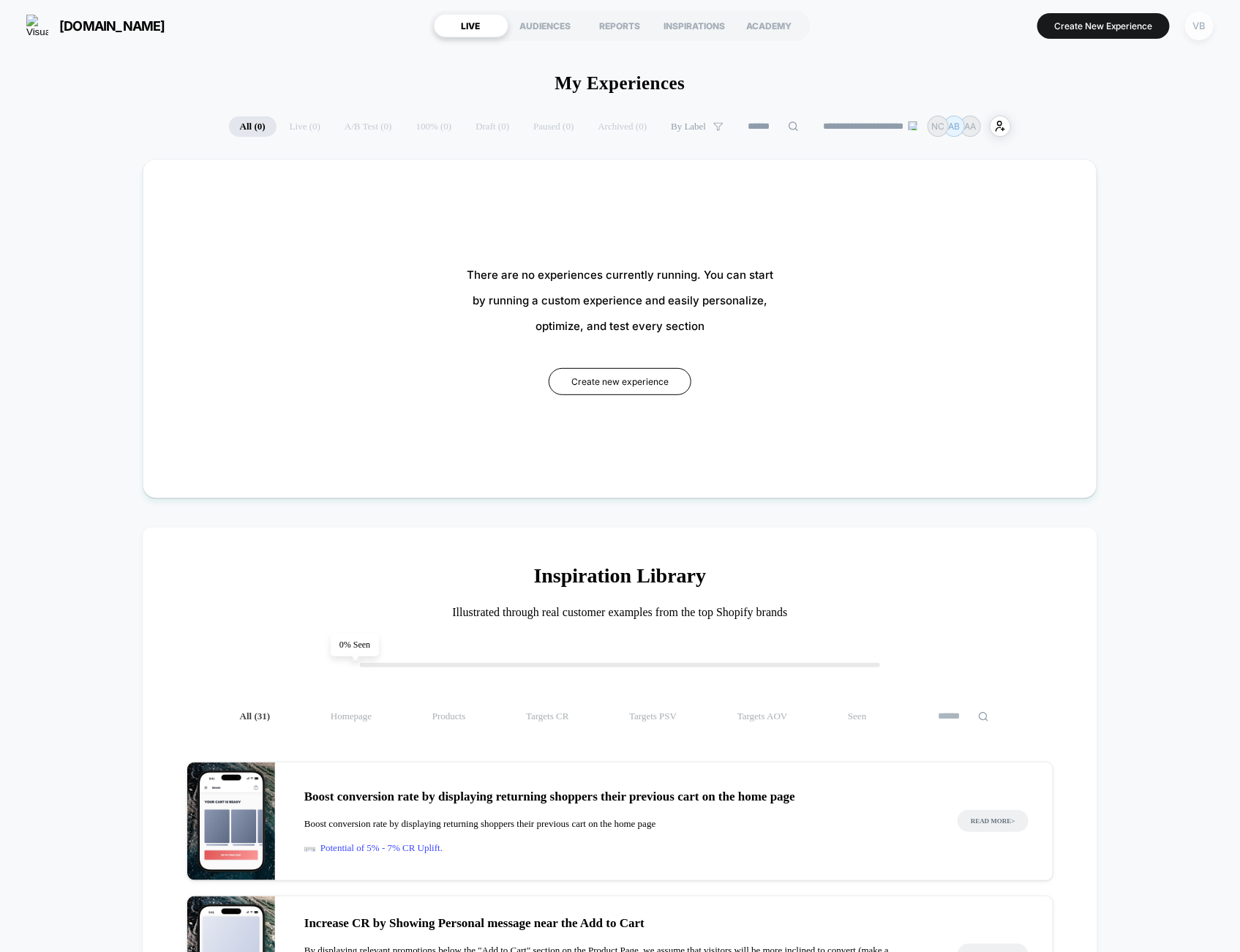
click at [1198, 22] on div "VB" at bounding box center [1199, 26] width 28 height 28
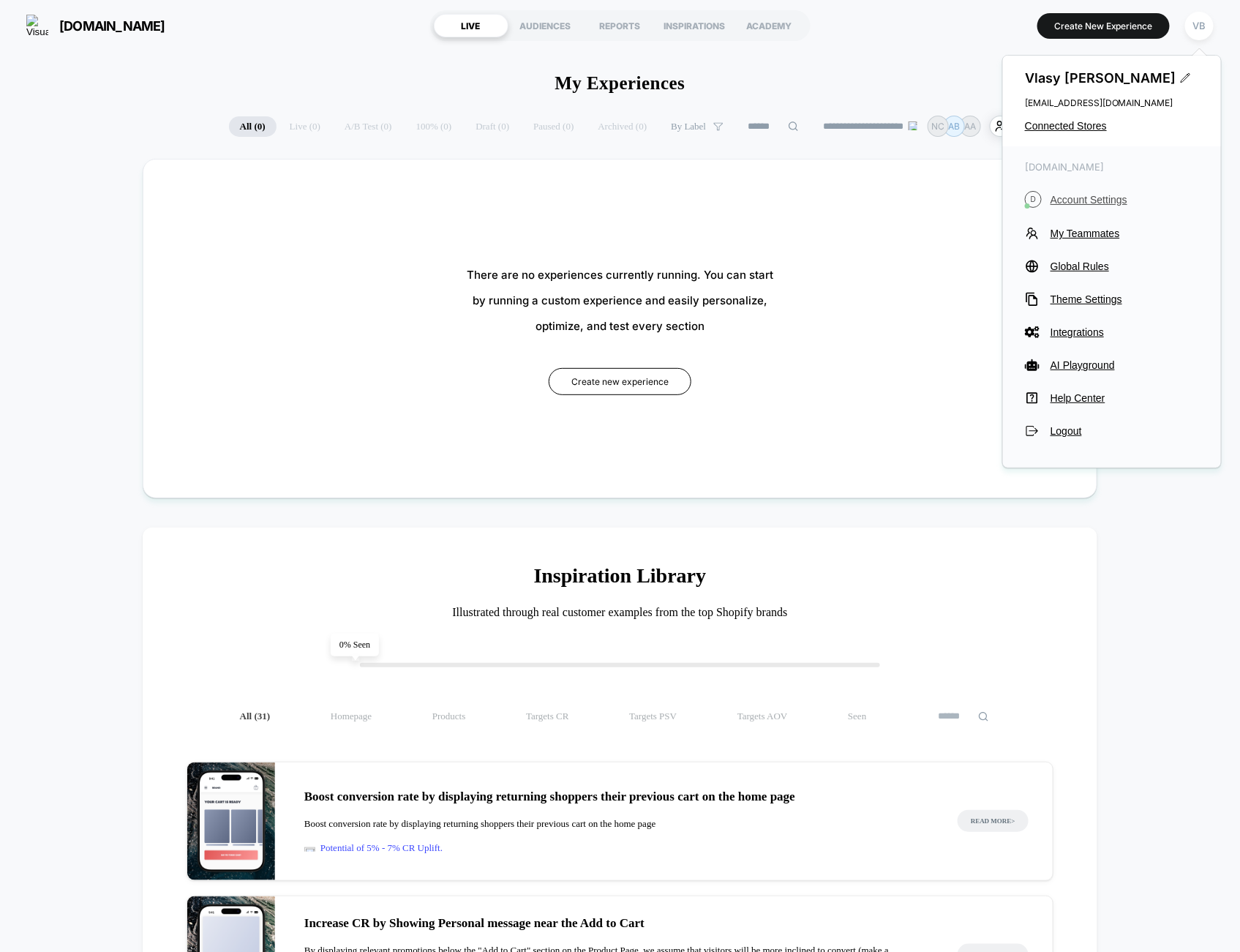
click at [1066, 192] on button "D Account Settings" at bounding box center [1112, 200] width 174 height 17
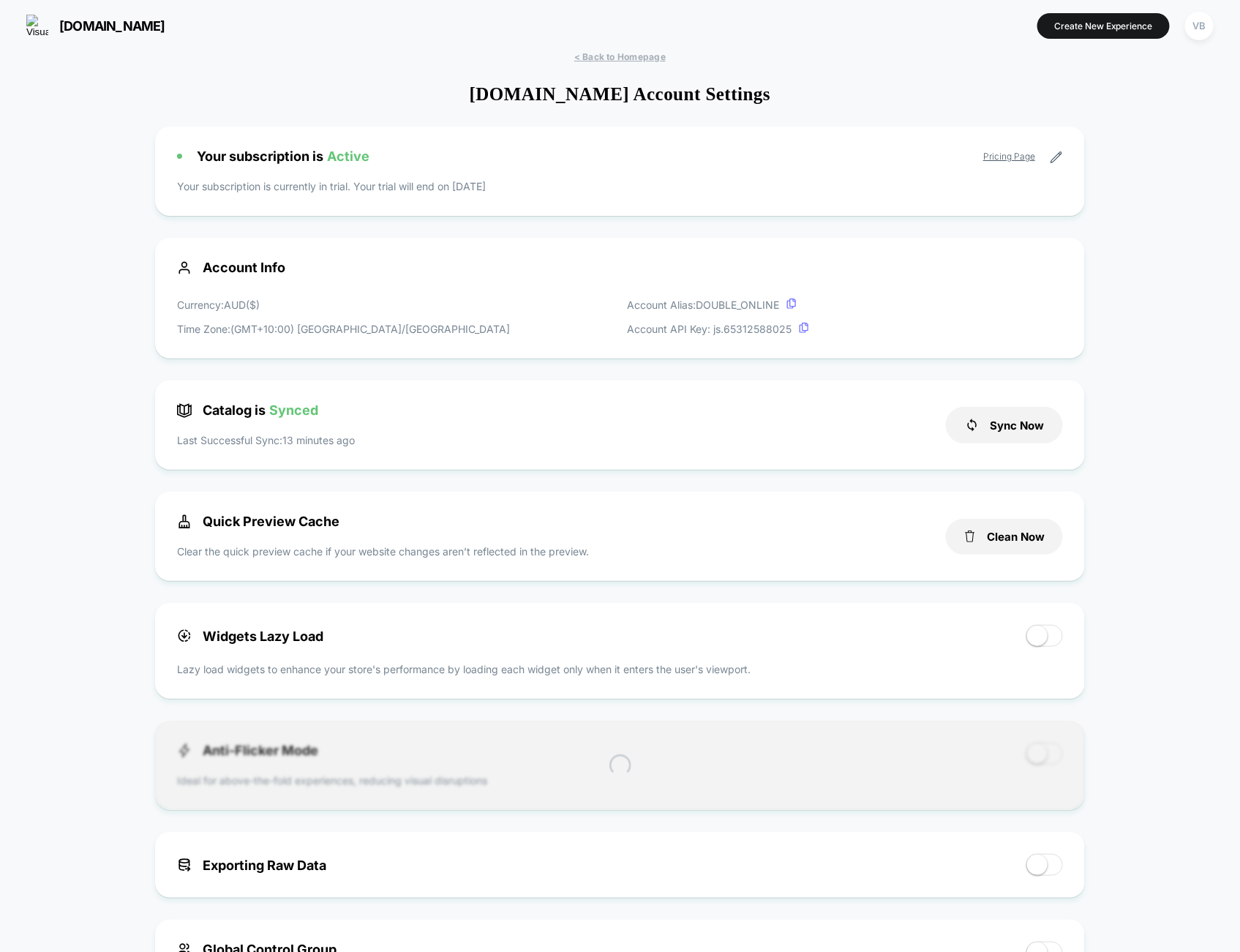
scroll to position [198, 0]
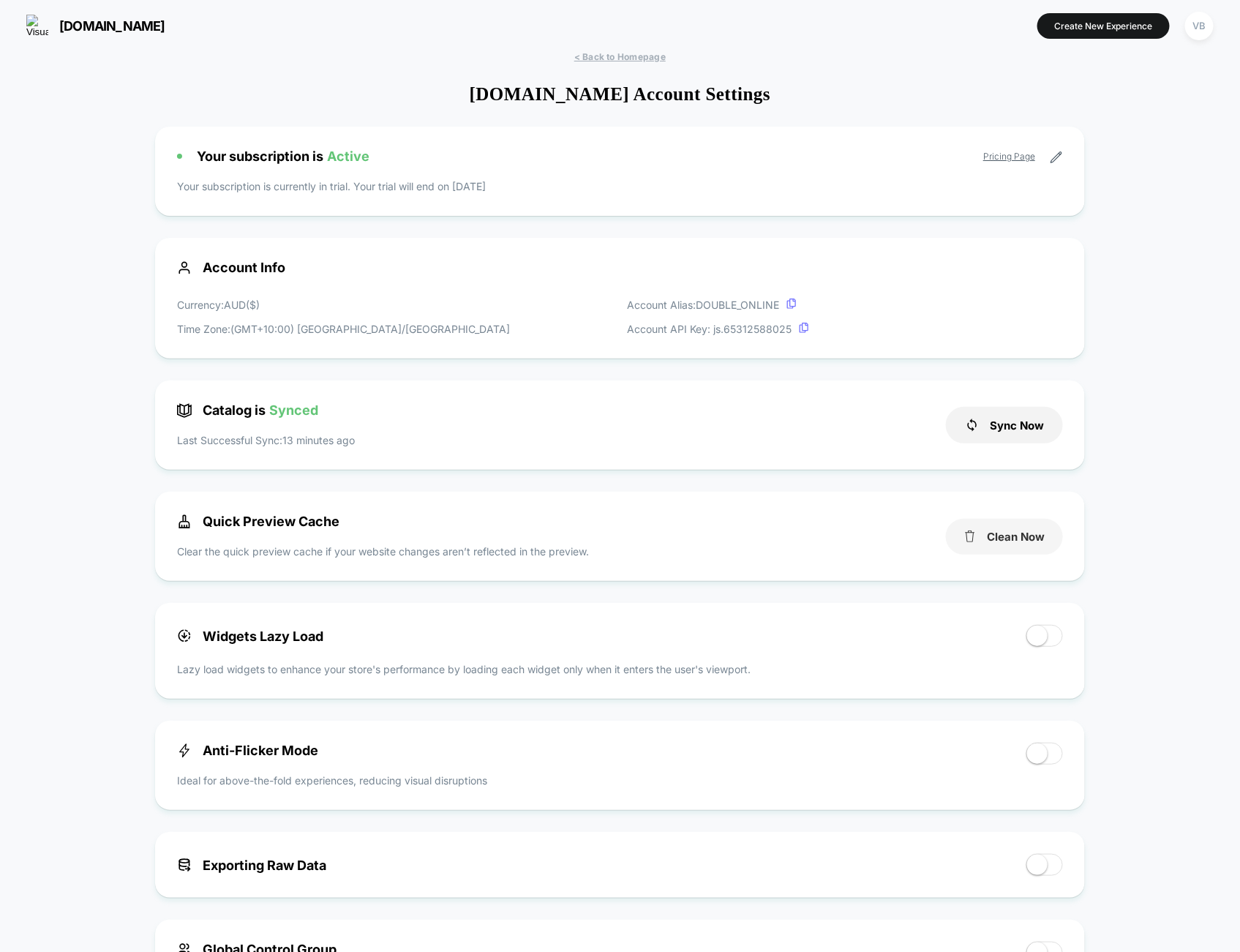
click at [1023, 548] on button "Clean Now" at bounding box center [1005, 536] width 117 height 36
click at [1088, 28] on button "Create New Experience" at bounding box center [1104, 26] width 132 height 26
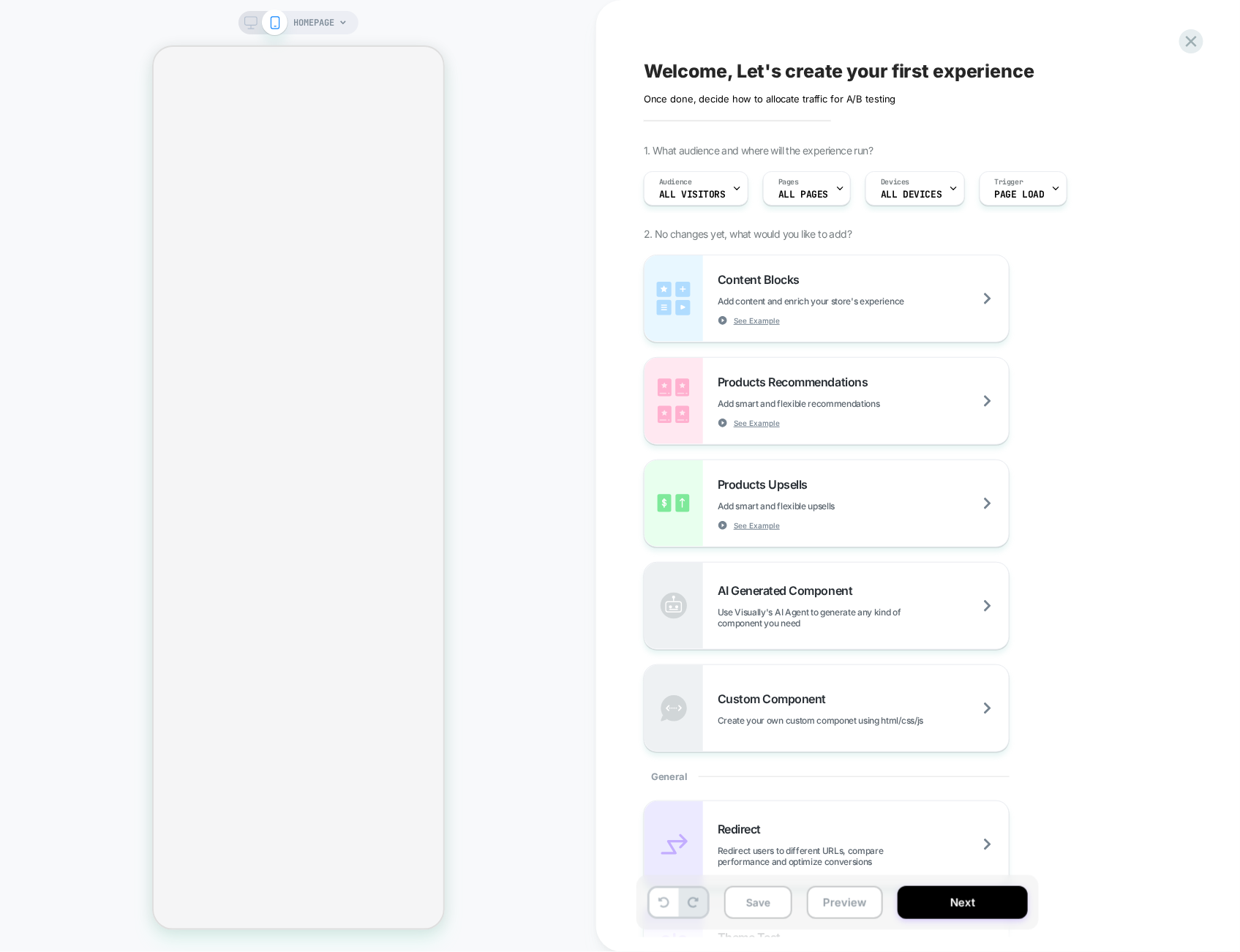
click at [333, 25] on span "HOMEPAGE" at bounding box center [314, 22] width 41 height 23
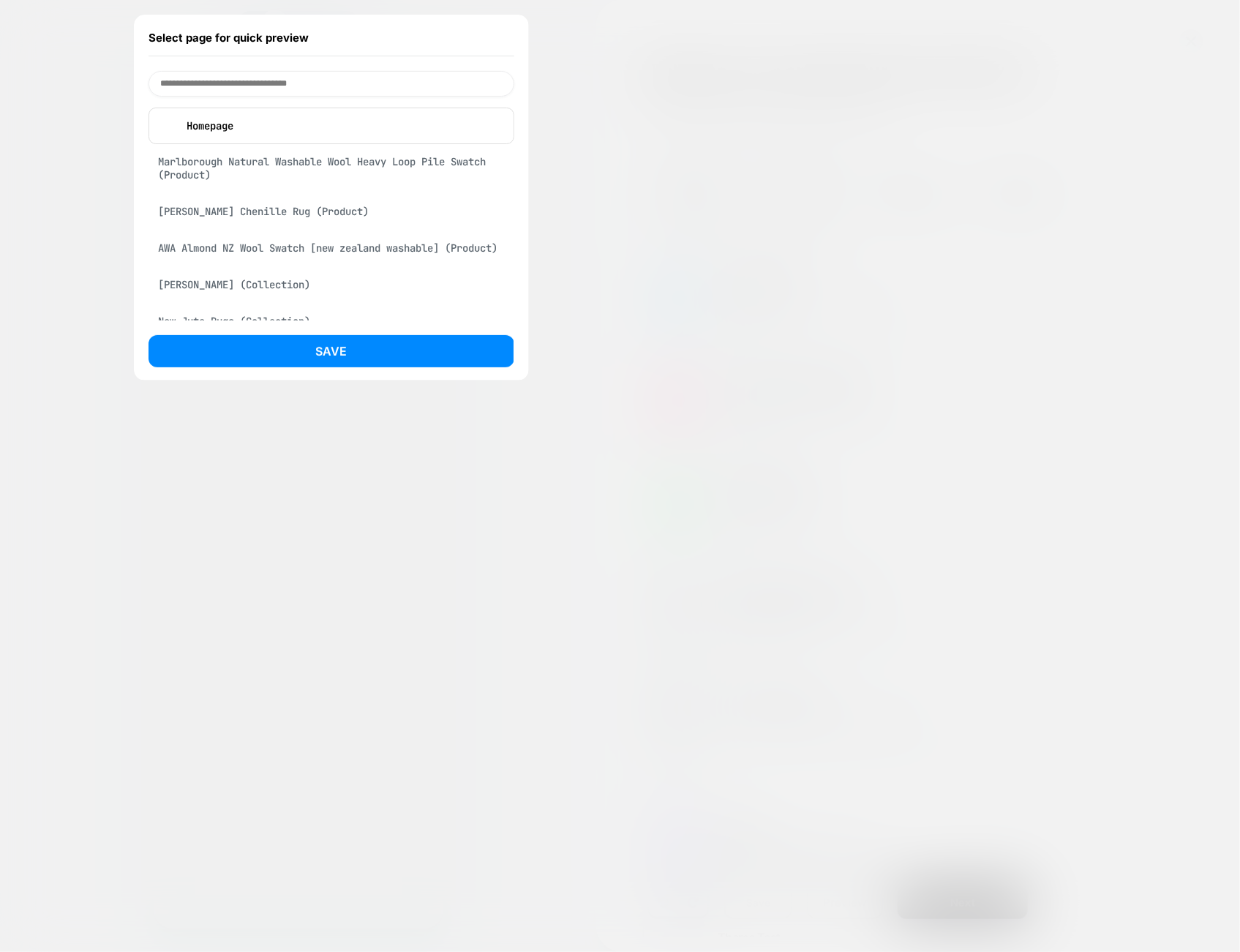
click at [247, 172] on div "Marlborough Natural Washable Wool Heavy Loop Pile Swatch (Product)" at bounding box center [332, 168] width 366 height 41
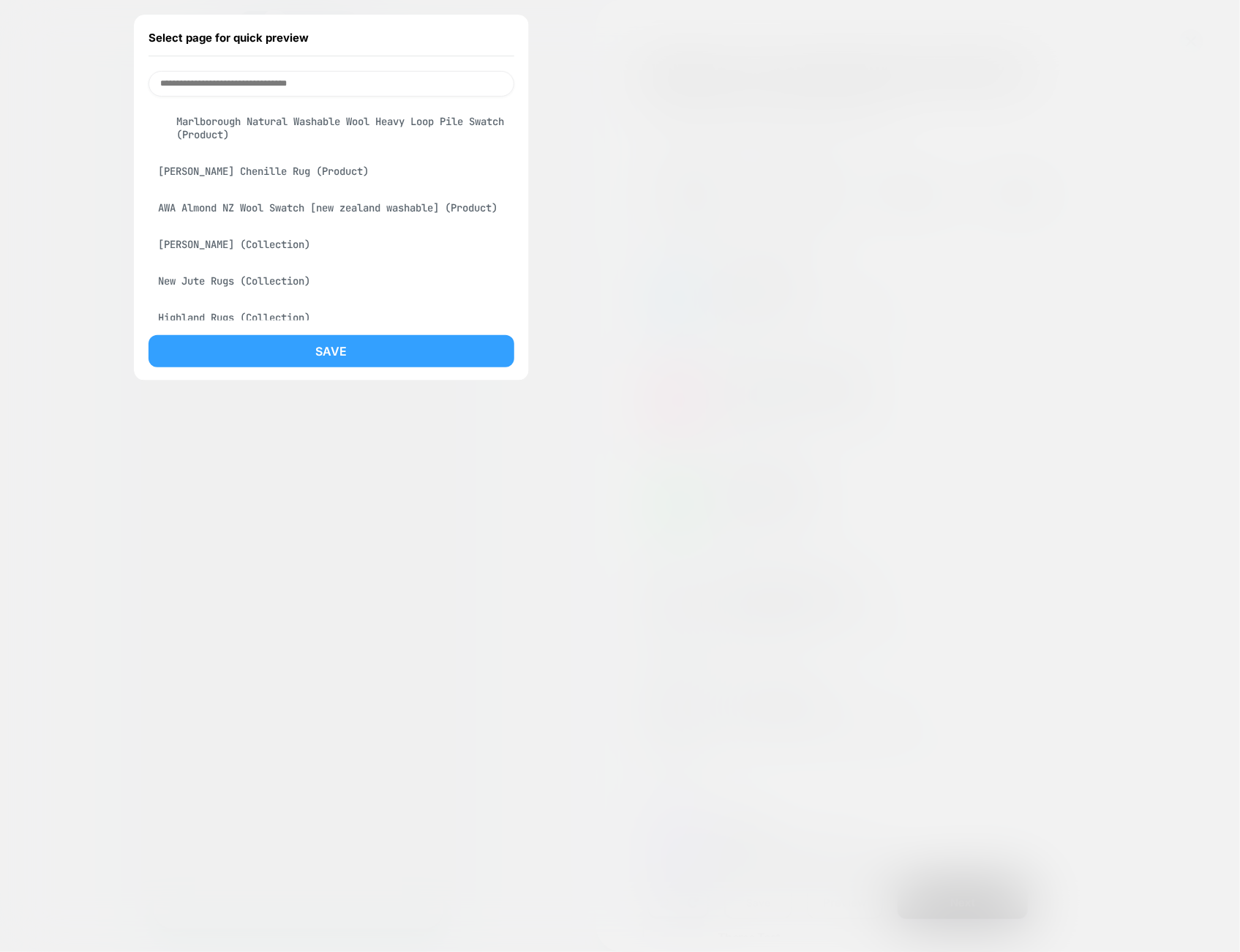
click at [423, 353] on button "Save" at bounding box center [332, 351] width 366 height 32
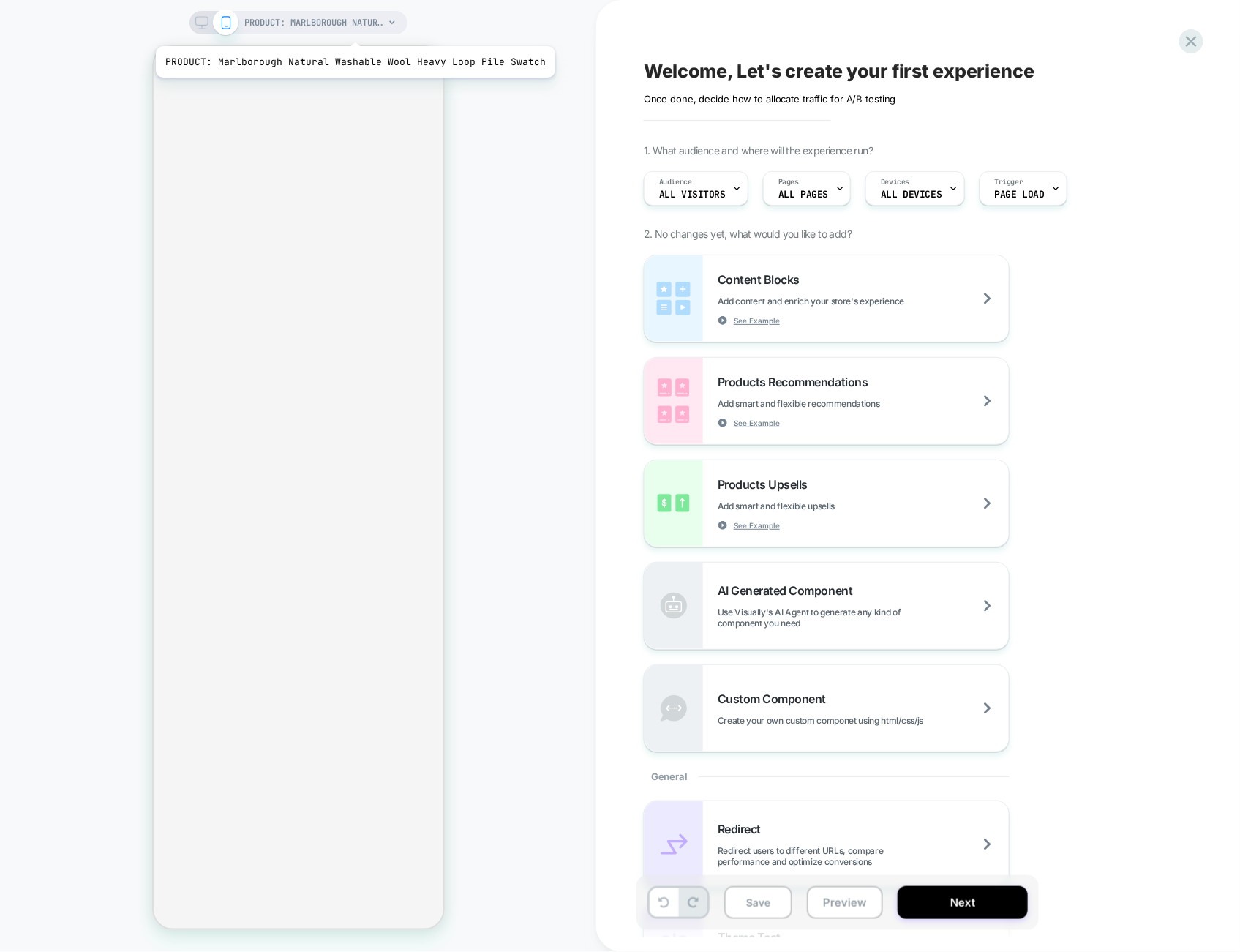
click at [351, 27] on span "PRODUCT: Marlborough Natural Washable Wool Heavy Loop Pile Swatch" at bounding box center [314, 22] width 139 height 23
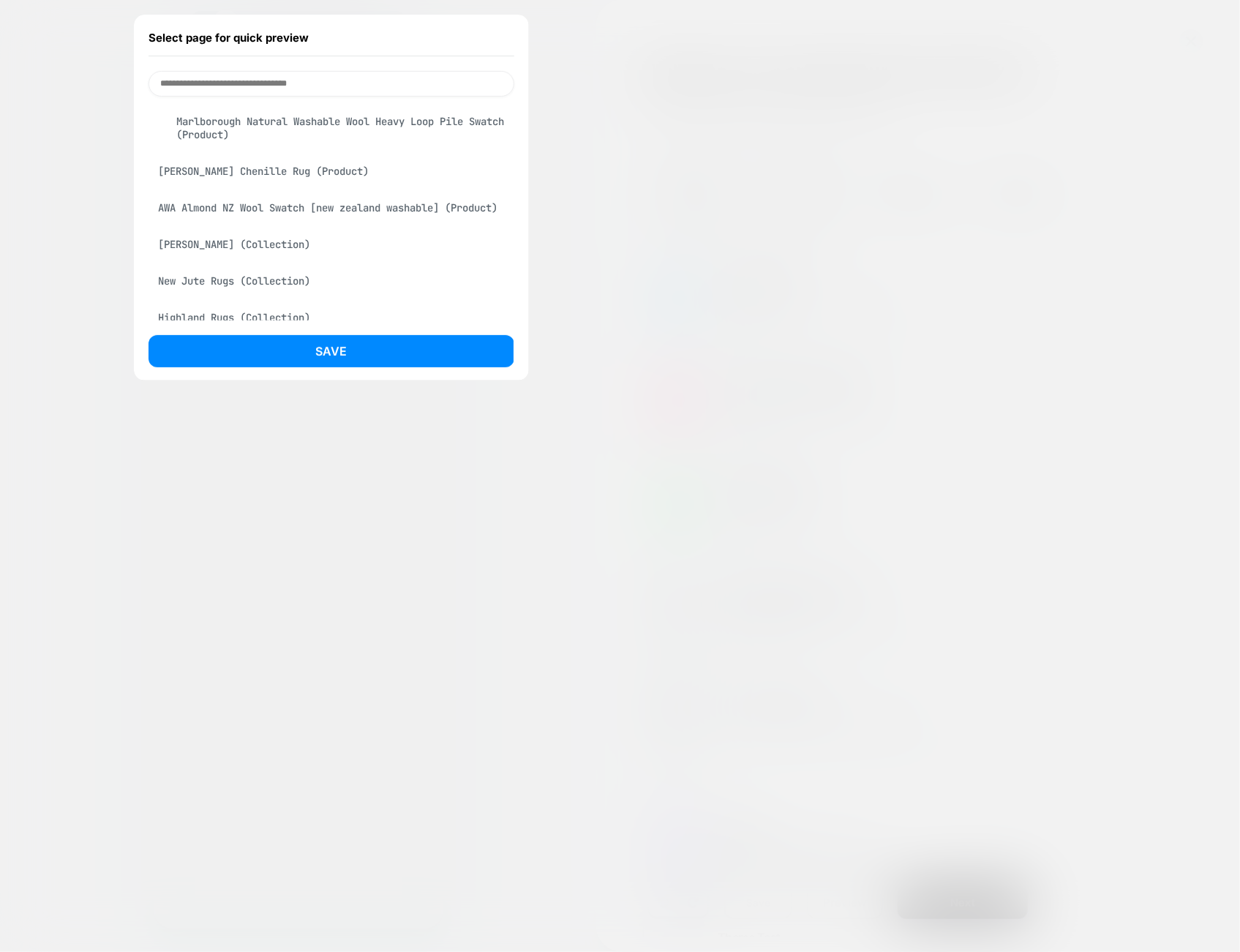
click at [657, 205] on div at bounding box center [620, 476] width 1240 height 952
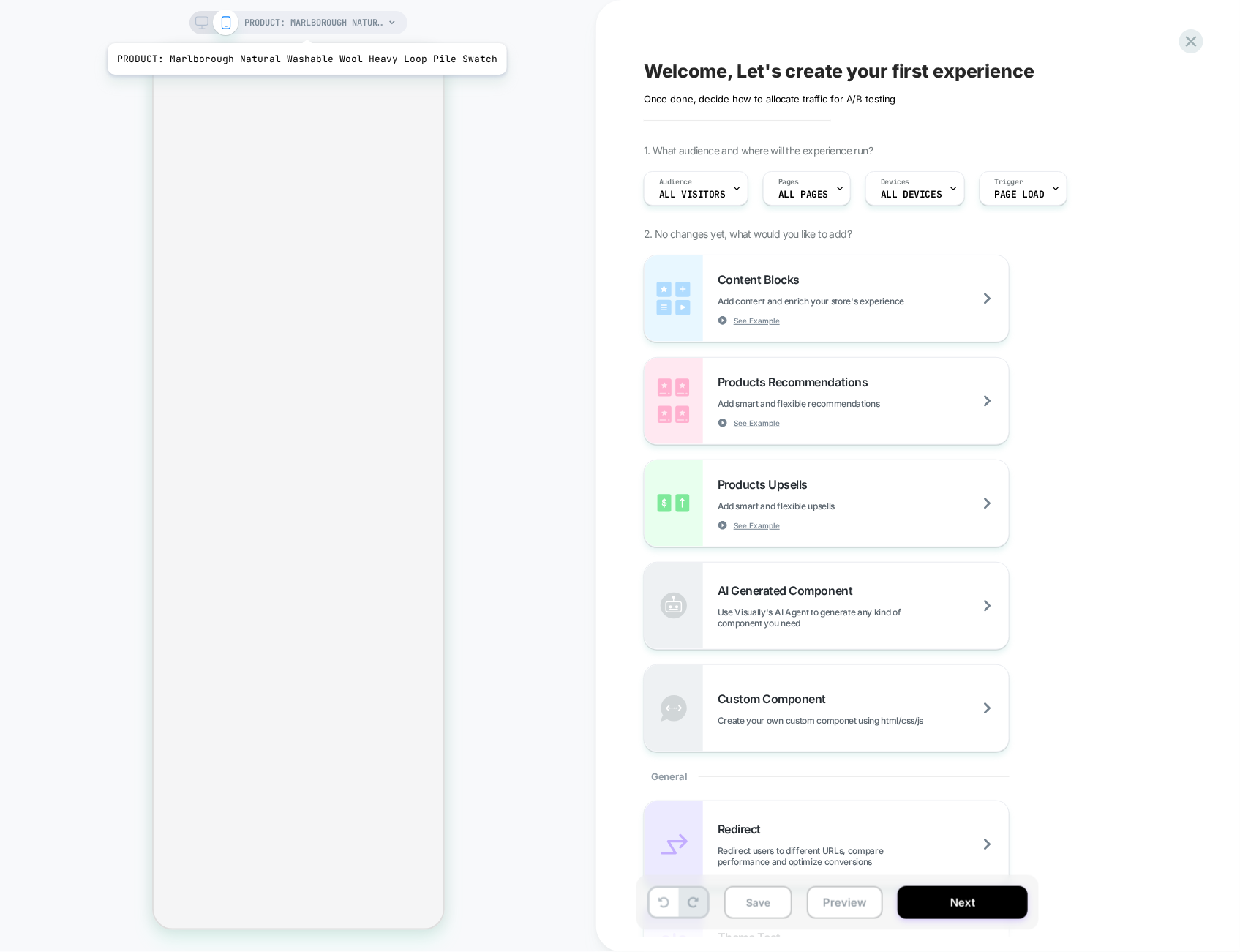
click at [303, 25] on span "PRODUCT: Marlborough Natural Washable Wool Heavy Loop Pile Swatch" at bounding box center [314, 22] width 139 height 23
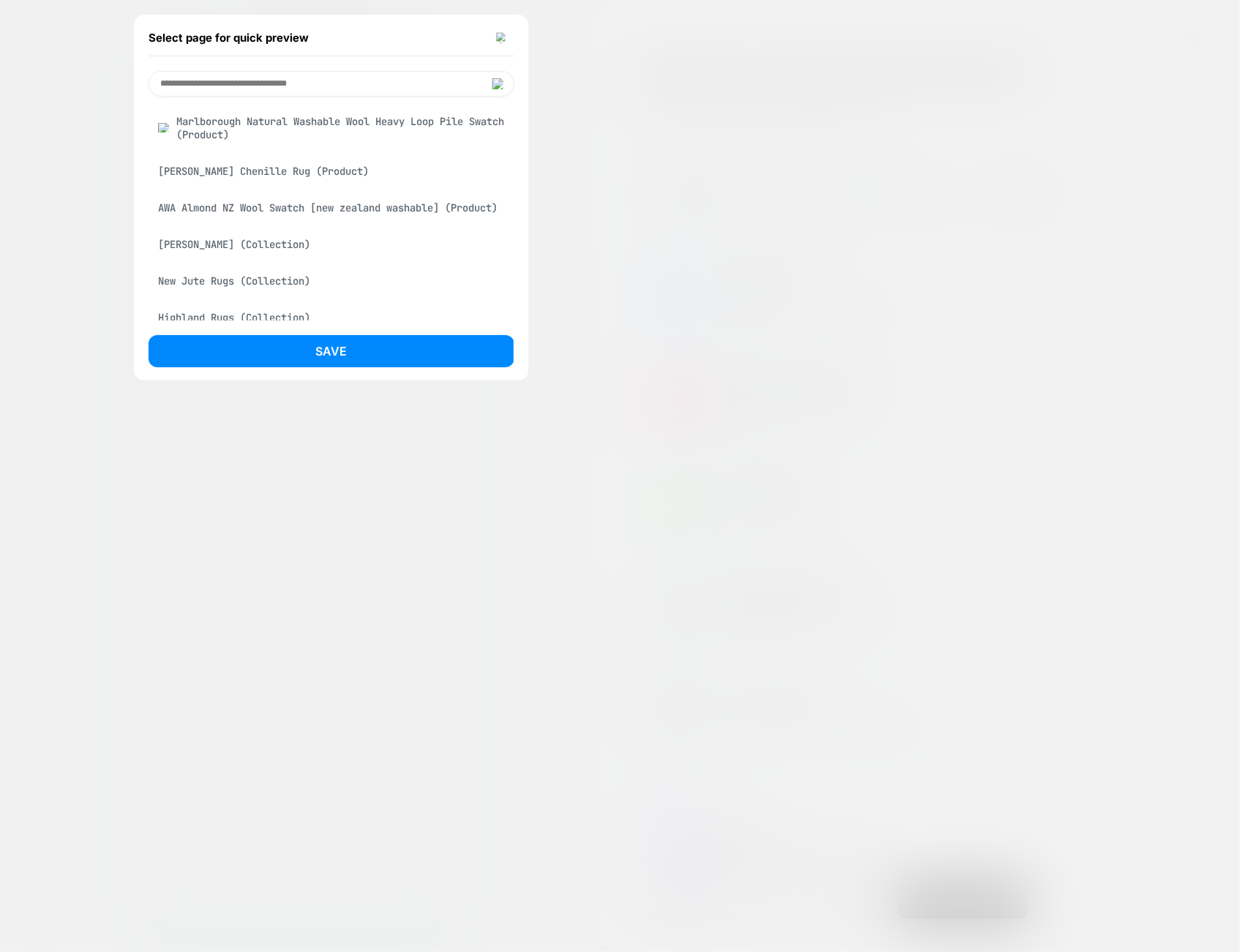
click at [772, 211] on div at bounding box center [620, 476] width 1240 height 952
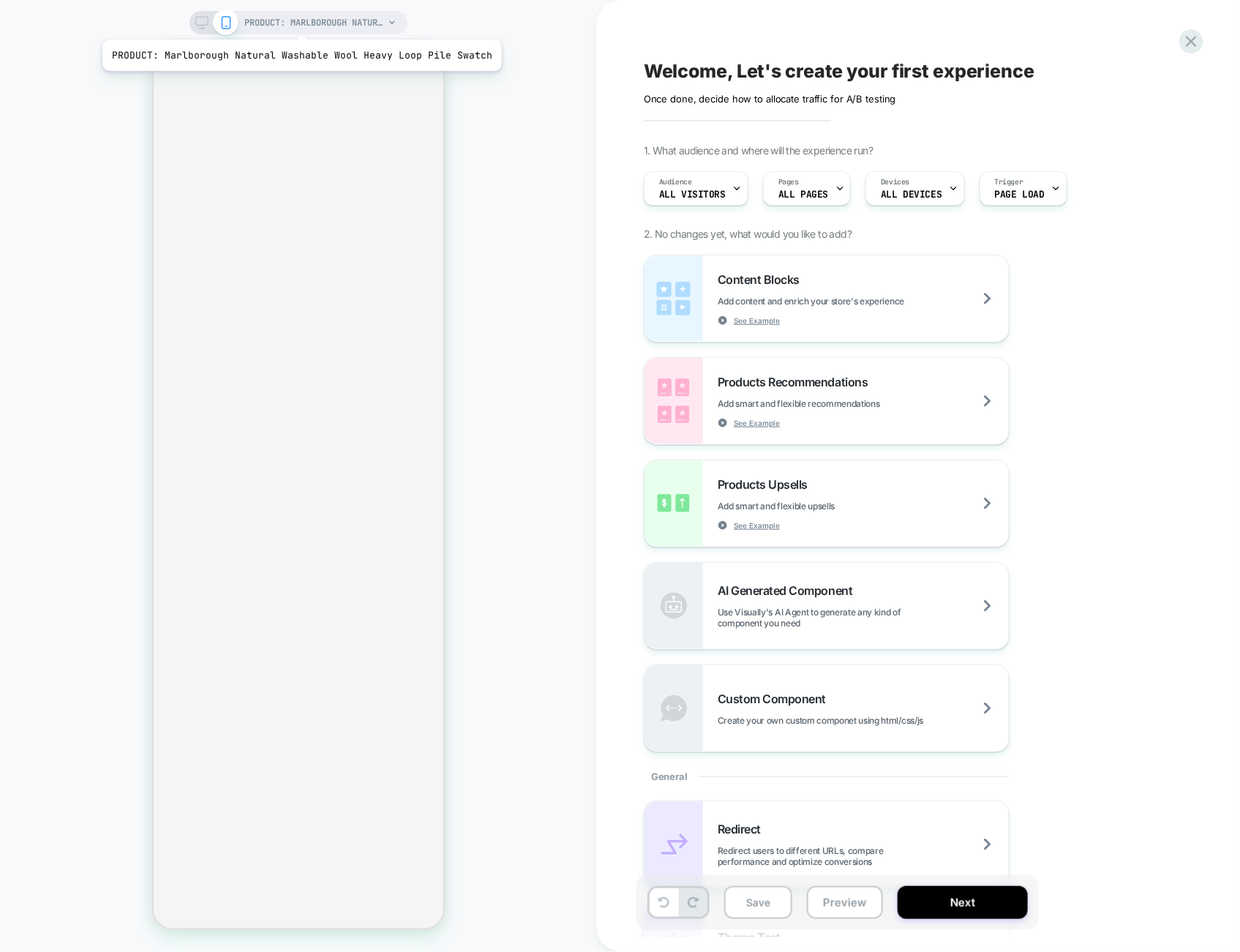
click at [298, 22] on span "PRODUCT: Marlborough Natural Washable Wool Heavy Loop Pile Swatch" at bounding box center [314, 22] width 139 height 23
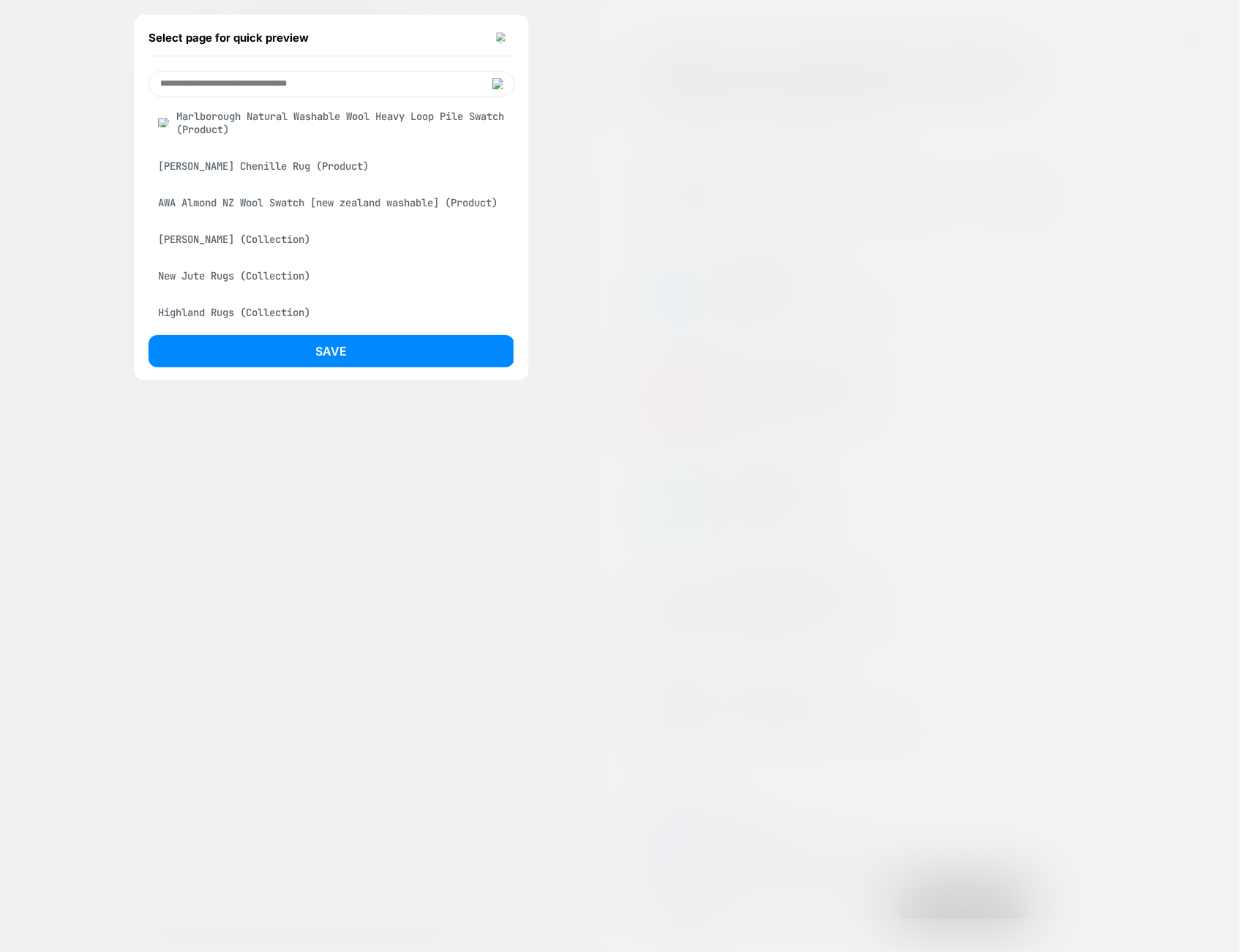
scroll to position [22, 0]
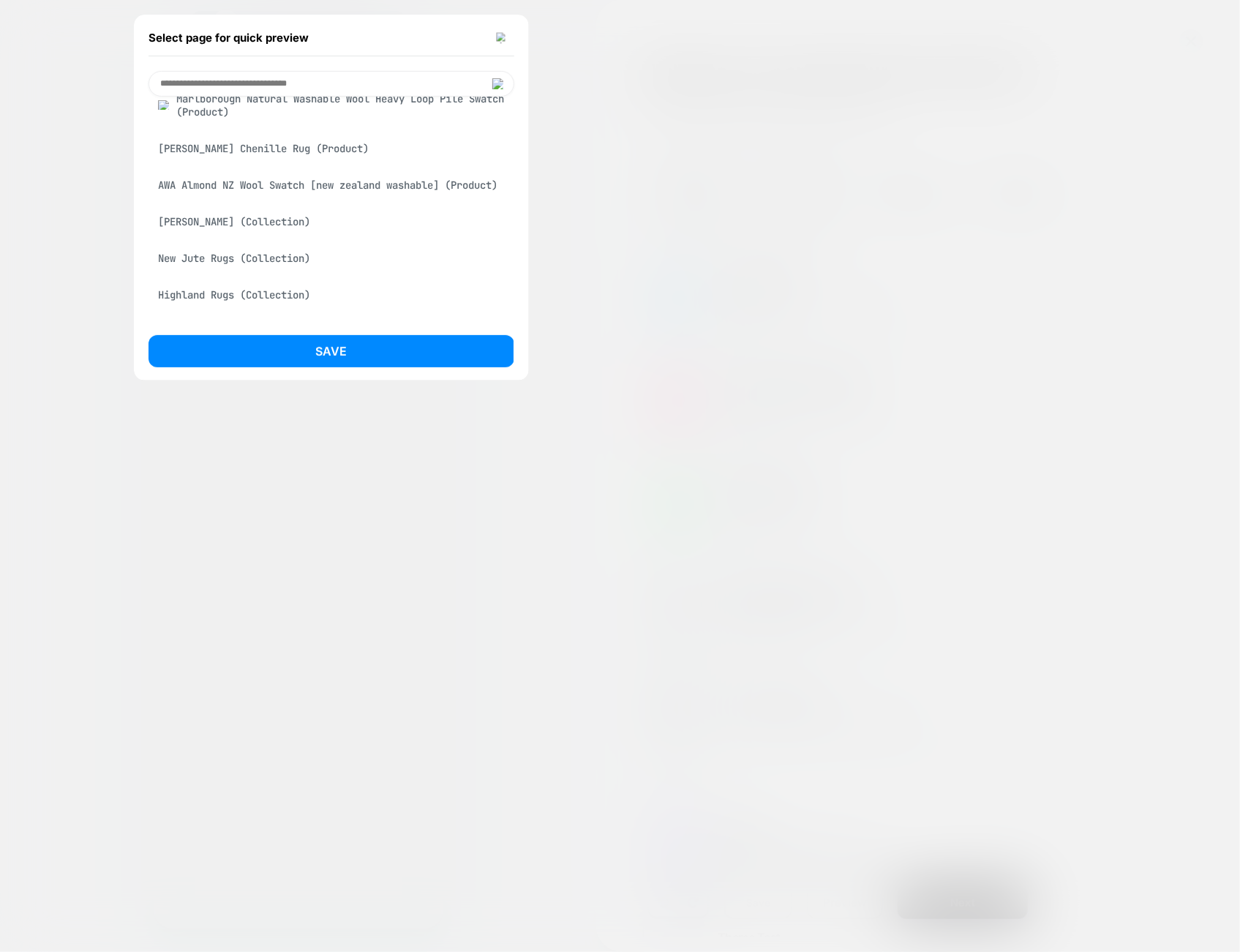
click at [232, 150] on div "Plinth Brown Chenille Rug (Product)" at bounding box center [332, 148] width 366 height 27
click at [388, 346] on button "Save" at bounding box center [332, 351] width 366 height 32
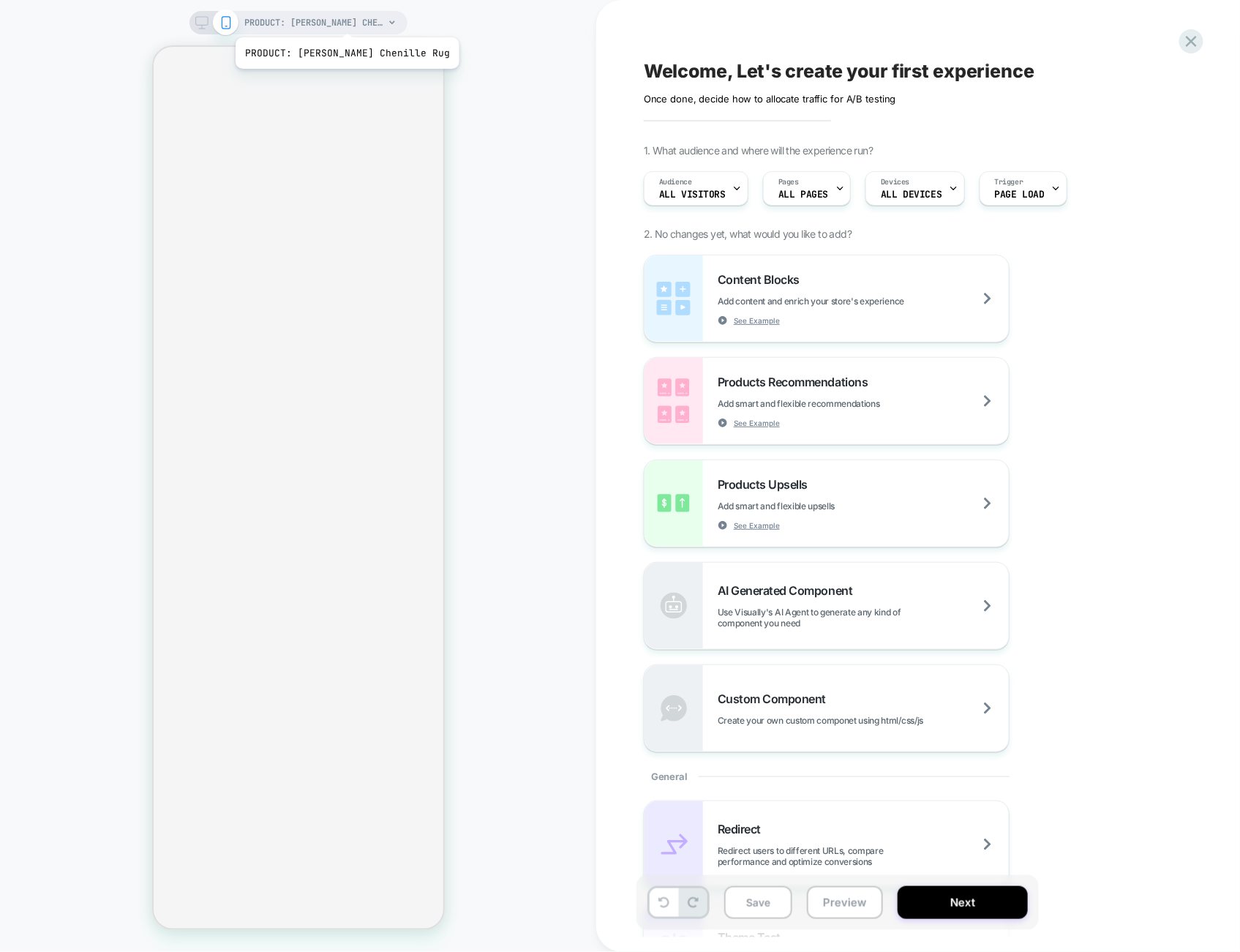
click at [342, 19] on span "PRODUCT: [PERSON_NAME] Chenille Rug" at bounding box center [314, 22] width 139 height 23
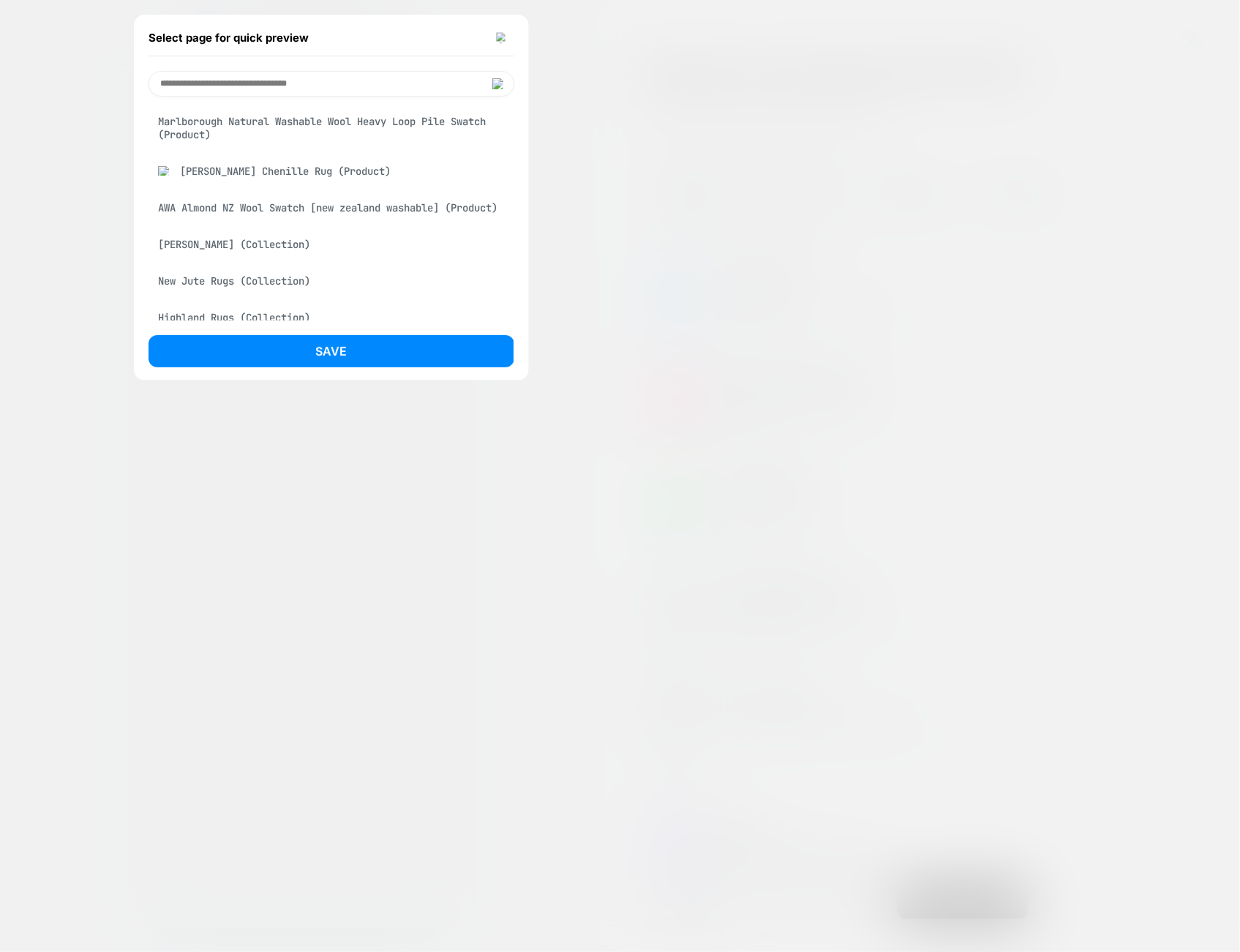
click at [319, 217] on div "AWA Almond NZ Wool Swatch [new zealand washable] (Product)" at bounding box center [332, 207] width 366 height 27
click at [715, 129] on div at bounding box center [620, 476] width 1240 height 952
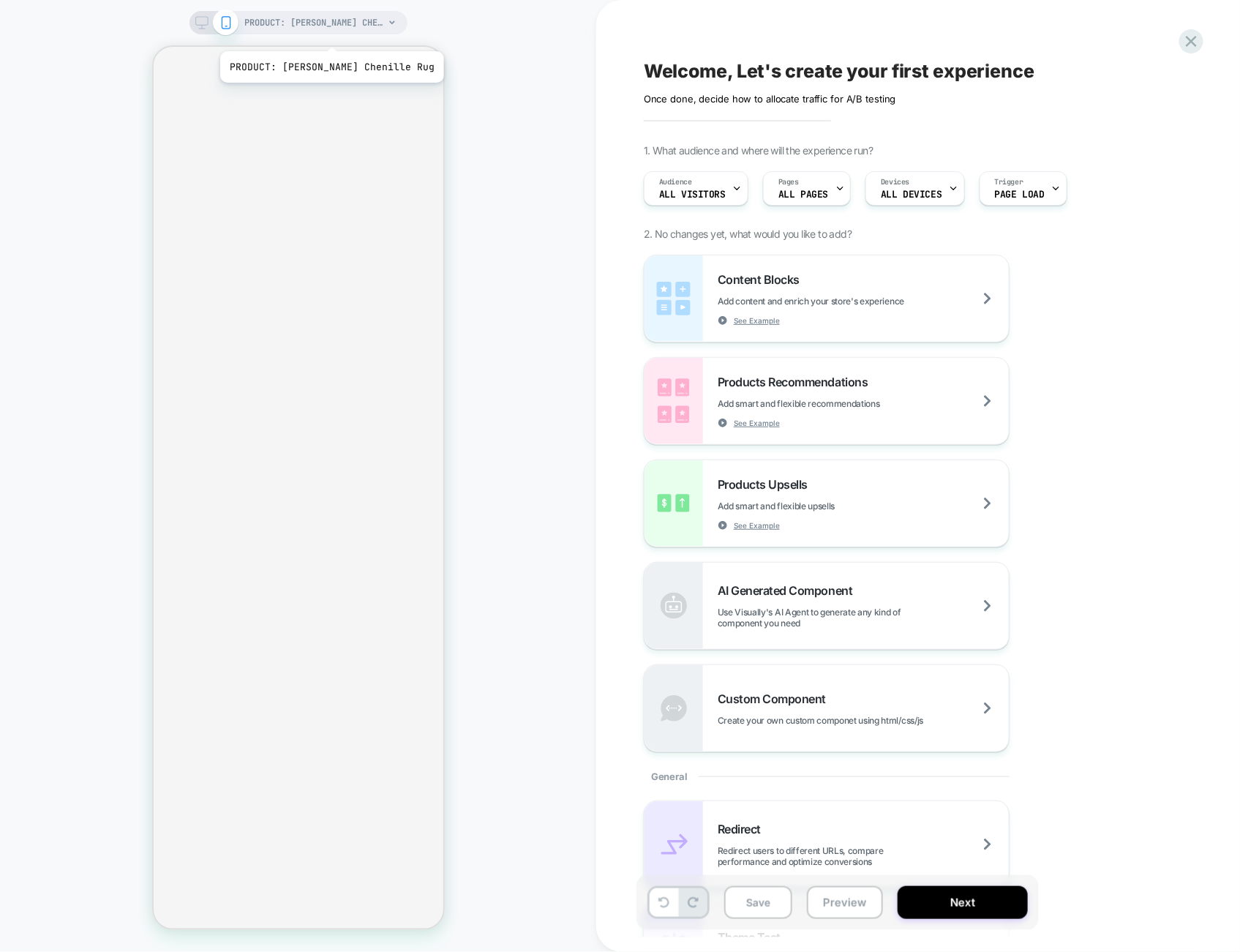
click at [321, 26] on span "PRODUCT: [PERSON_NAME] Chenille Rug" at bounding box center [314, 22] width 139 height 23
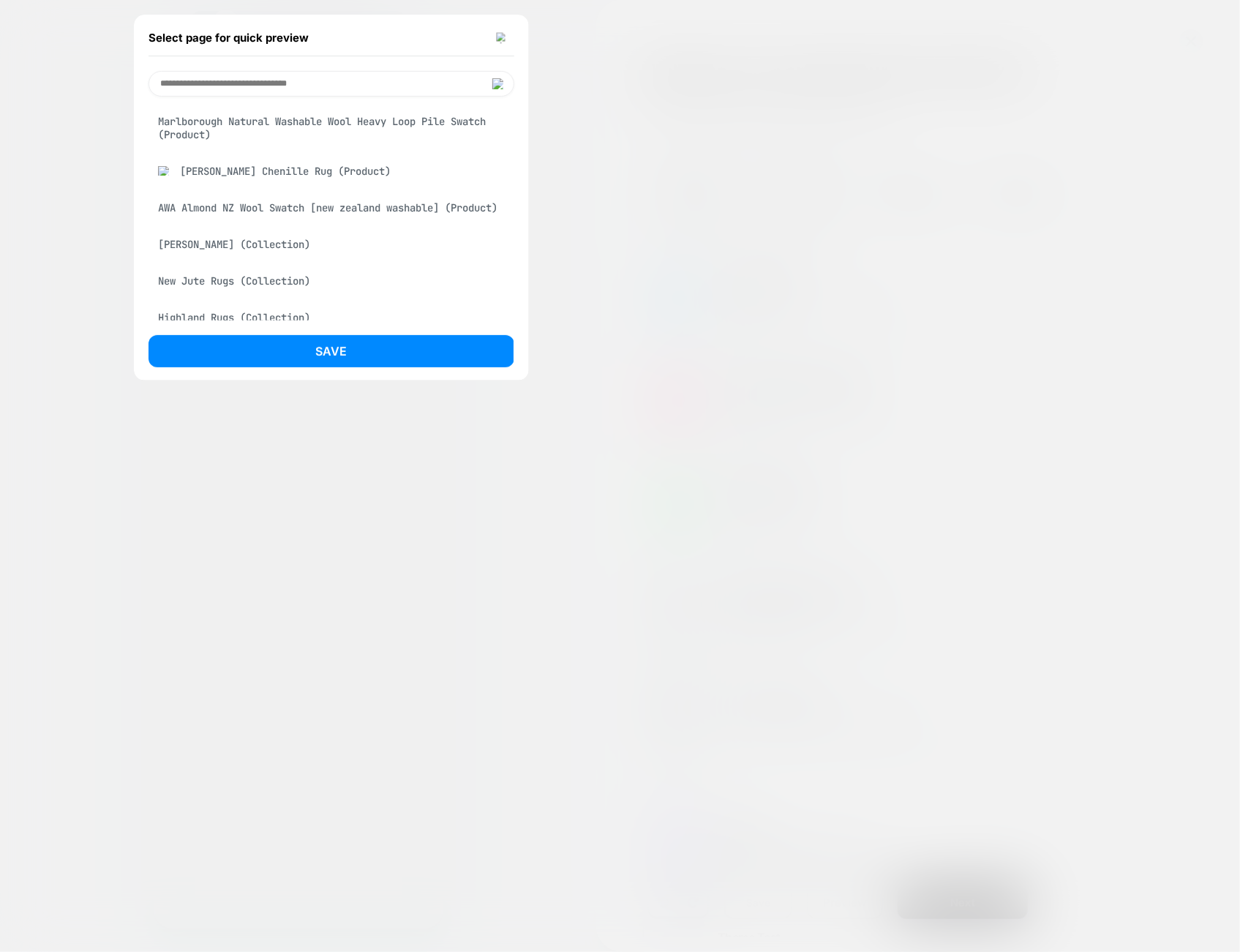
click at [299, 222] on div "AWA Almond NZ Wool Swatch [new zealand washable] (Product)" at bounding box center [332, 207] width 366 height 27
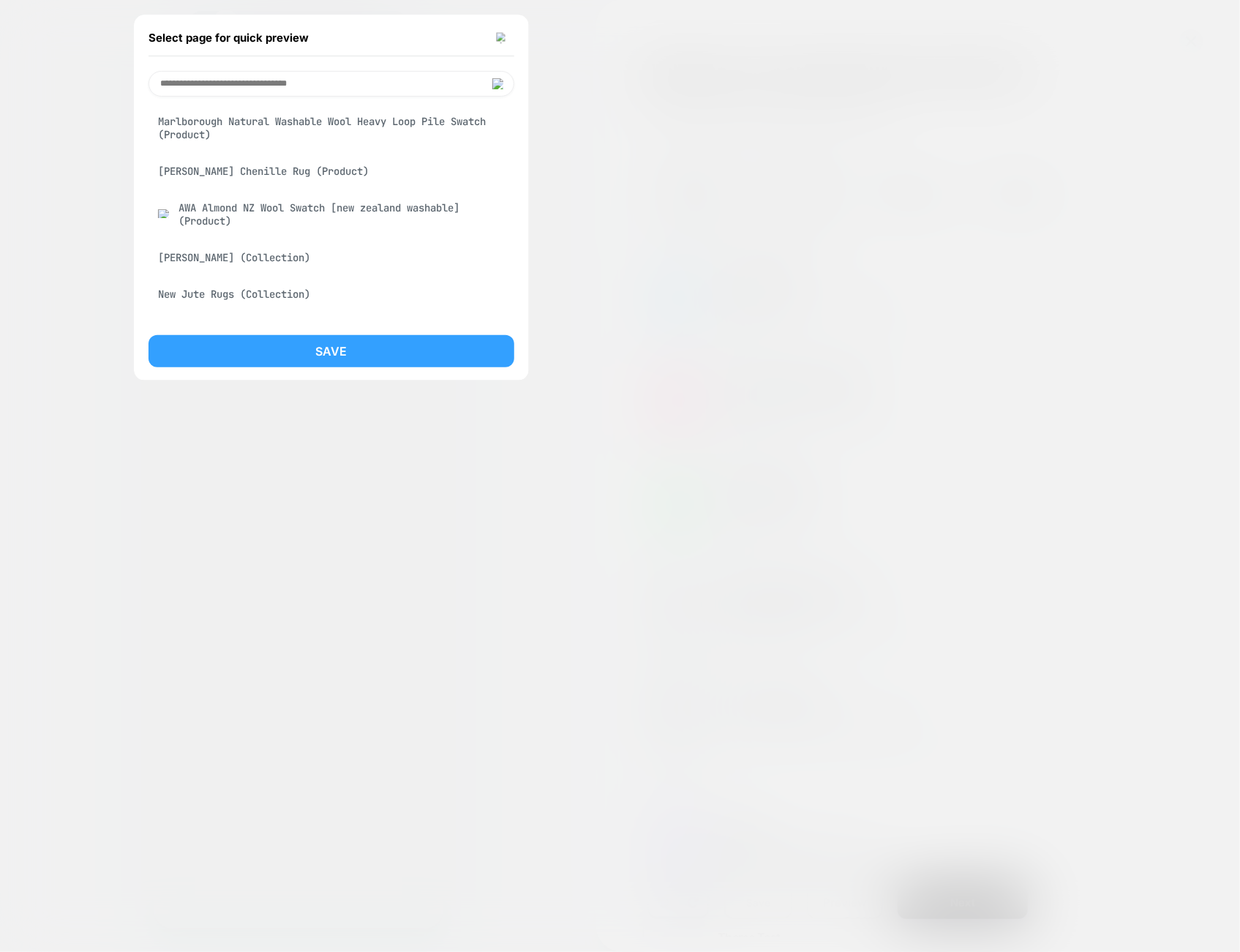
click at [362, 343] on button "Save" at bounding box center [332, 351] width 366 height 32
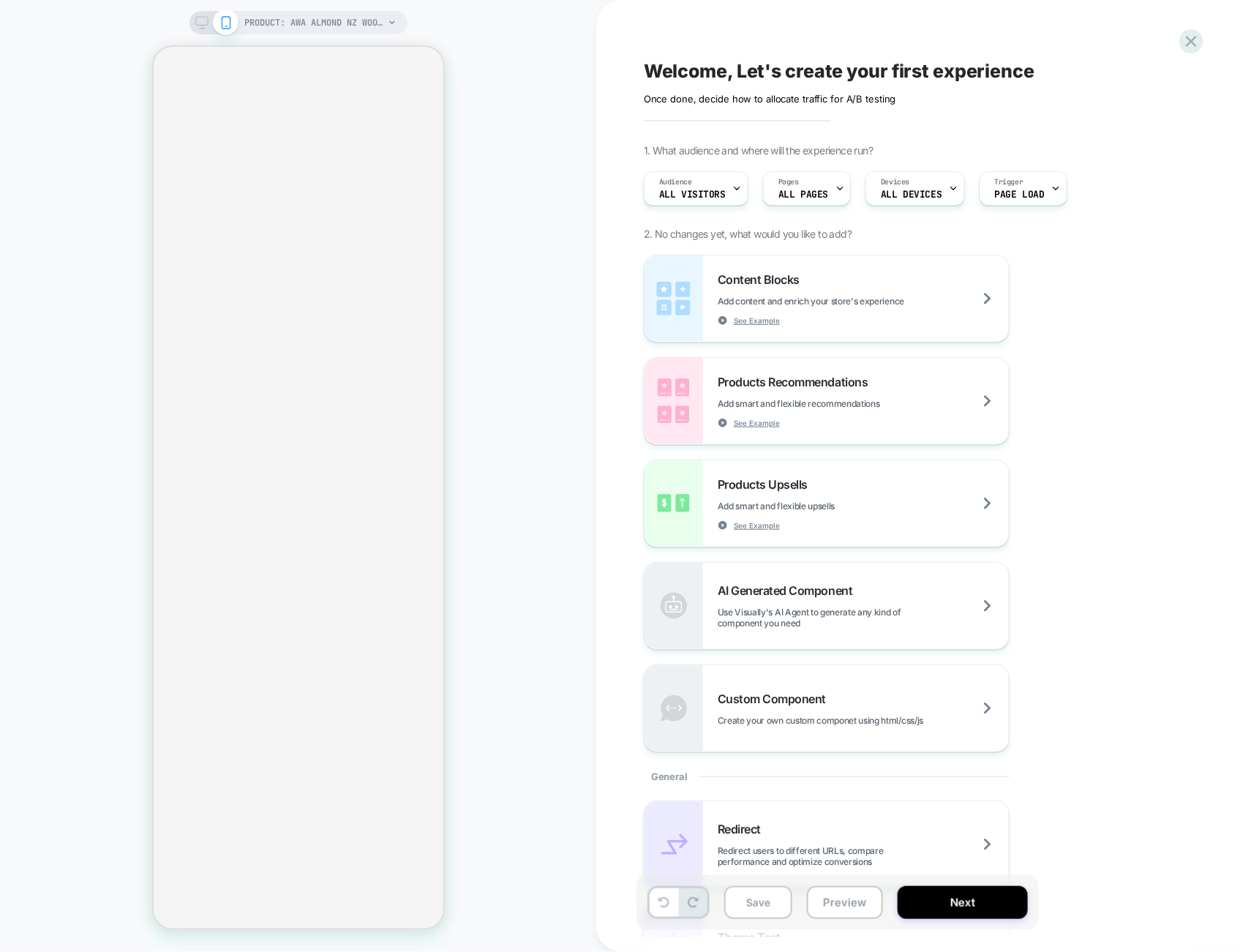
click at [585, 373] on div "PRODUCT: AWA Almond NZ Wool Swatch [new zealand washable] PRODUCT: AWA Almond N…" at bounding box center [298, 476] width 596 height 922
click at [1189, 42] on icon at bounding box center [1191, 41] width 11 height 11
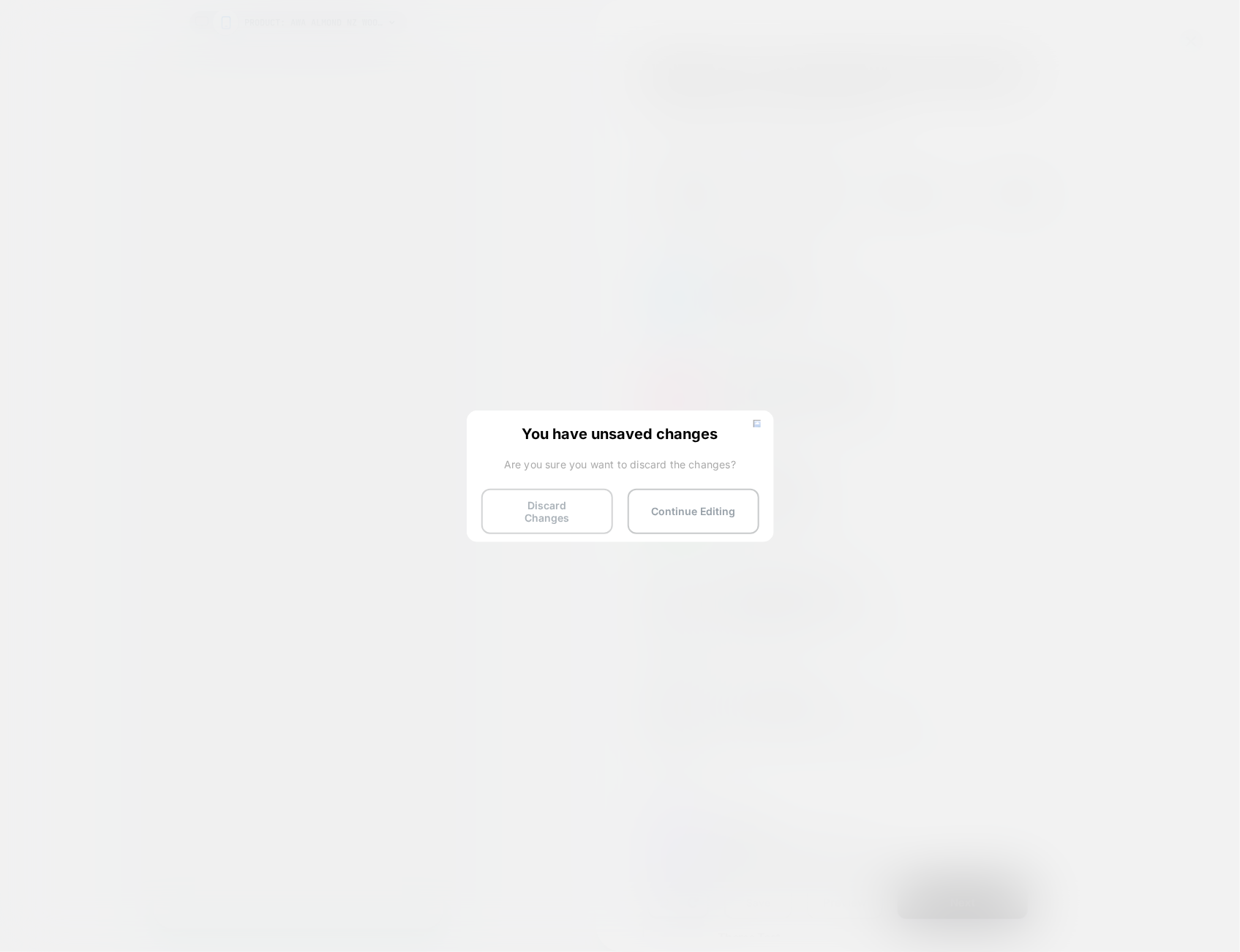
click at [544, 515] on button "Discard Changes" at bounding box center [547, 511] width 131 height 46
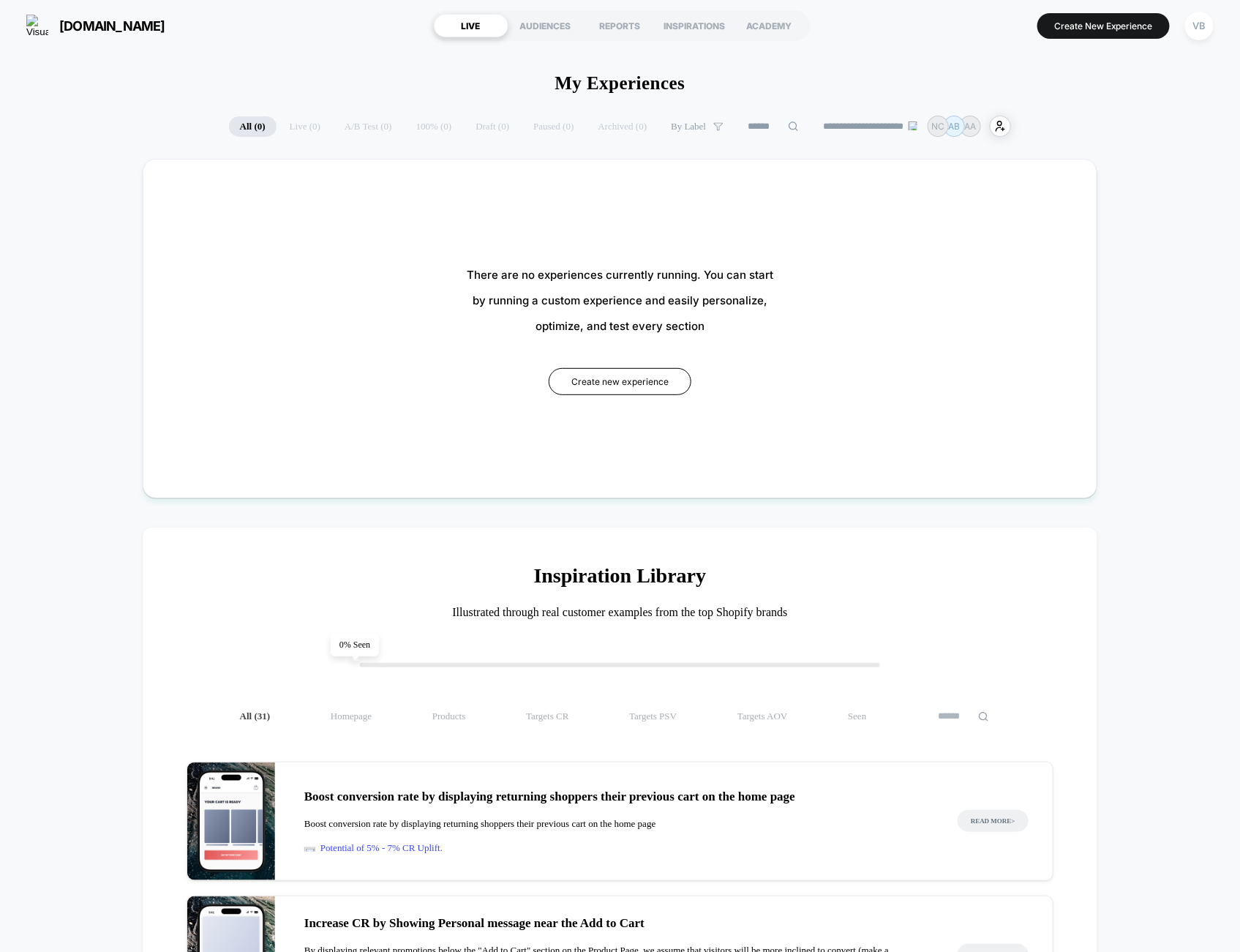
click at [620, 361] on div "There are no experiences currently running. You can start by running a custom e…" at bounding box center [620, 328] width 866 height 250
click at [620, 377] on button "Create new experience" at bounding box center [620, 382] width 143 height 27
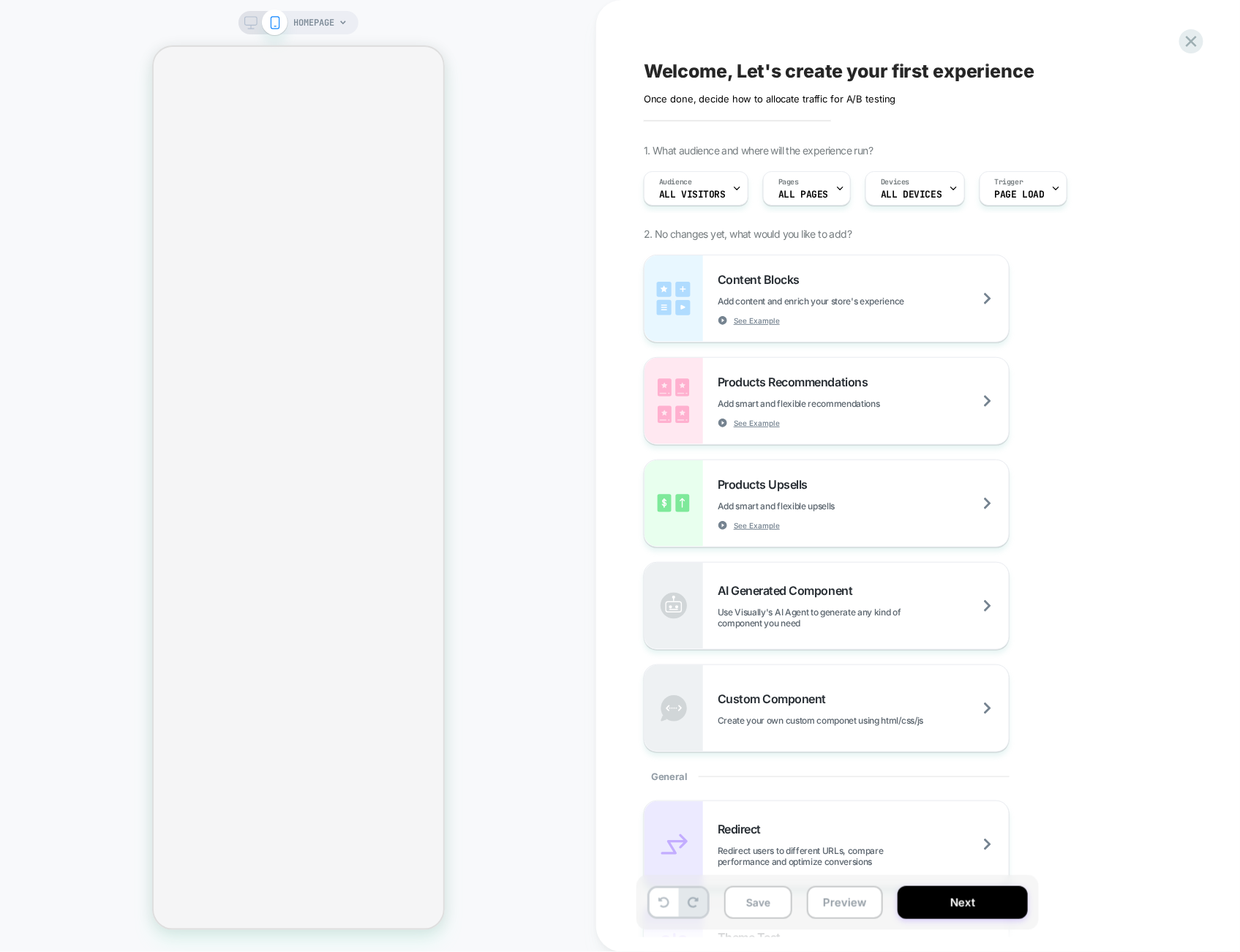
click at [309, 24] on span "HOMEPAGE" at bounding box center [314, 22] width 41 height 23
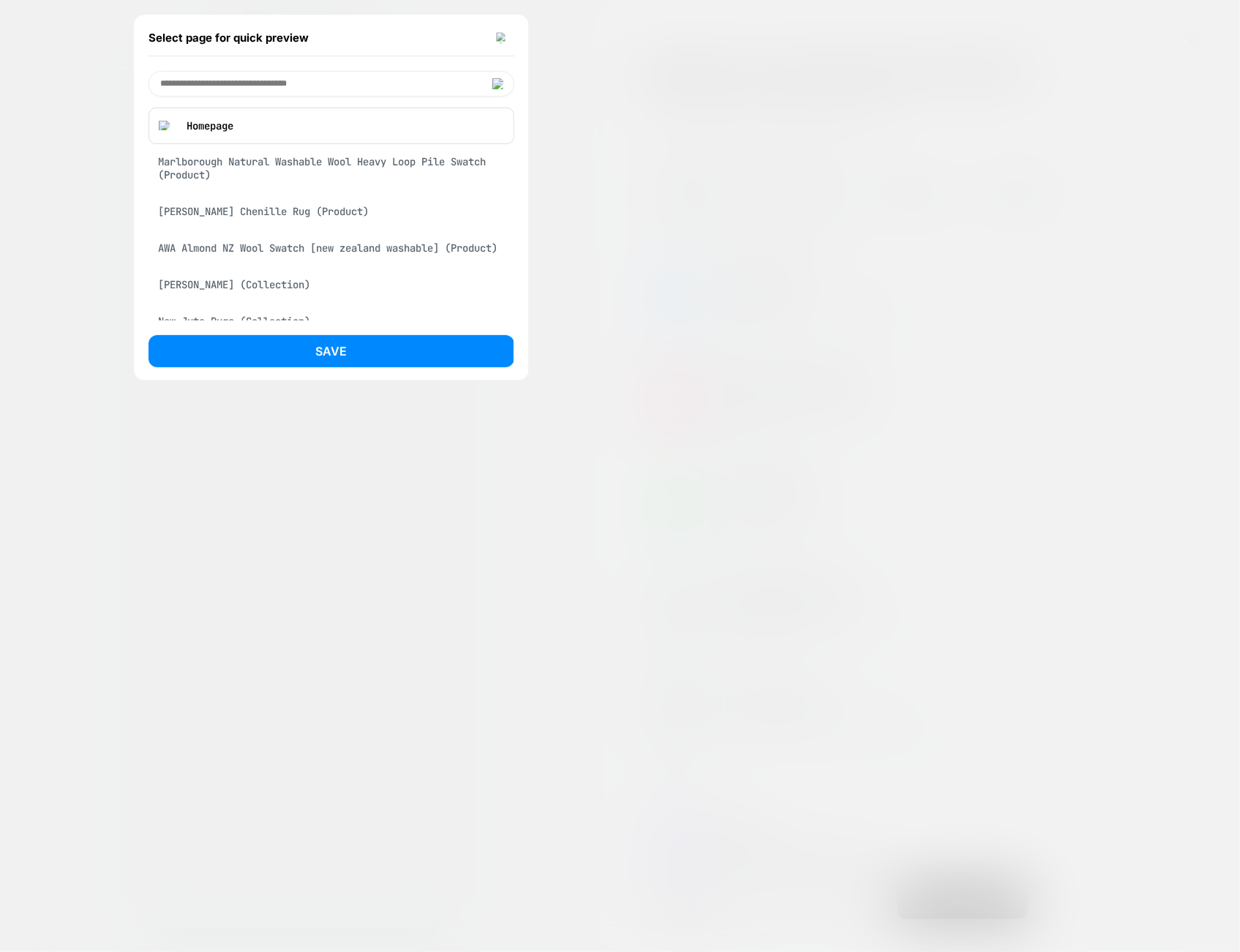
click at [280, 220] on div "Plinth Brown Chenille Rug (Product)" at bounding box center [332, 211] width 366 height 27
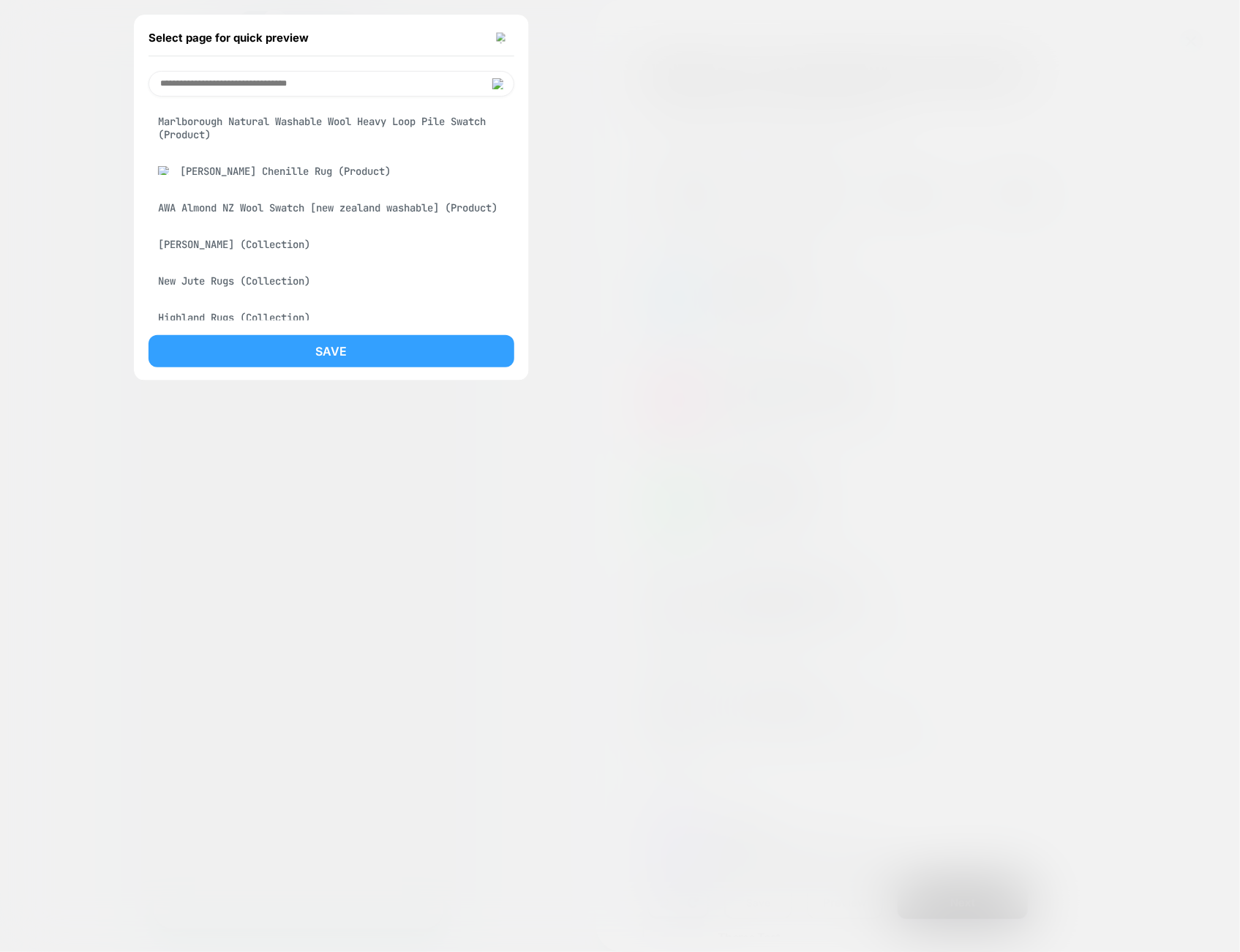
click at [477, 344] on button "Save" at bounding box center [332, 351] width 366 height 32
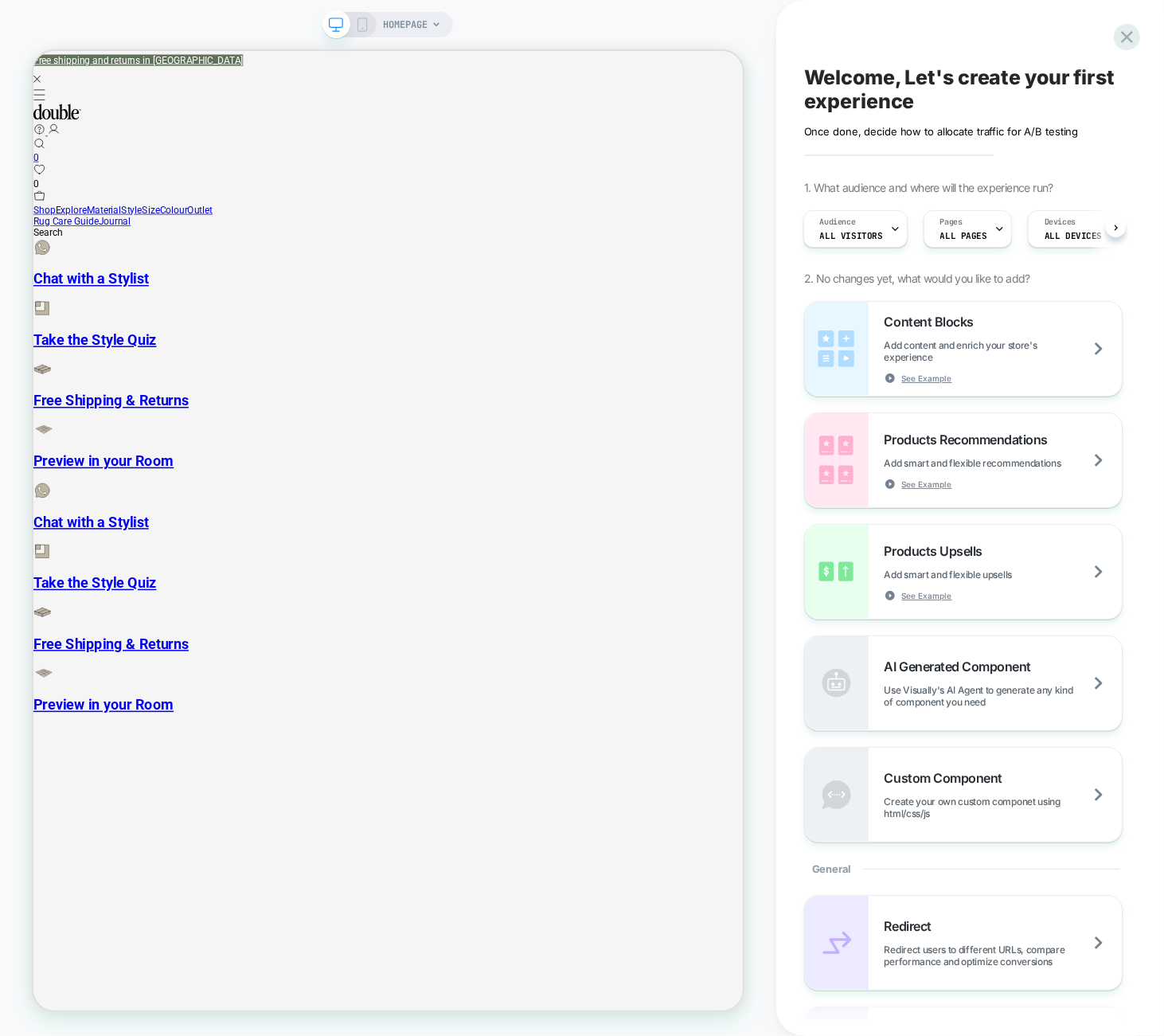
scroll to position [0, 1]
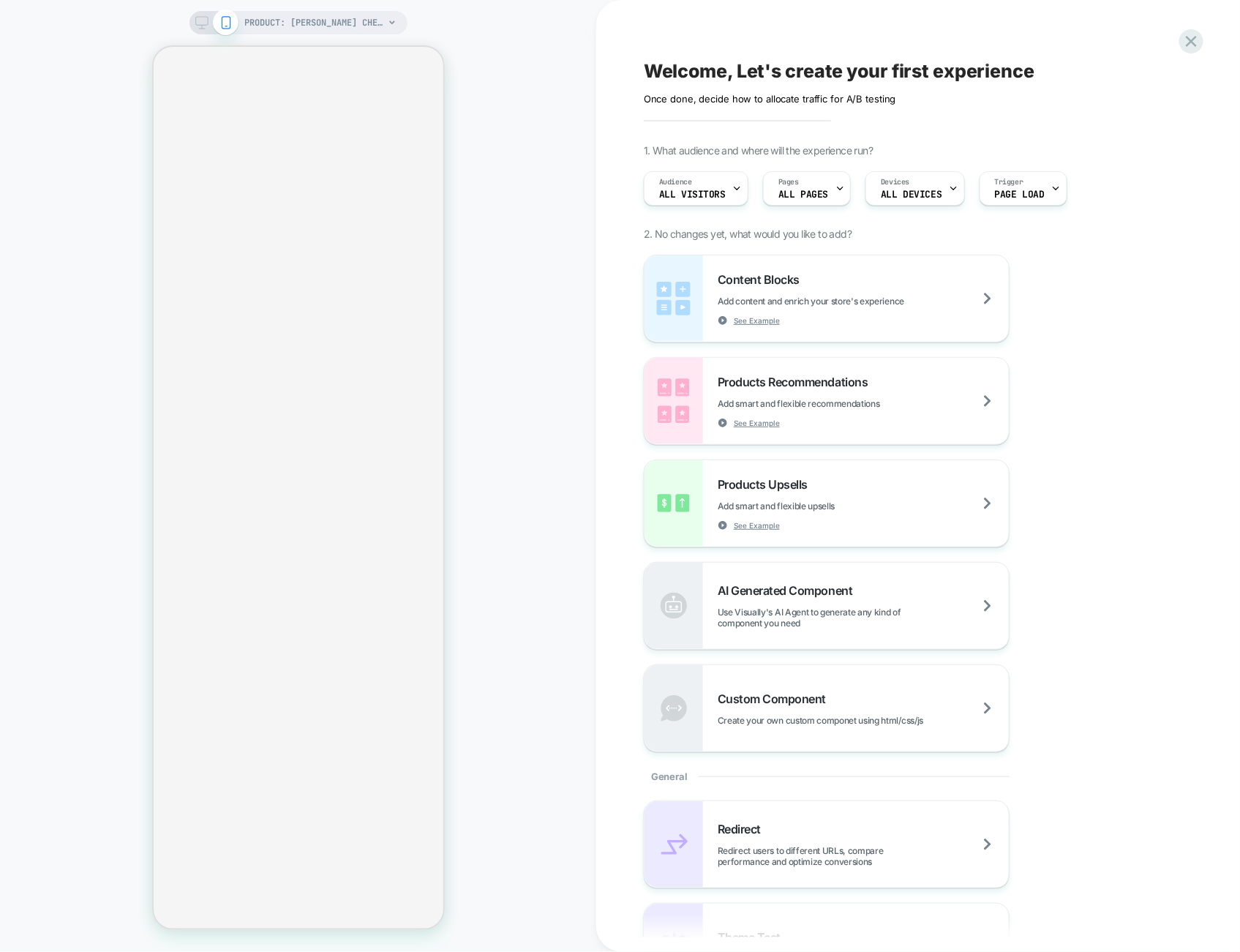
click at [545, 282] on div "PRODUCT: Plinth Brown Chenille Rug PRODUCT: Plinth Brown Chenille Rug" at bounding box center [298, 476] width 596 height 922
drag, startPoint x: 461, startPoint y: 457, endPoint x: 448, endPoint y: 461, distance: 13.6
click at [456, 460] on div "PRODUCT: Plinth Brown Chenille Rug PRODUCT: Plinth Brown Chenille Rug" at bounding box center [298, 476] width 596 height 922
click at [96, 402] on div "PRODUCT: Plinth Brown Chenille Rug PRODUCT: Plinth Brown Chenille Rug" at bounding box center [298, 476] width 596 height 922
click at [1192, 46] on icon at bounding box center [1192, 42] width 20 height 20
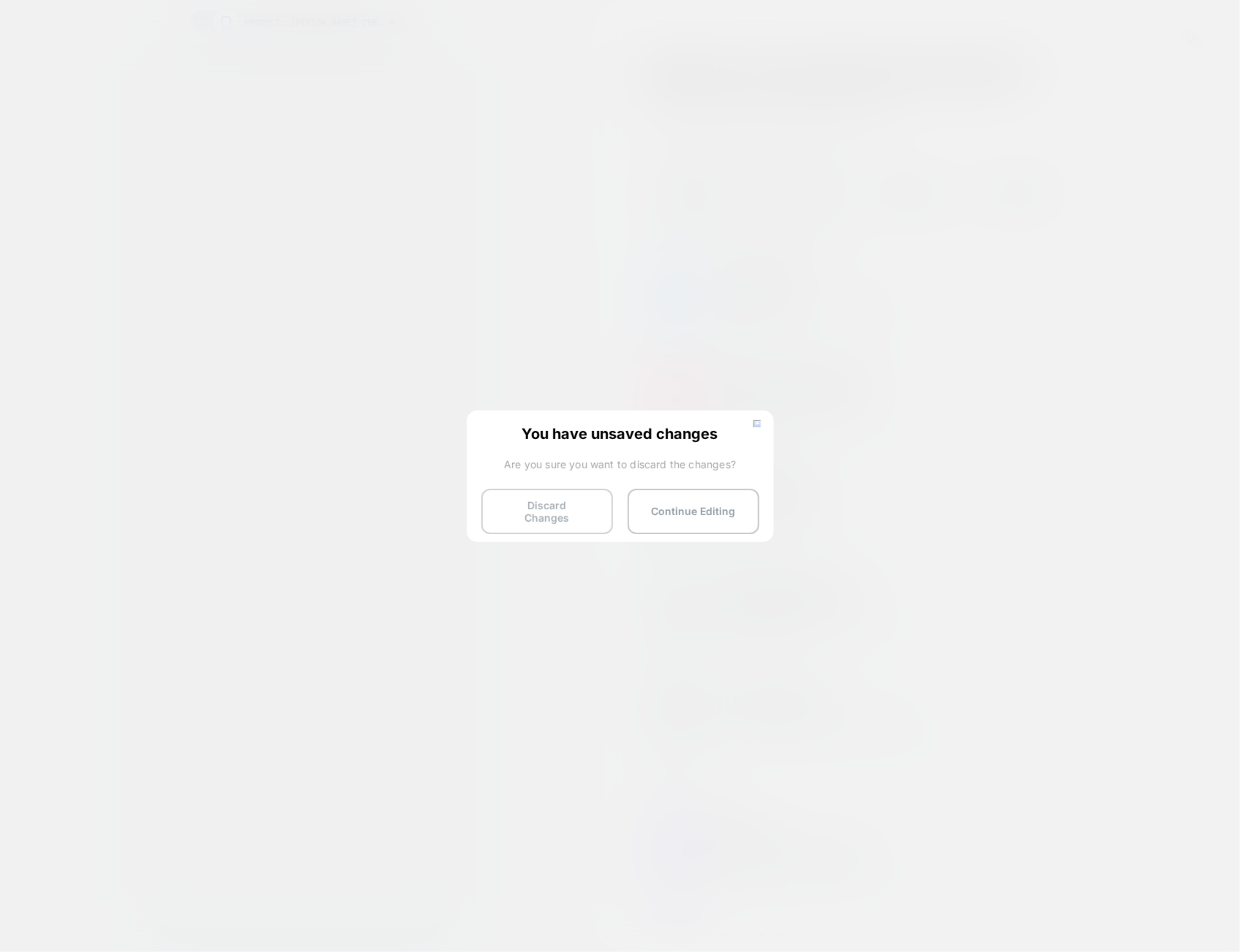
click at [576, 512] on button "Discard Changes" at bounding box center [547, 511] width 131 height 46
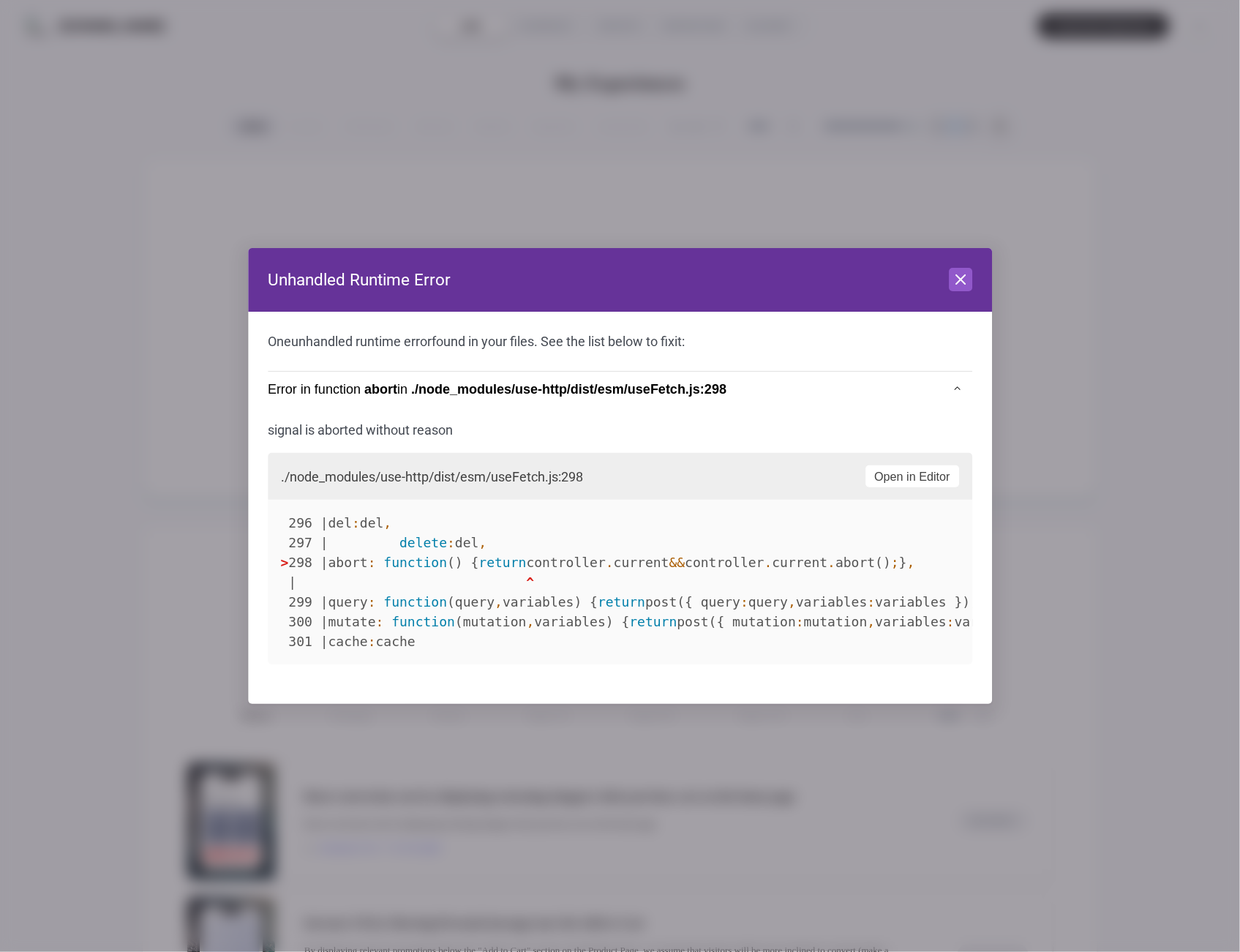
click at [955, 289] on header "Unhandled Runtime Error Close" at bounding box center [620, 279] width 744 height 64
click at [934, 291] on header "Unhandled Runtime Error Close" at bounding box center [620, 279] width 744 height 64
click at [952, 277] on button "Close" at bounding box center [961, 279] width 23 height 23
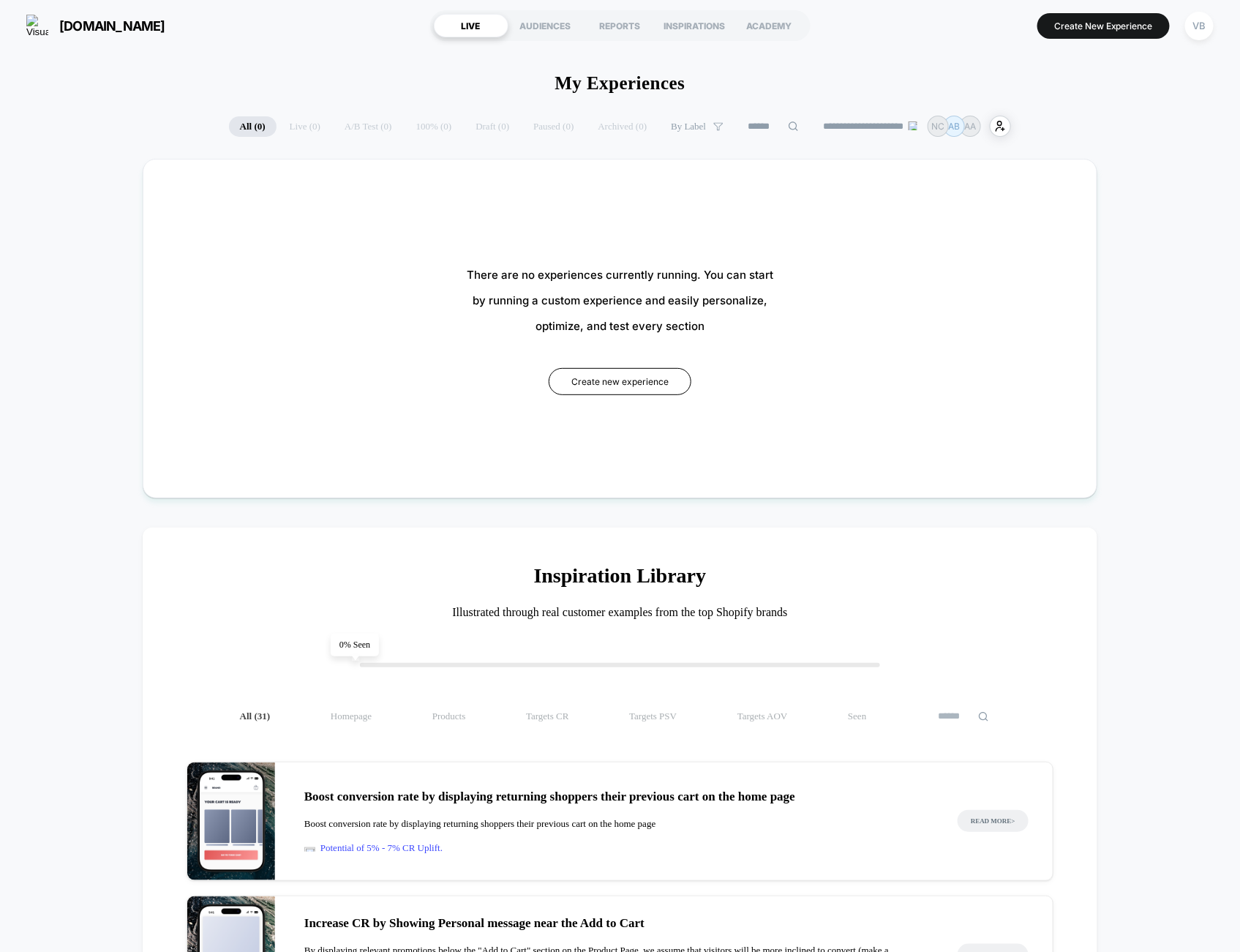
click at [1193, 32] on div "VB" at bounding box center [1199, 26] width 28 height 28
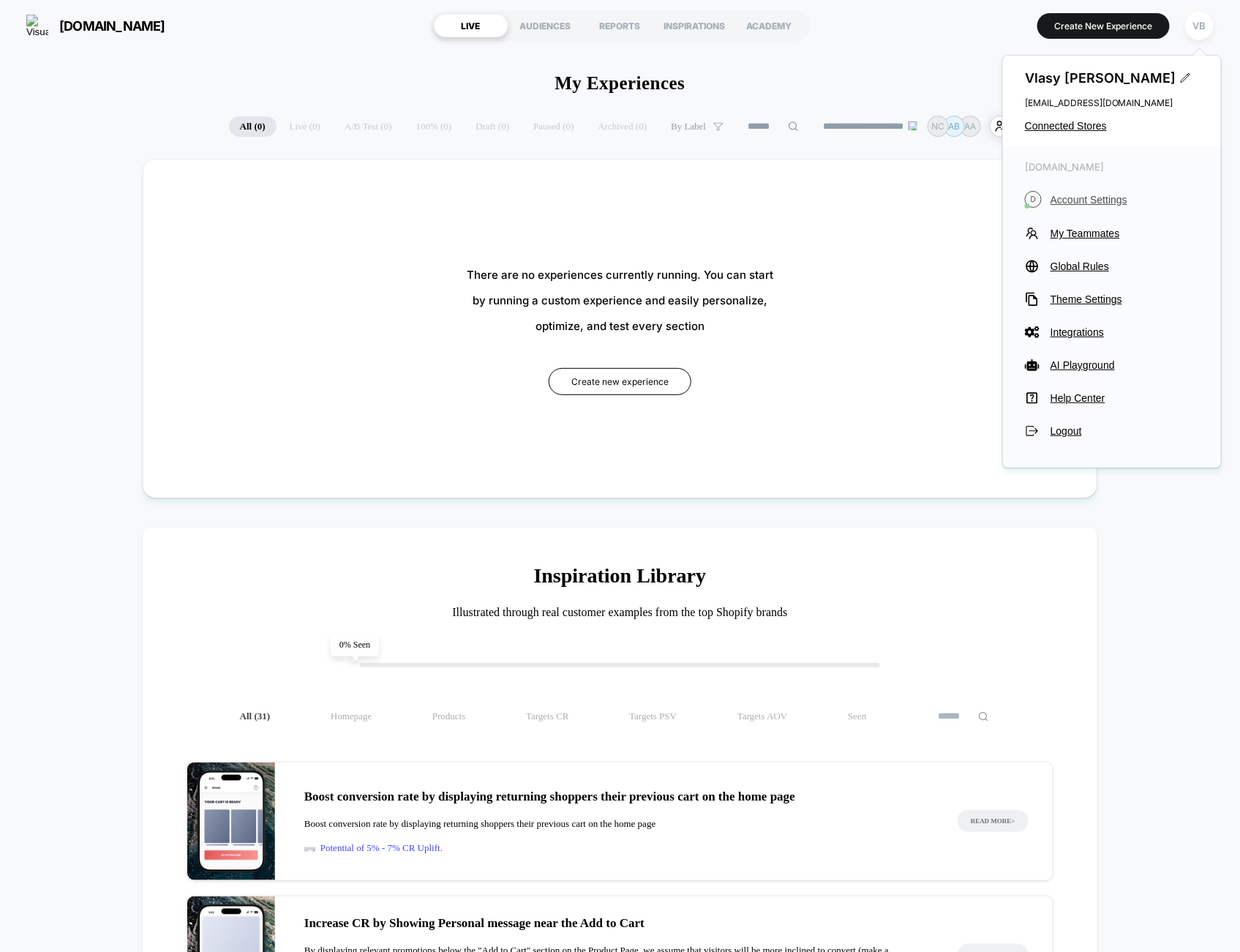
click at [1089, 197] on span "Account Settings" at bounding box center [1124, 200] width 149 height 12
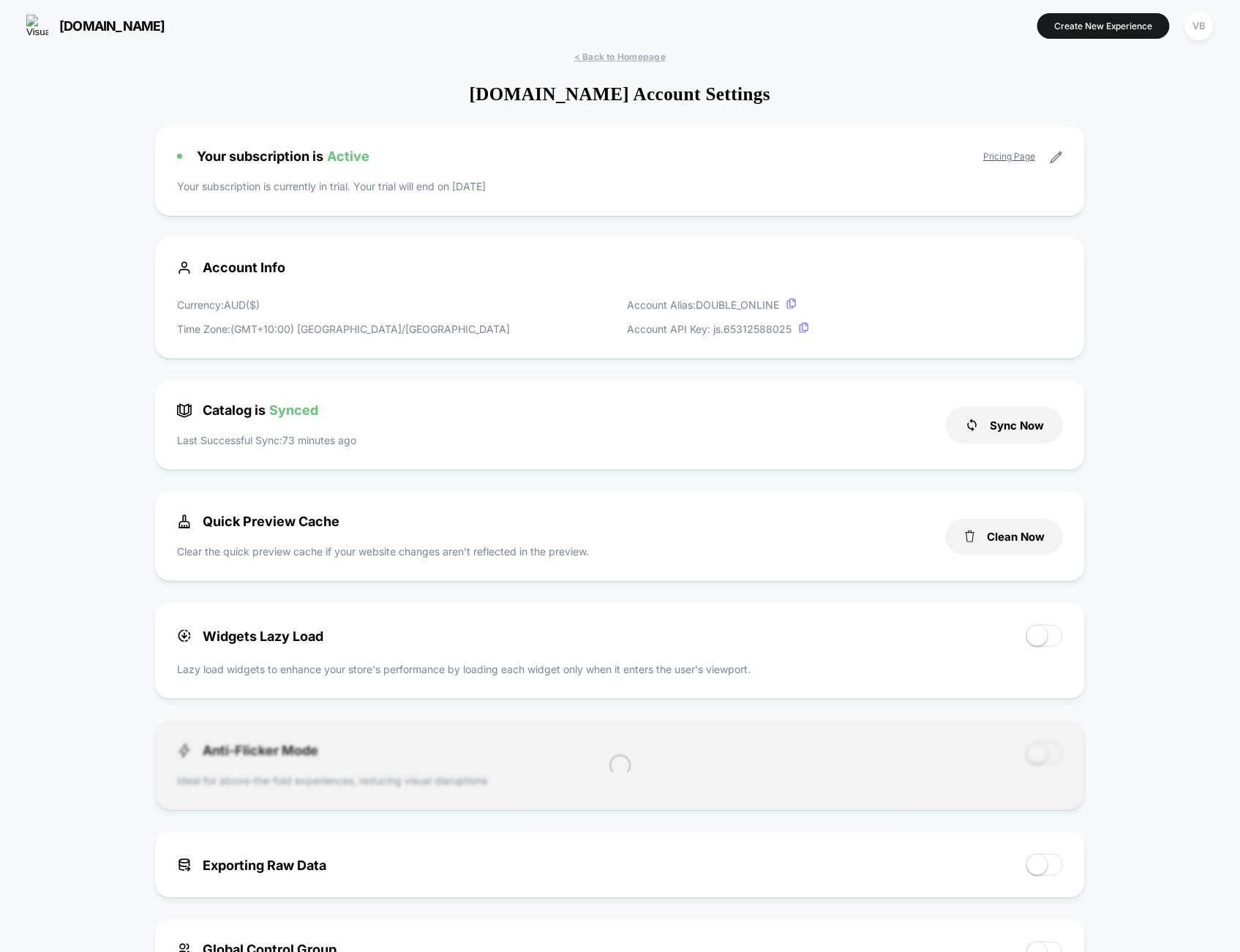
scroll to position [198, 0]
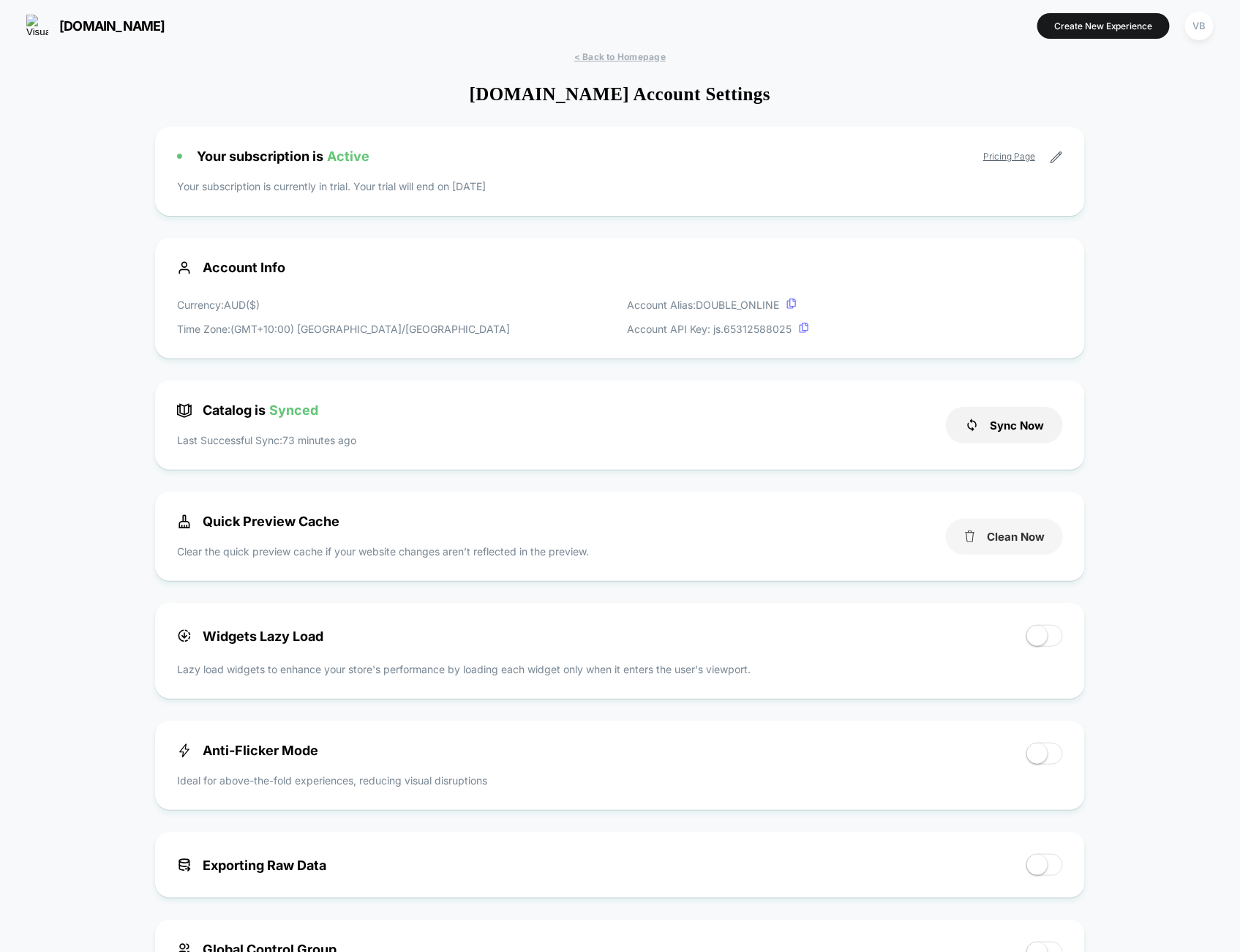
click at [1041, 546] on button "Clean Now" at bounding box center [1005, 536] width 117 height 36
click at [1111, 25] on button "Create New Experience" at bounding box center [1104, 26] width 132 height 26
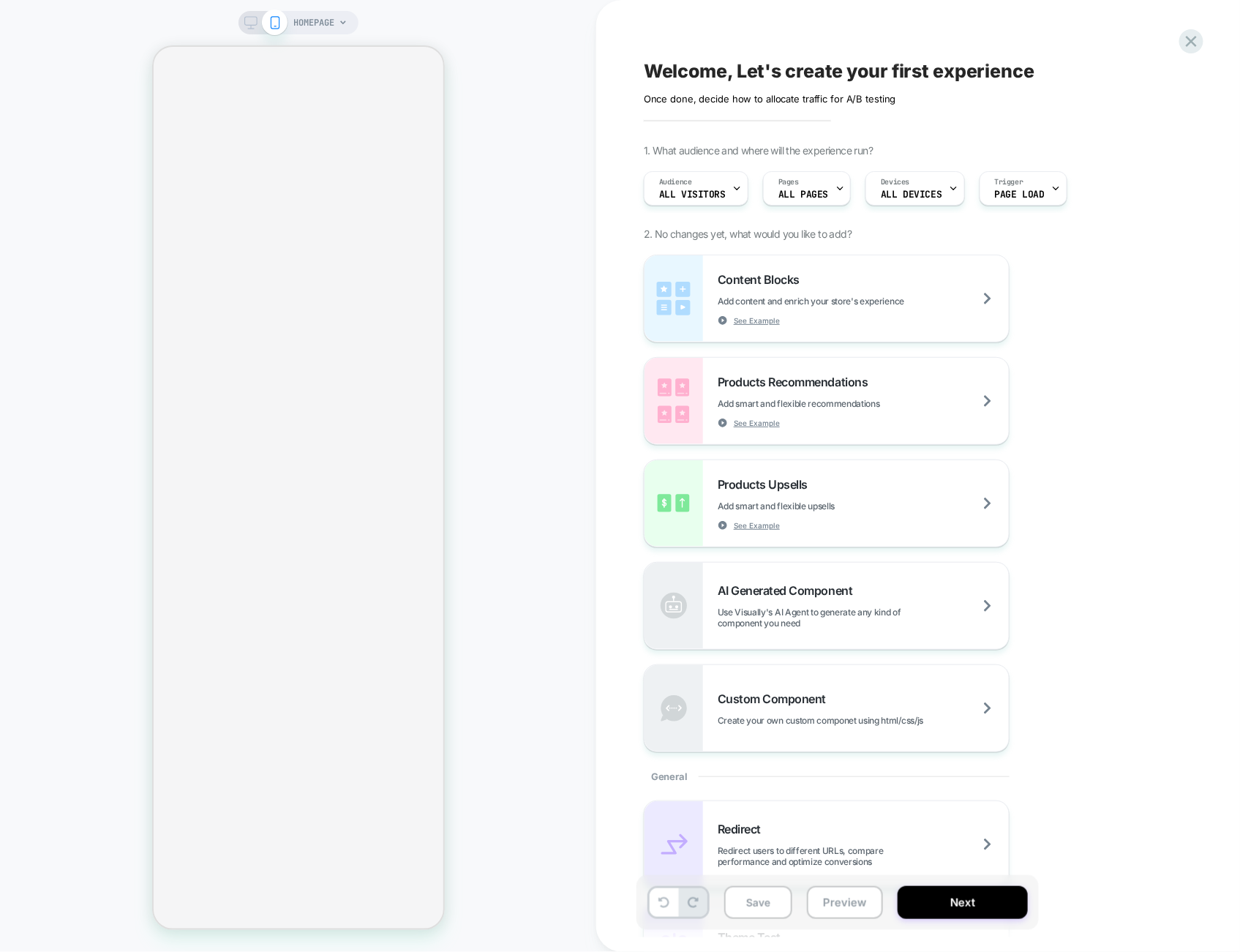
click at [336, 24] on div "HOMEPAGE" at bounding box center [321, 22] width 53 height 23
click at [326, 21] on span "HOMEPAGE" at bounding box center [314, 22] width 41 height 23
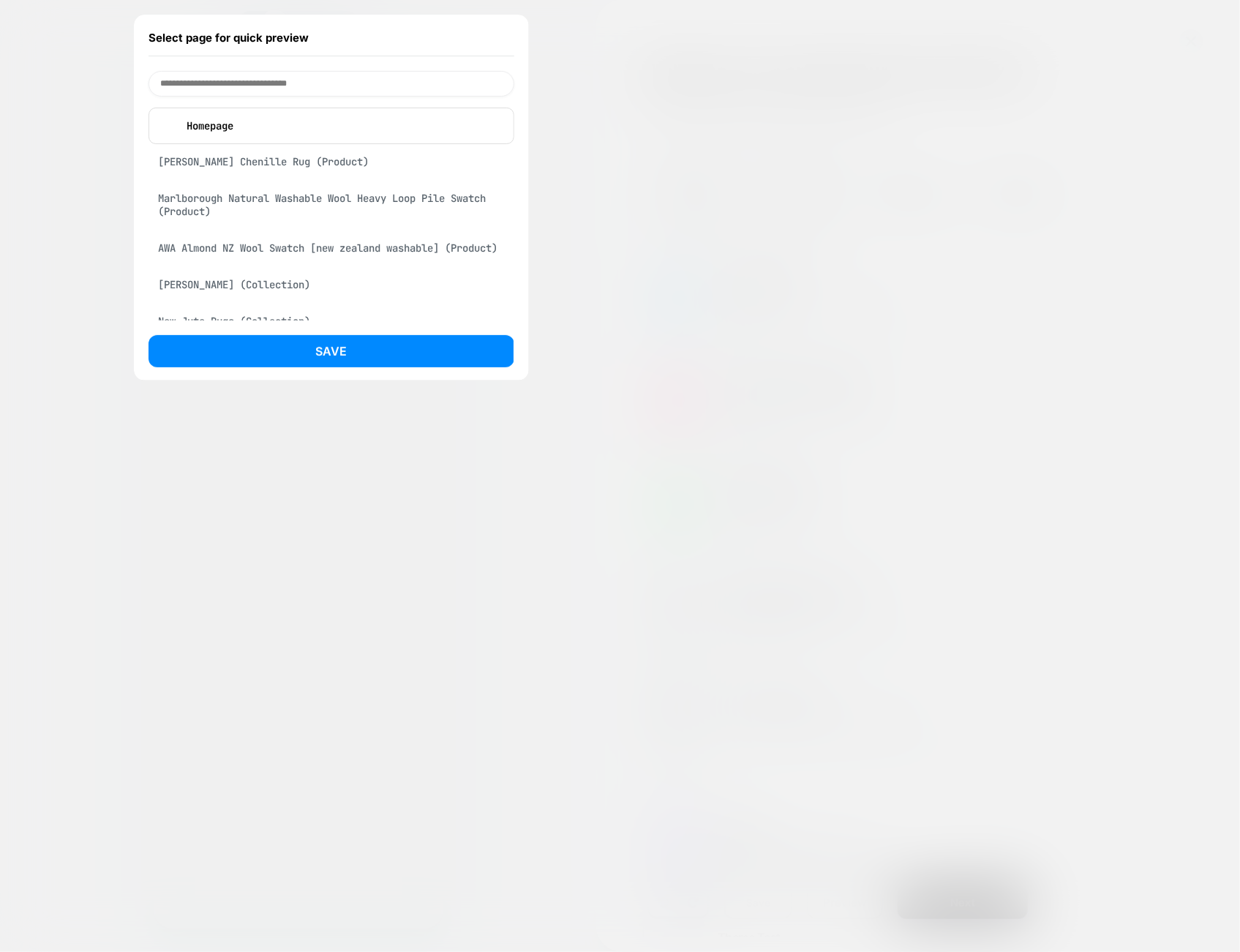
click at [343, 167] on div "Plinth Brown Chenille Rug (Product)" at bounding box center [332, 161] width 366 height 27
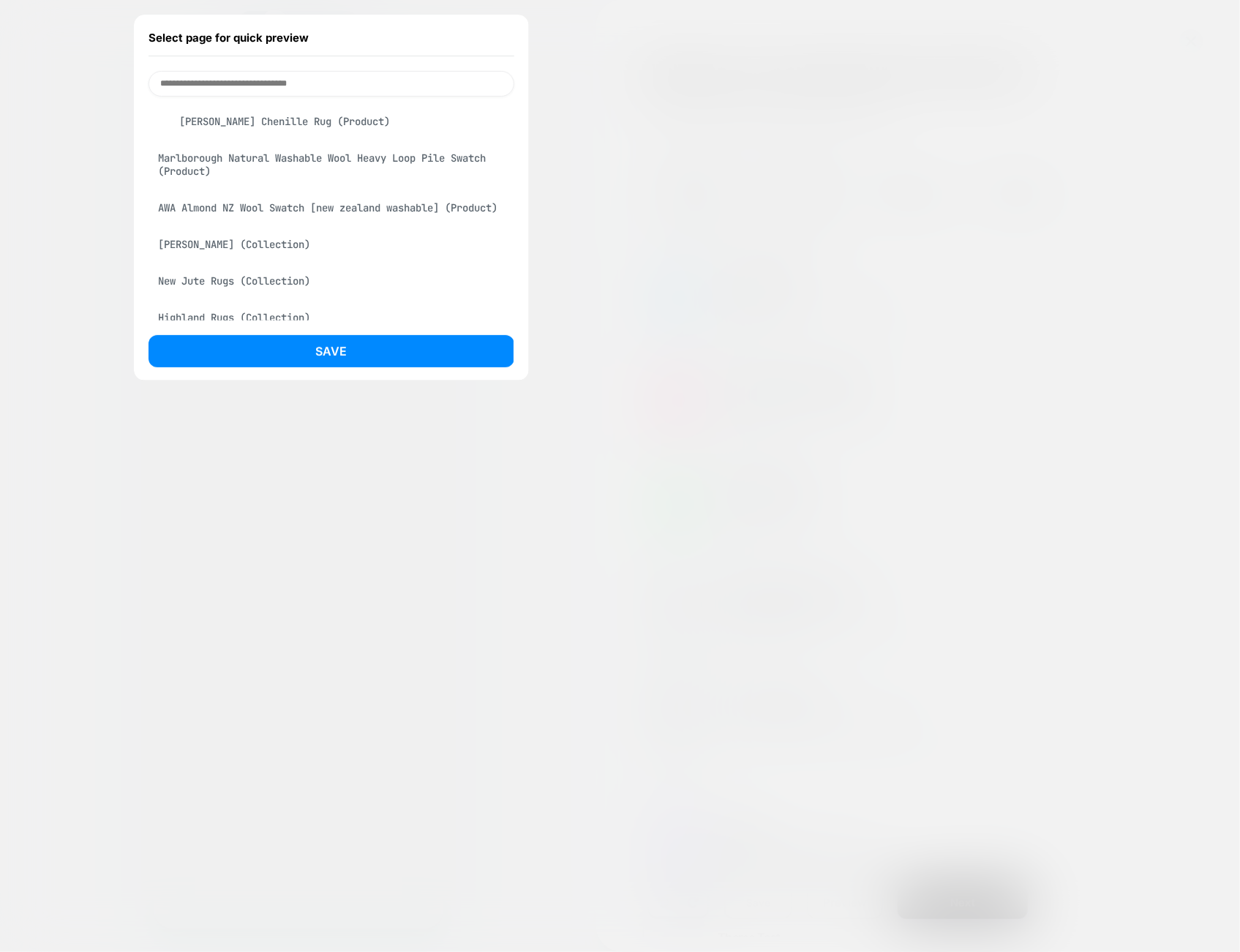
click at [342, 368] on div "Save" at bounding box center [332, 355] width 366 height 40
click at [343, 357] on button "Save" at bounding box center [332, 351] width 366 height 32
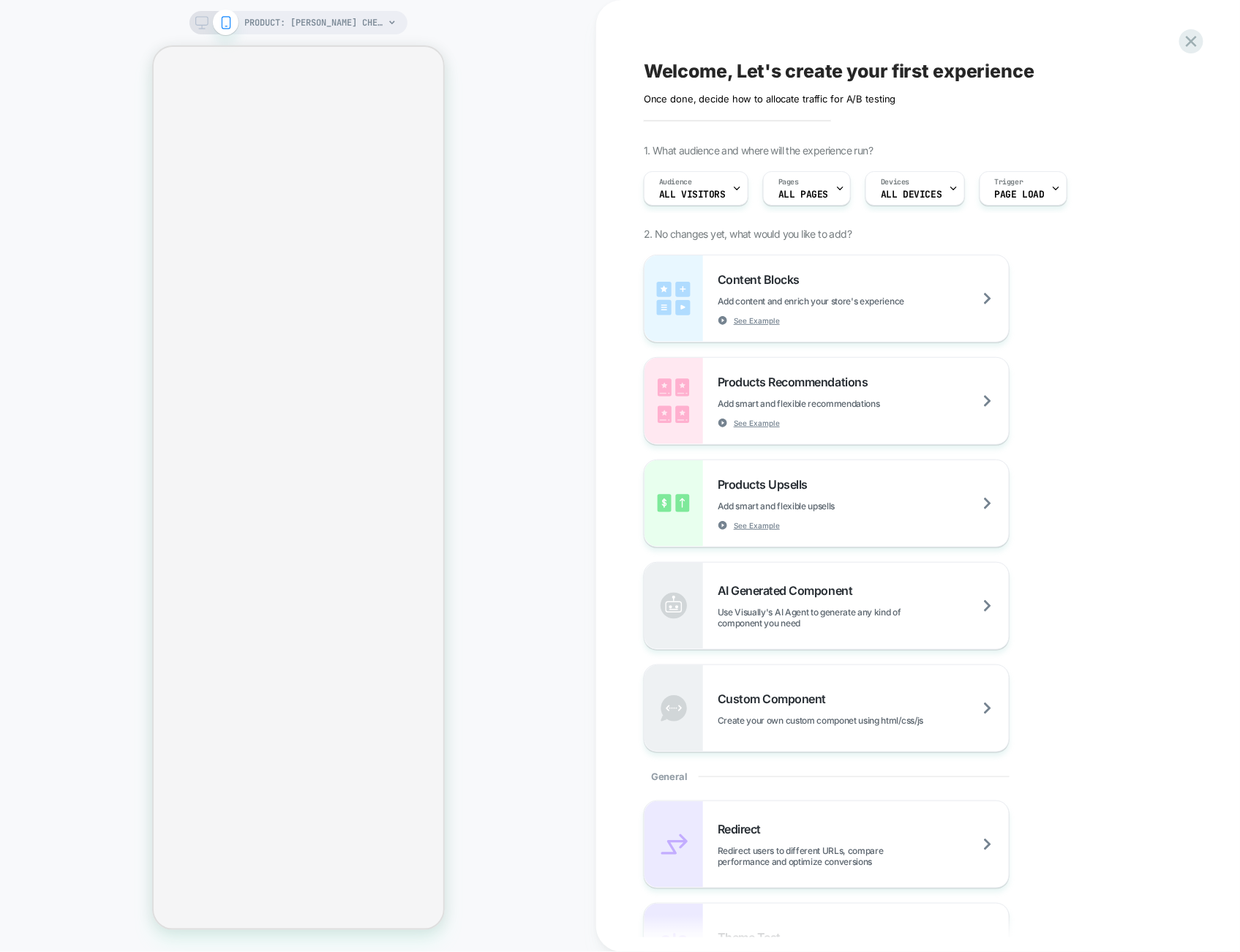
drag, startPoint x: 457, startPoint y: 437, endPoint x: 466, endPoint y: 433, distance: 9.8
click at [457, 438] on div "PRODUCT: Plinth Brown Chenille Rug PRODUCT: Plinth Brown Chenille Rug" at bounding box center [298, 476] width 596 height 922
